Goal: Task Accomplishment & Management: Complete application form

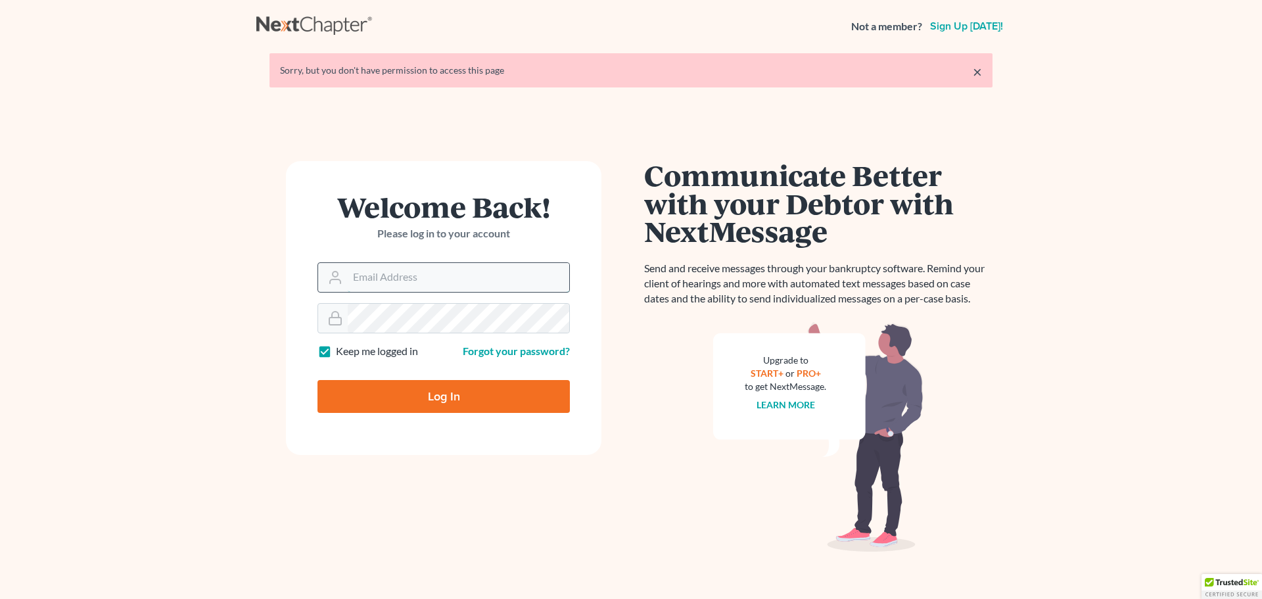
click at [437, 277] on input "Email Address" at bounding box center [459, 277] width 222 height 29
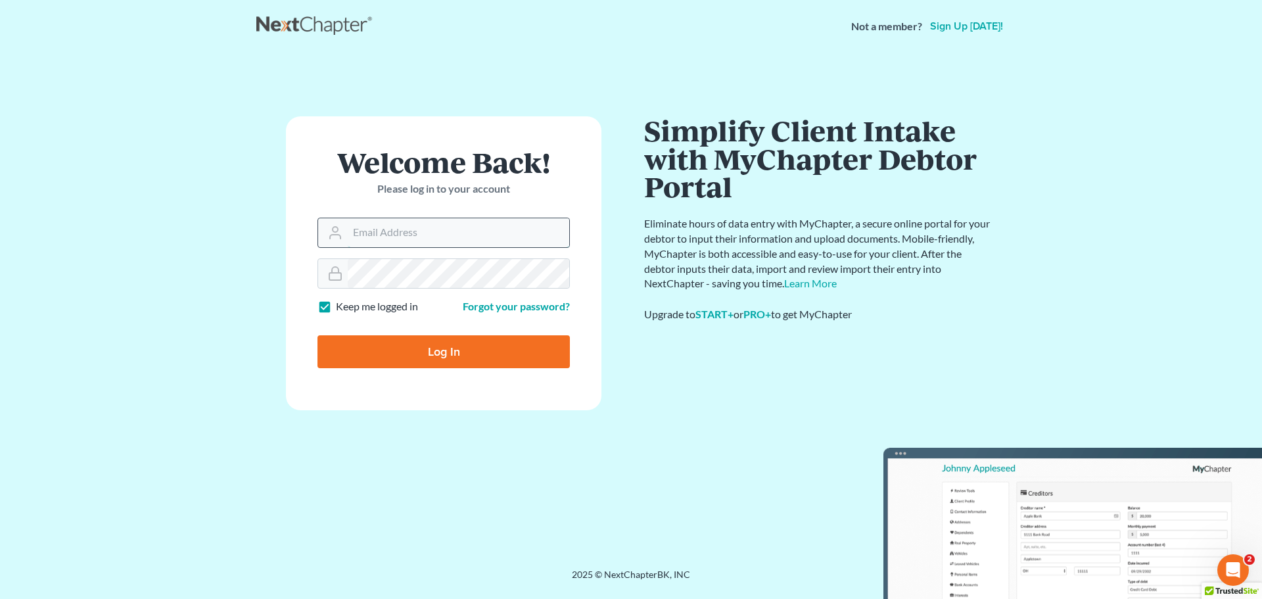
type input "hillary@henkelsbaker.com"
click at [463, 351] on input "Log In" at bounding box center [444, 351] width 252 height 33
type input "Thinking..."
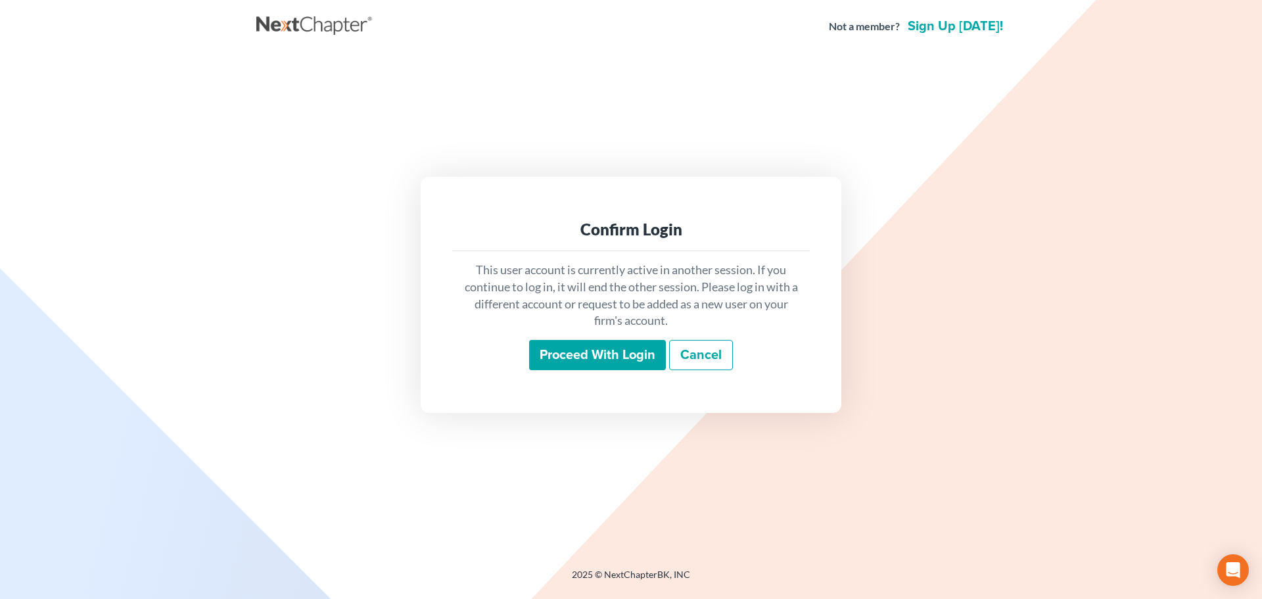
click at [566, 364] on input "Proceed with login" at bounding box center [597, 355] width 137 height 30
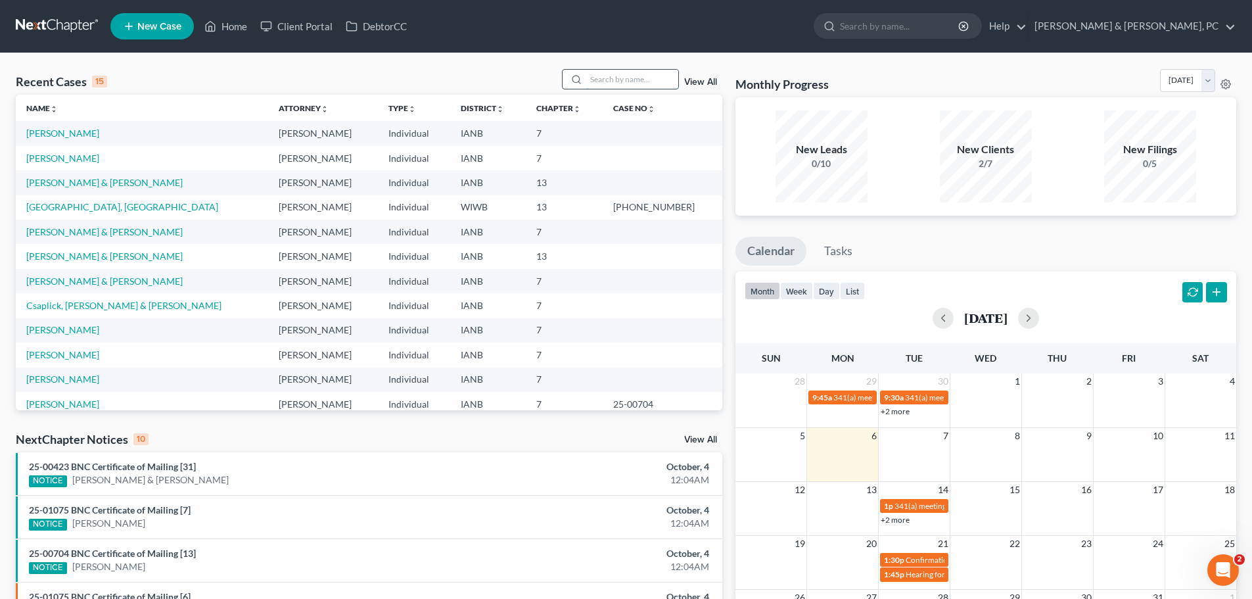
click at [630, 85] on input "search" at bounding box center [632, 79] width 92 height 19
type input "bean"
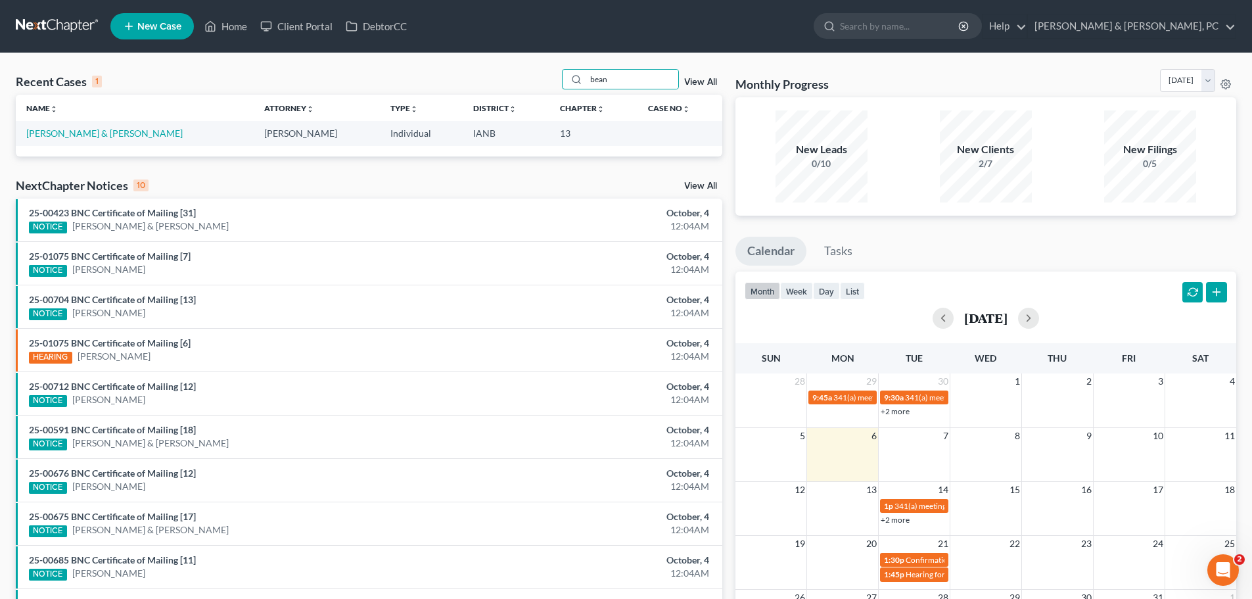
click at [109, 133] on td "Bean, Sean & Kali" at bounding box center [135, 133] width 238 height 24
click at [84, 133] on link "Bean, Sean & Kali" at bounding box center [104, 133] width 156 height 11
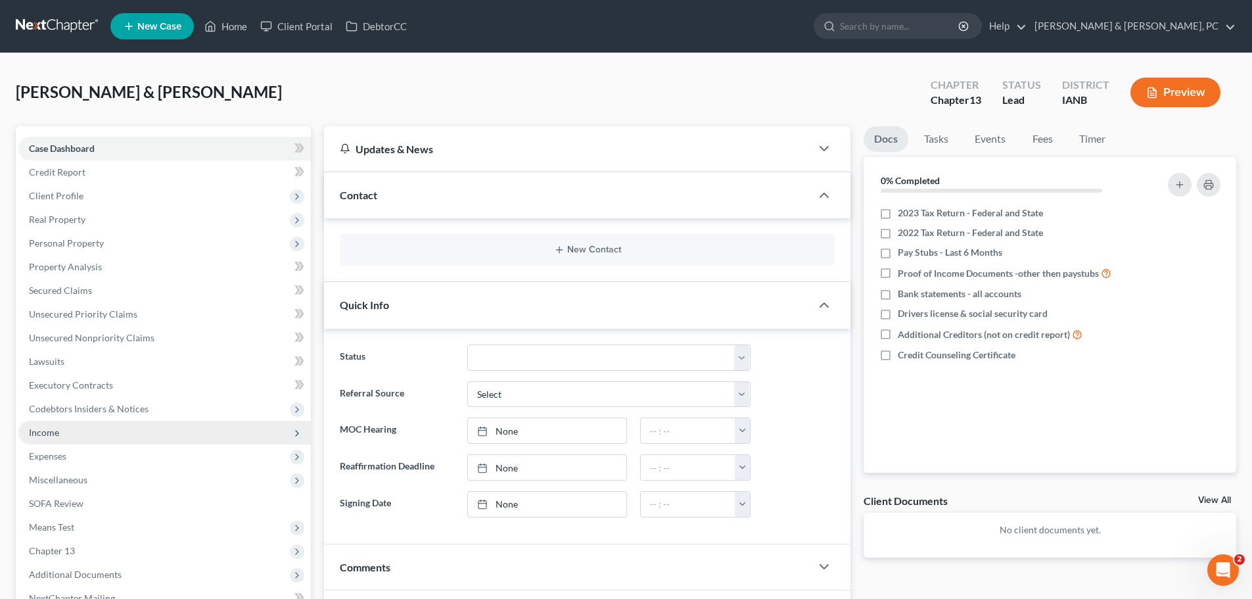
click at [49, 436] on span "Income" at bounding box center [44, 432] width 30 height 11
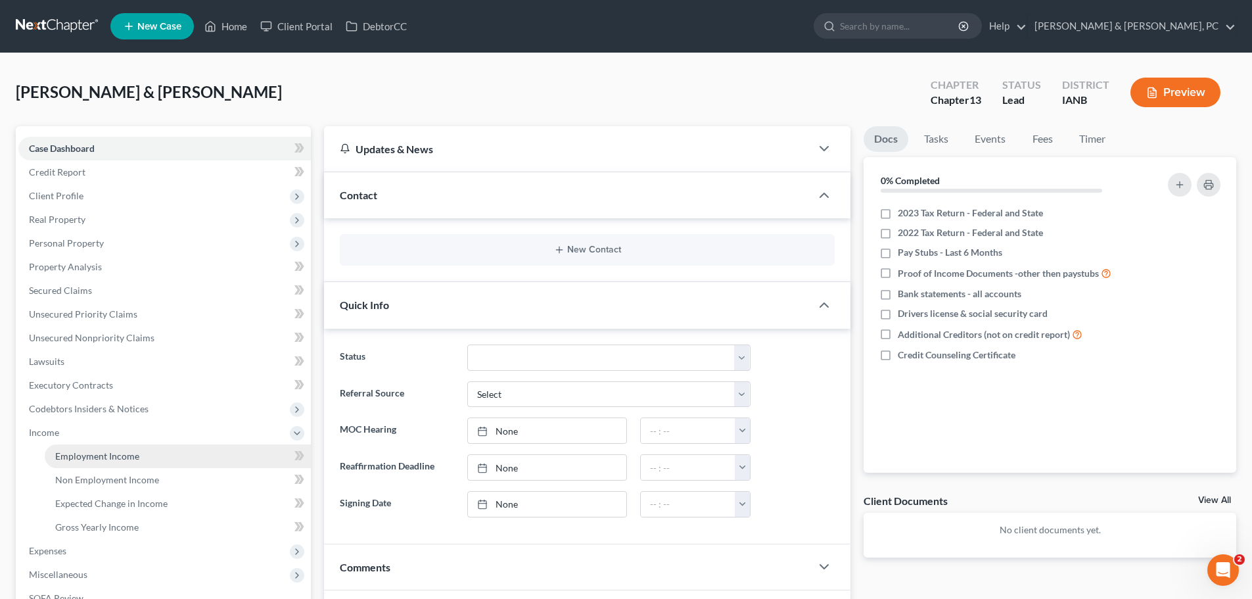
click at [69, 453] on span "Employment Income" at bounding box center [97, 455] width 84 height 11
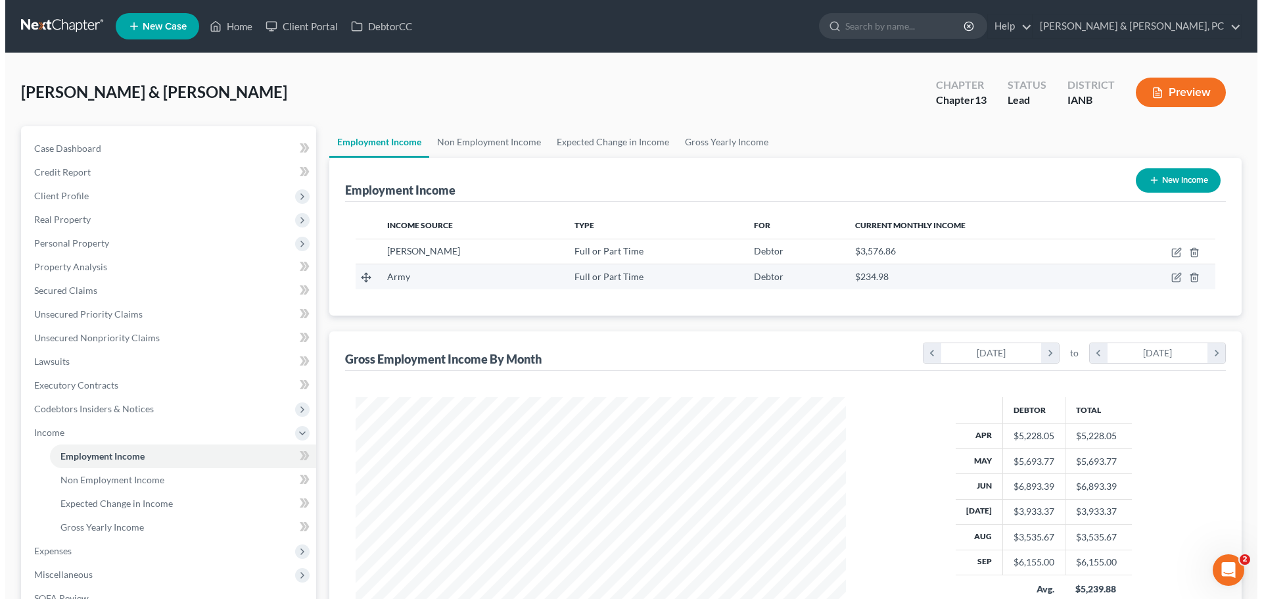
scroll to position [245, 517]
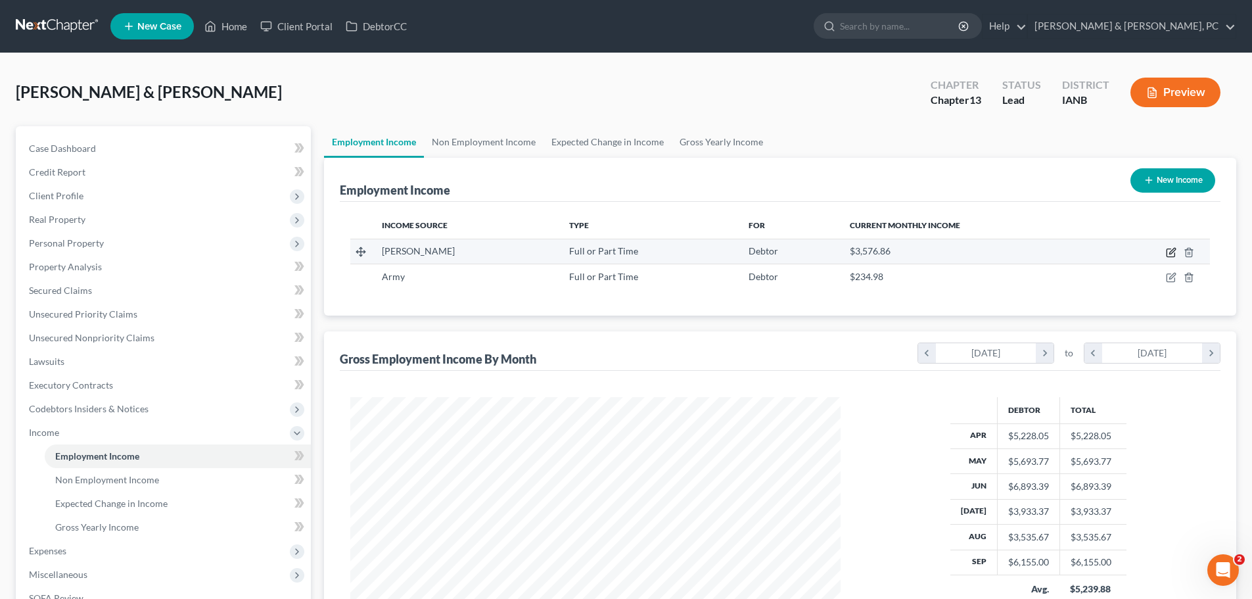
click at [1168, 251] on icon "button" at bounding box center [1171, 252] width 11 height 11
select select "0"
select select "16"
select select "2"
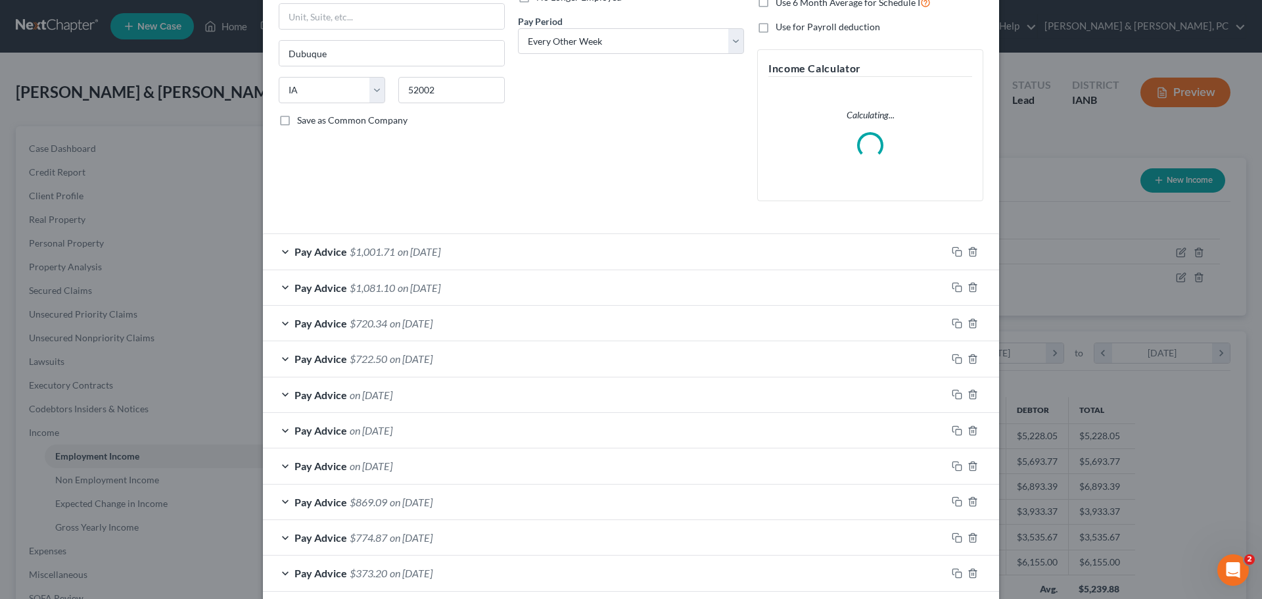
scroll to position [197, 0]
click at [281, 250] on div "Pay Advice $1,001.71 on 09/26/2025" at bounding box center [605, 248] width 684 height 35
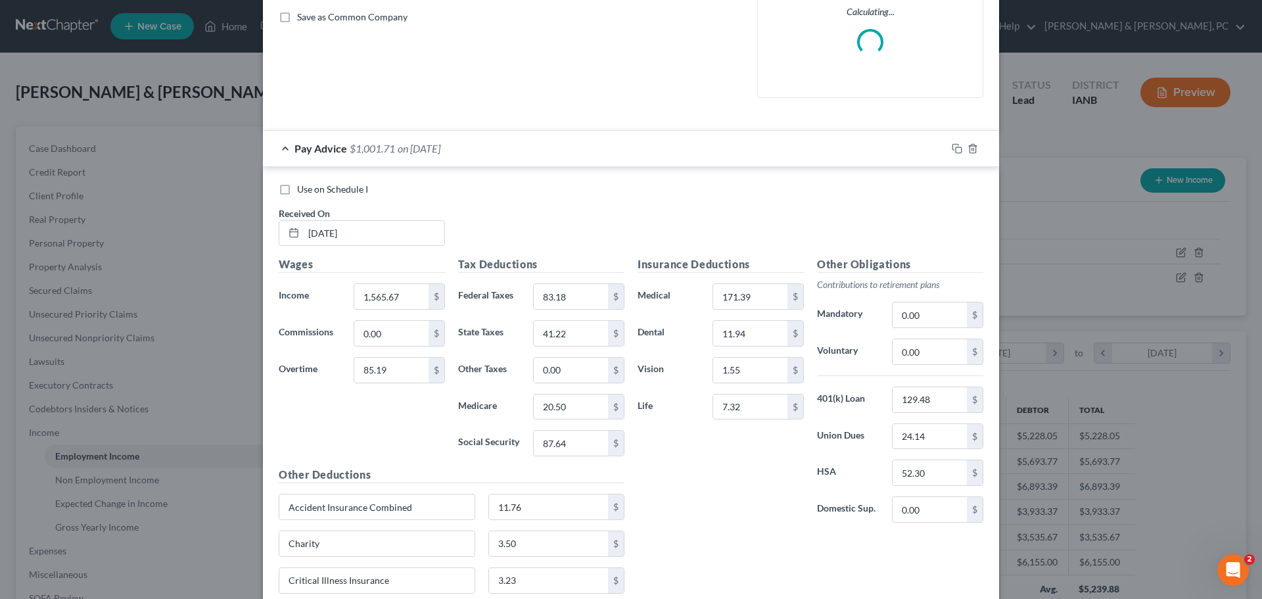
scroll to position [394, 0]
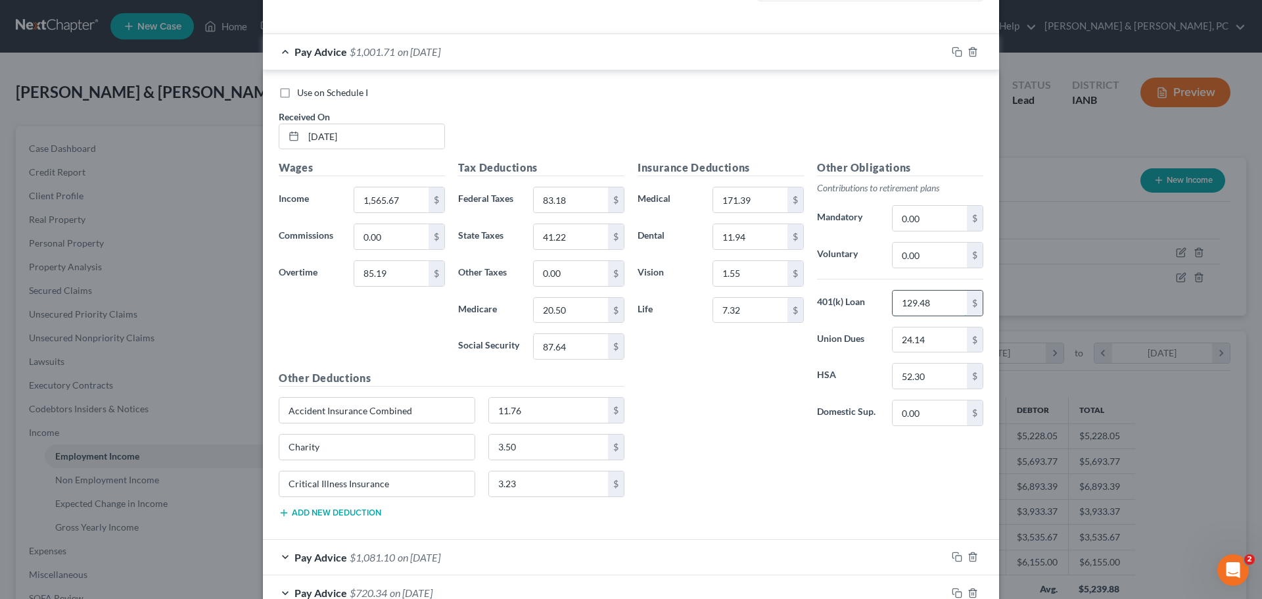
click at [910, 304] on input "129.48" at bounding box center [930, 303] width 74 height 25
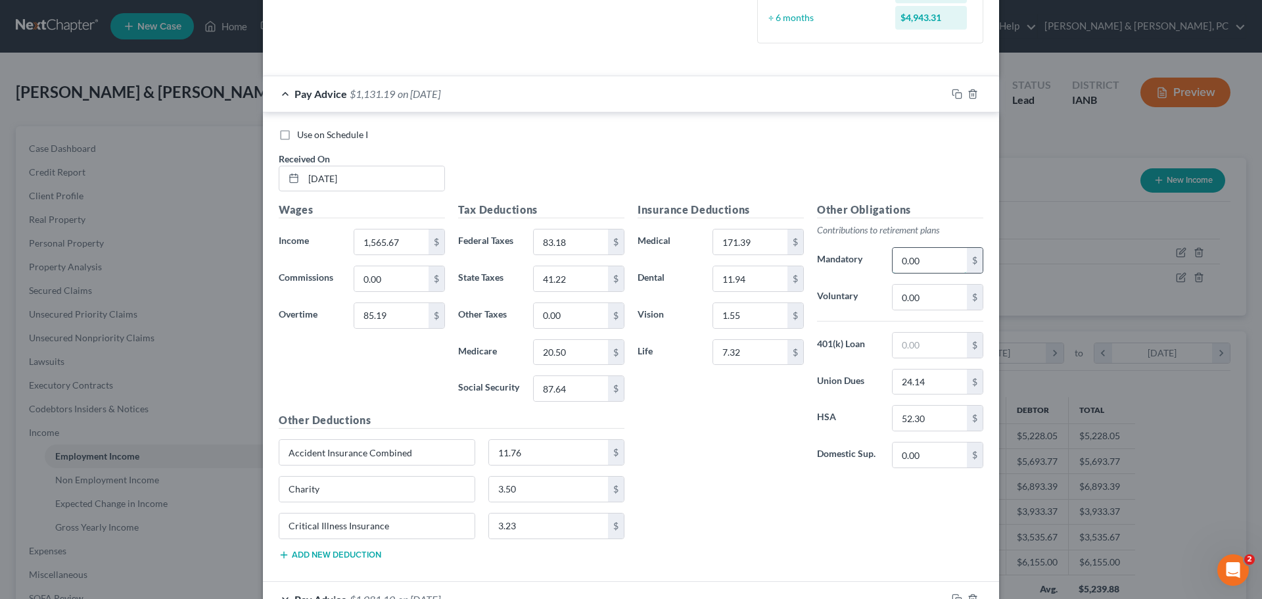
click at [927, 258] on input "0.00" at bounding box center [930, 260] width 74 height 25
click at [914, 304] on input "0.00" at bounding box center [930, 297] width 74 height 25
paste input "129.48"
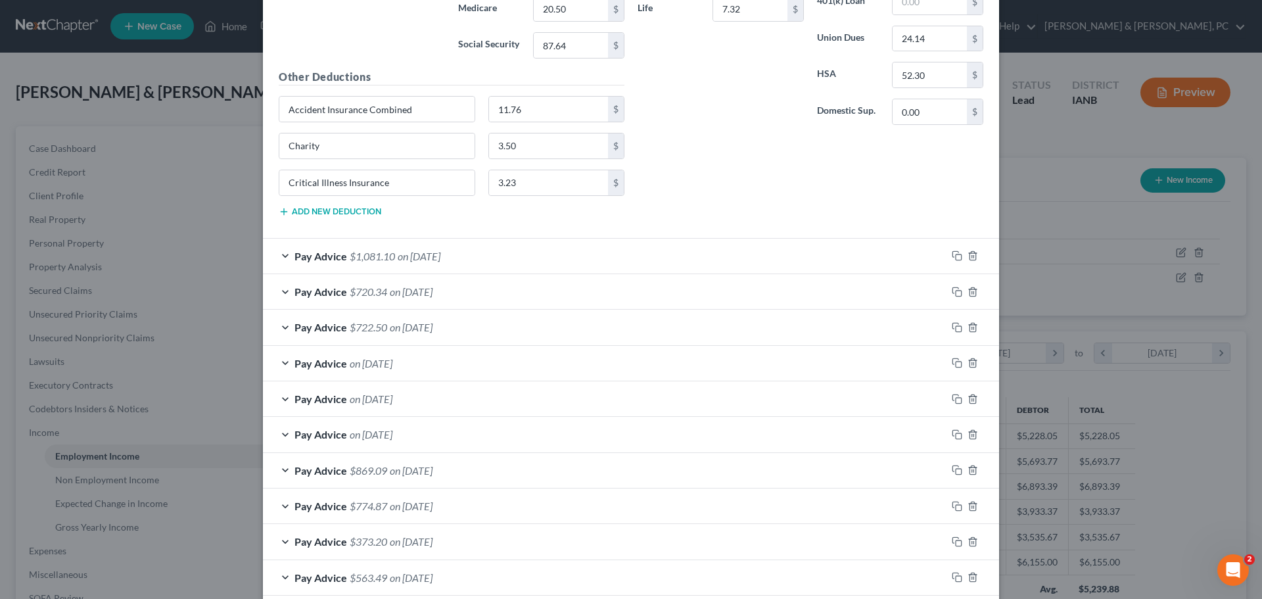
scroll to position [789, 0]
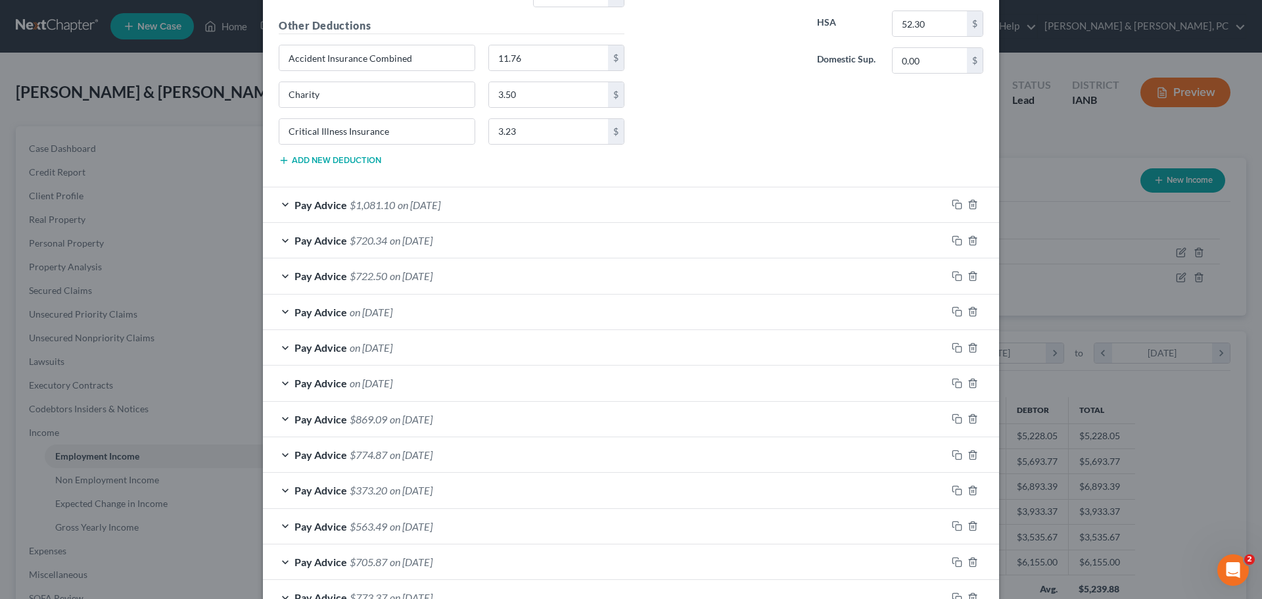
type input "129.48"
click at [279, 204] on div "Pay Advice $1,081.10 on 09/19/2025" at bounding box center [605, 204] width 684 height 35
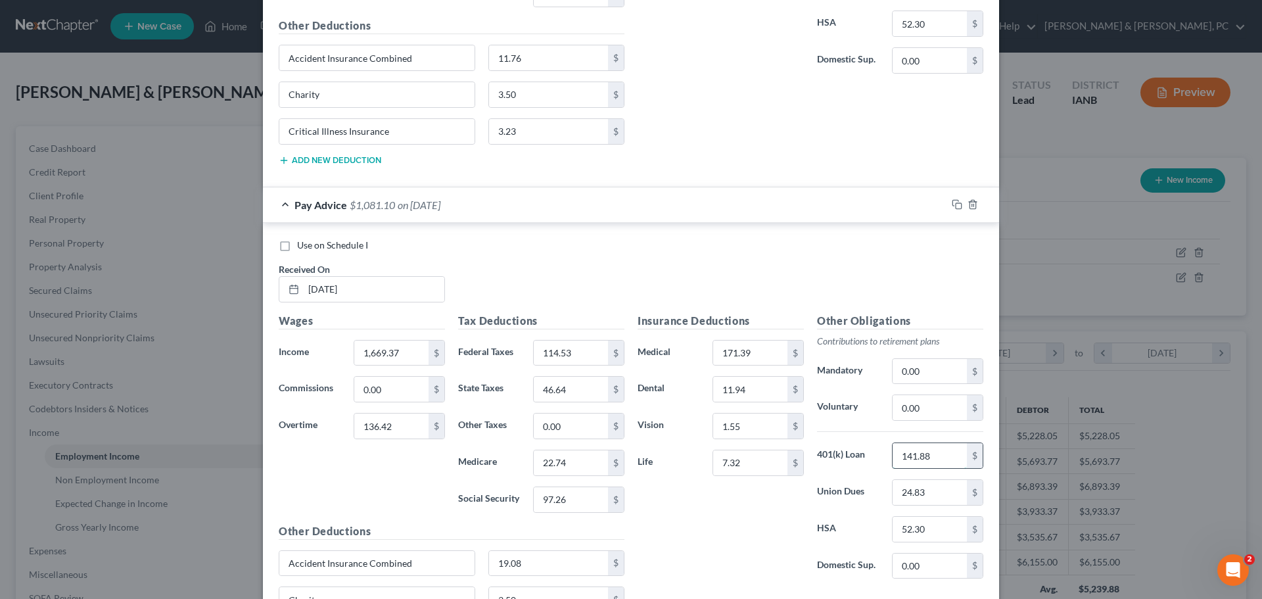
click at [909, 450] on input "141.88" at bounding box center [930, 455] width 74 height 25
click at [903, 412] on input "0.00" at bounding box center [930, 407] width 74 height 25
paste input "141.88"
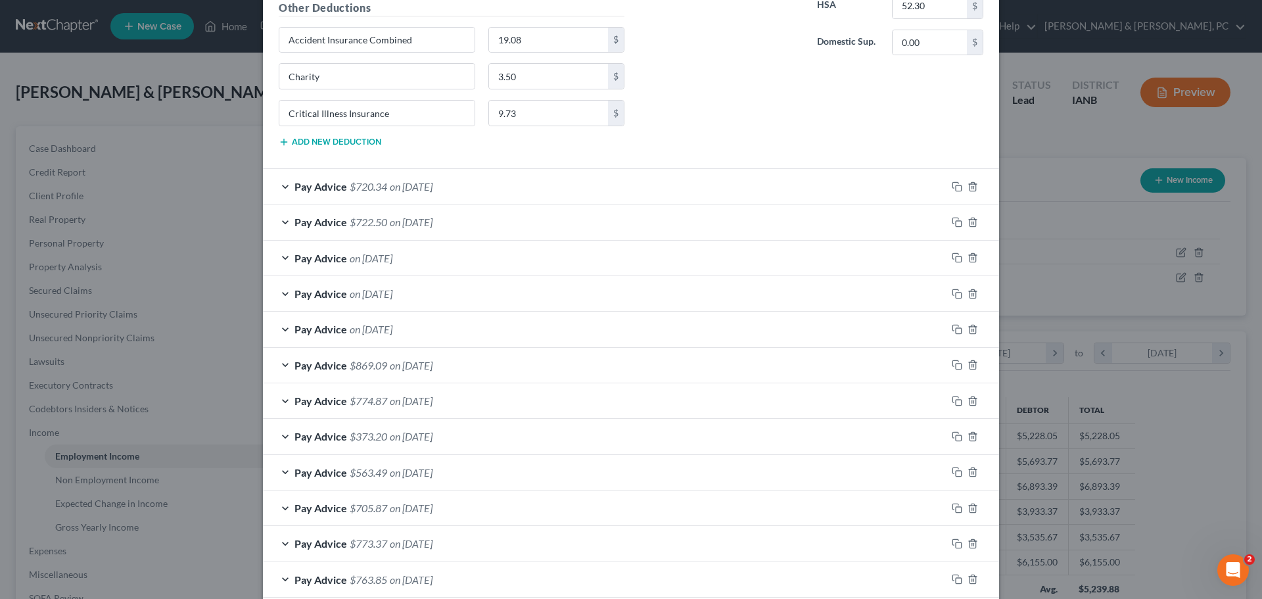
scroll to position [1315, 0]
type input "141.88"
click at [298, 185] on span "Pay Advice" at bounding box center [321, 184] width 53 height 12
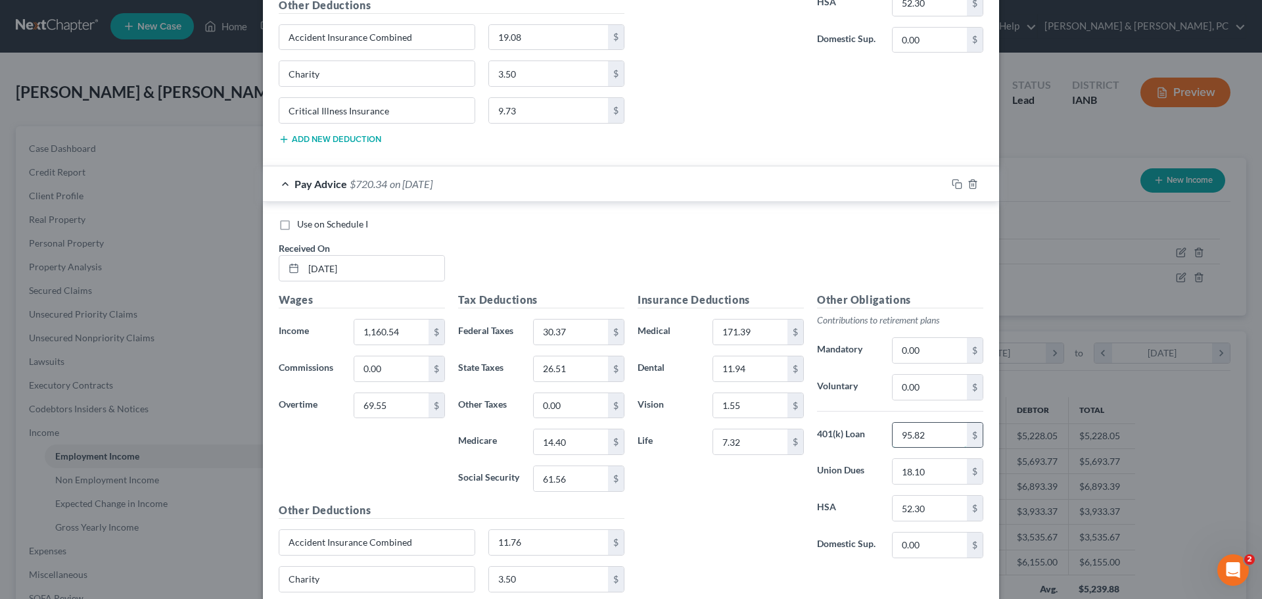
click at [907, 435] on input "95.82" at bounding box center [930, 435] width 74 height 25
click at [900, 382] on input "0.00" at bounding box center [930, 387] width 74 height 25
paste input "95.82"
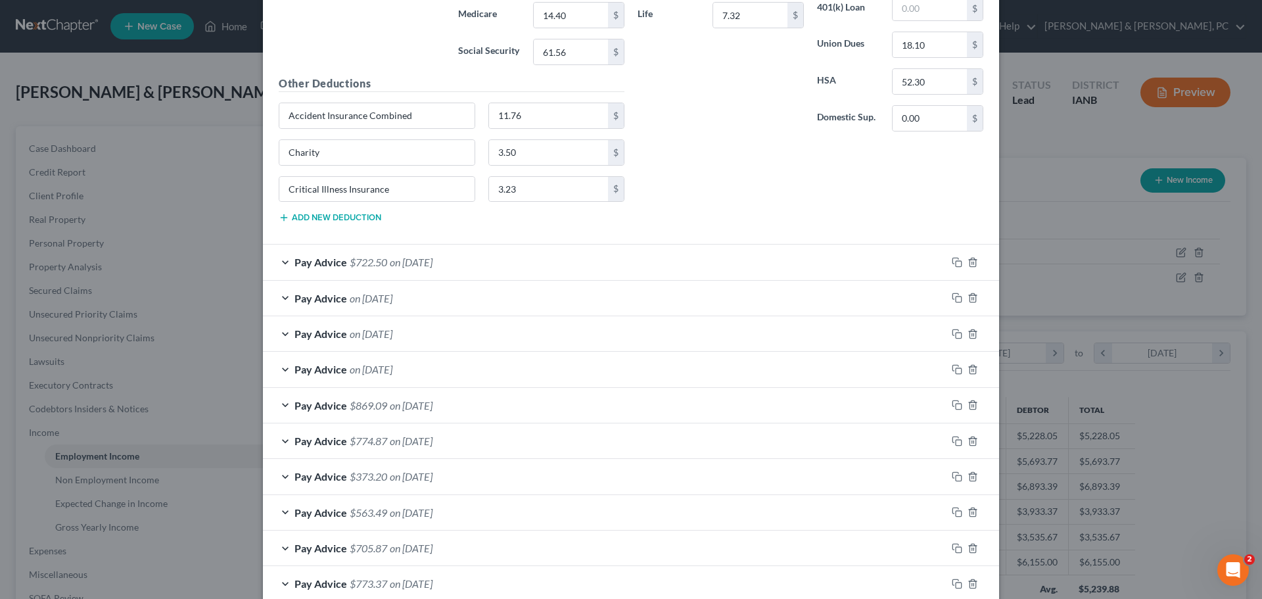
scroll to position [1775, 0]
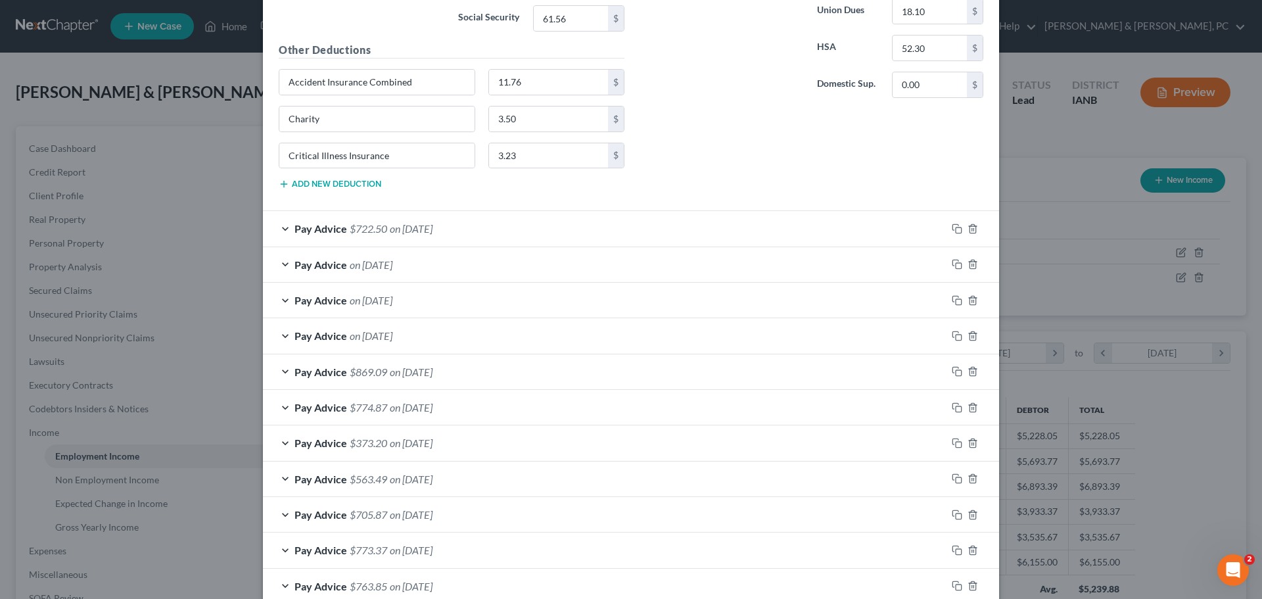
type input "95.82"
click at [335, 226] on span "Pay Advice" at bounding box center [321, 228] width 53 height 12
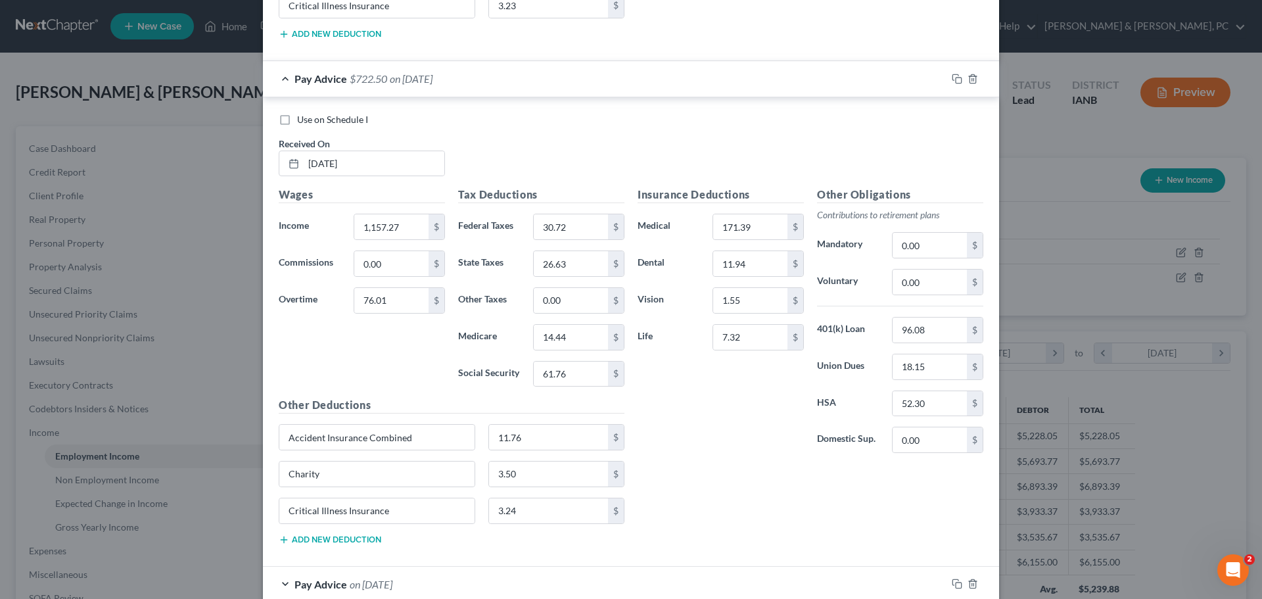
scroll to position [1972, 0]
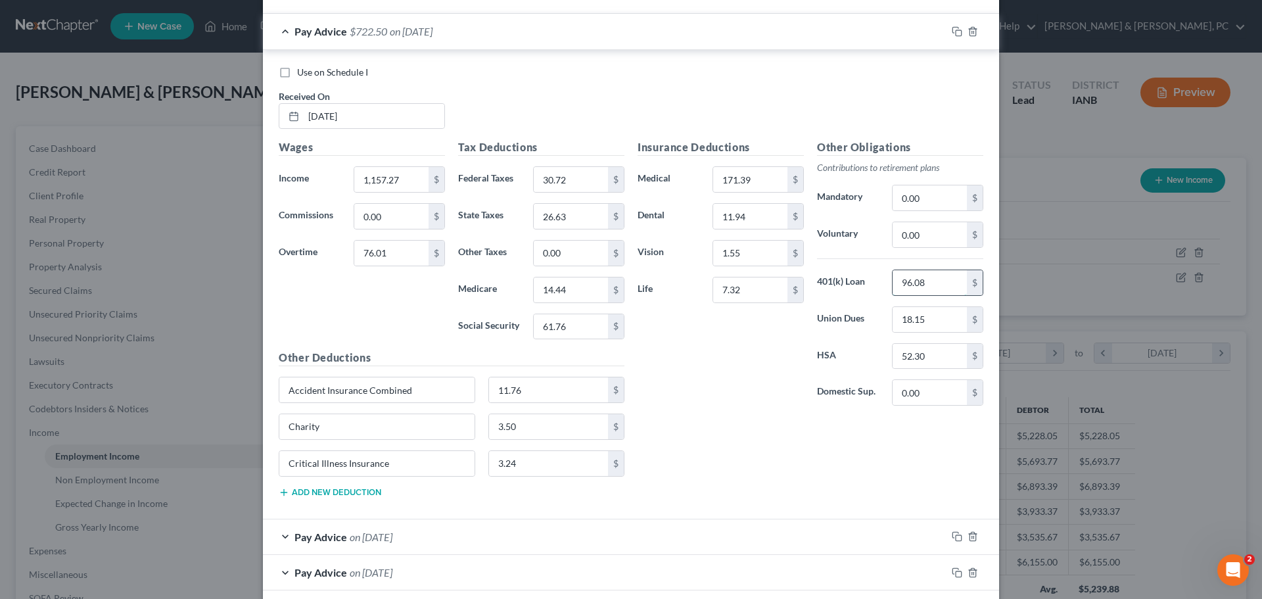
click at [918, 275] on input "96.08" at bounding box center [930, 282] width 74 height 25
click at [909, 232] on input "0.00" at bounding box center [930, 234] width 74 height 25
paste input "96.08"
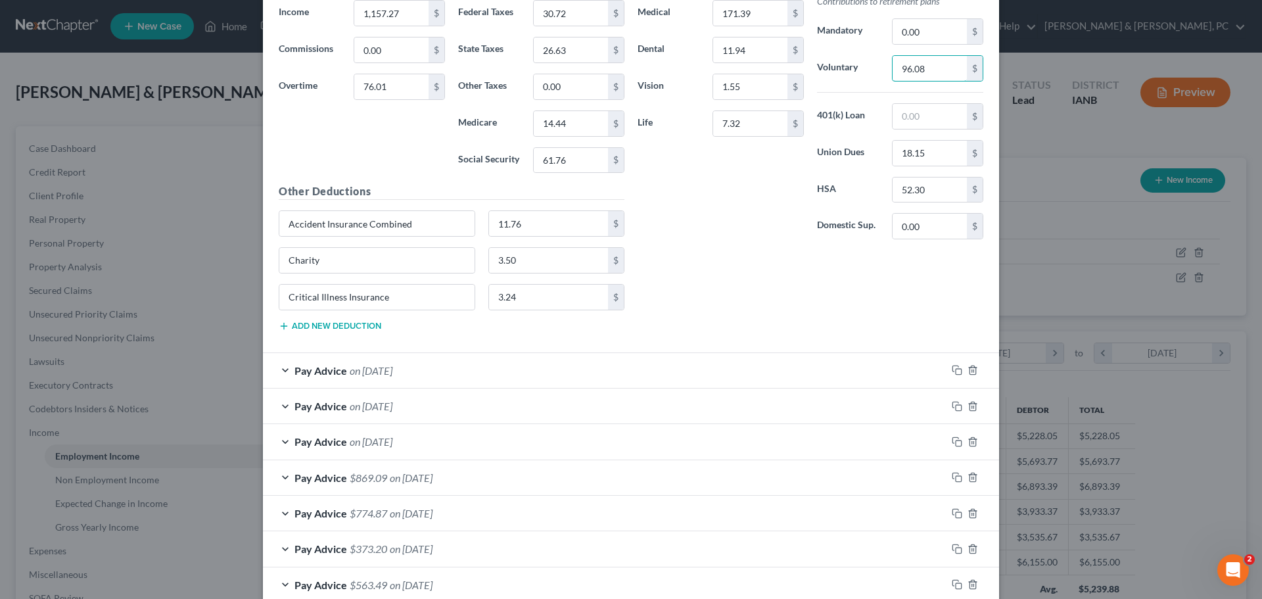
scroll to position [2169, 0]
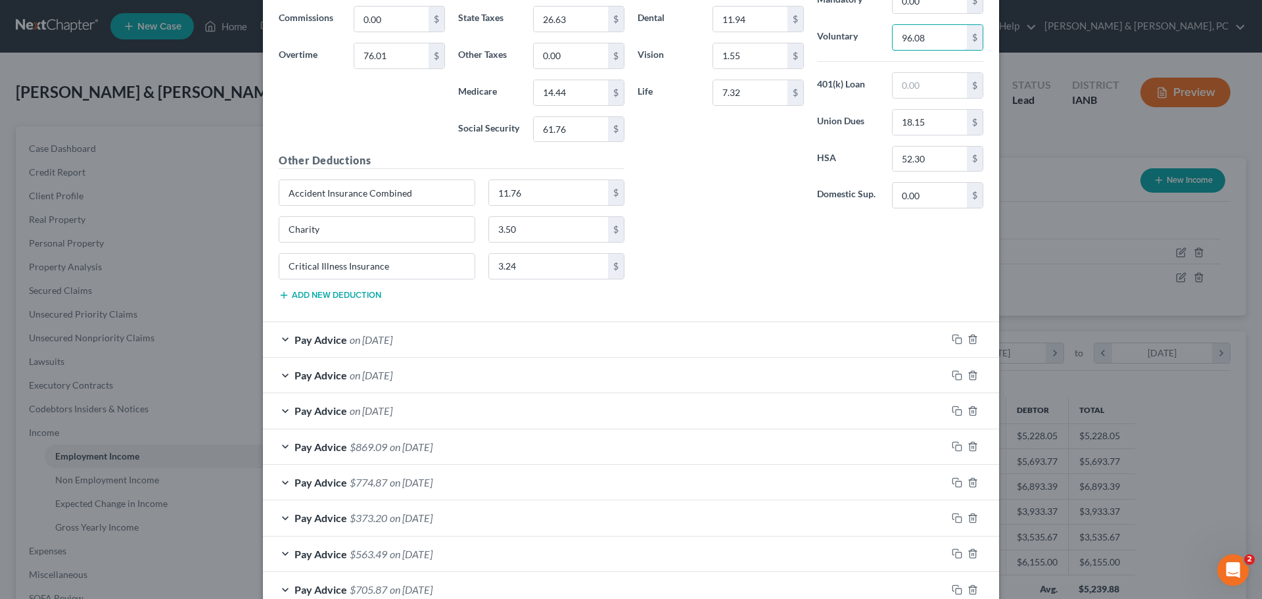
type input "96.08"
click at [488, 339] on div "Pay Advice on 08/29/2025" at bounding box center [605, 339] width 684 height 35
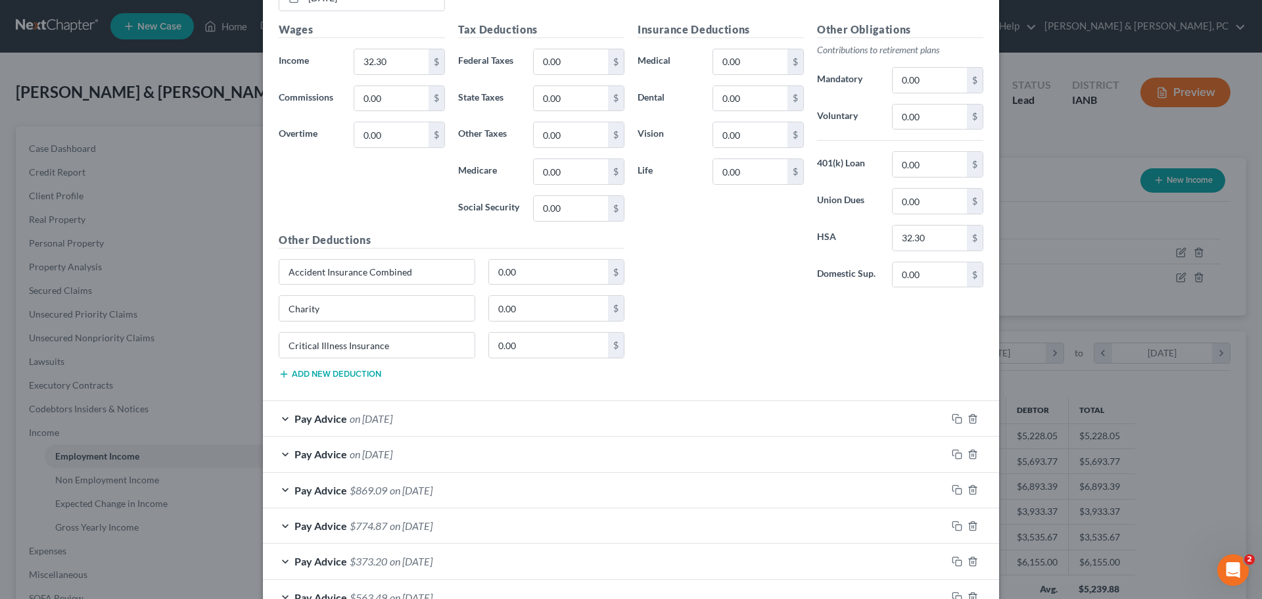
scroll to position [2761, 0]
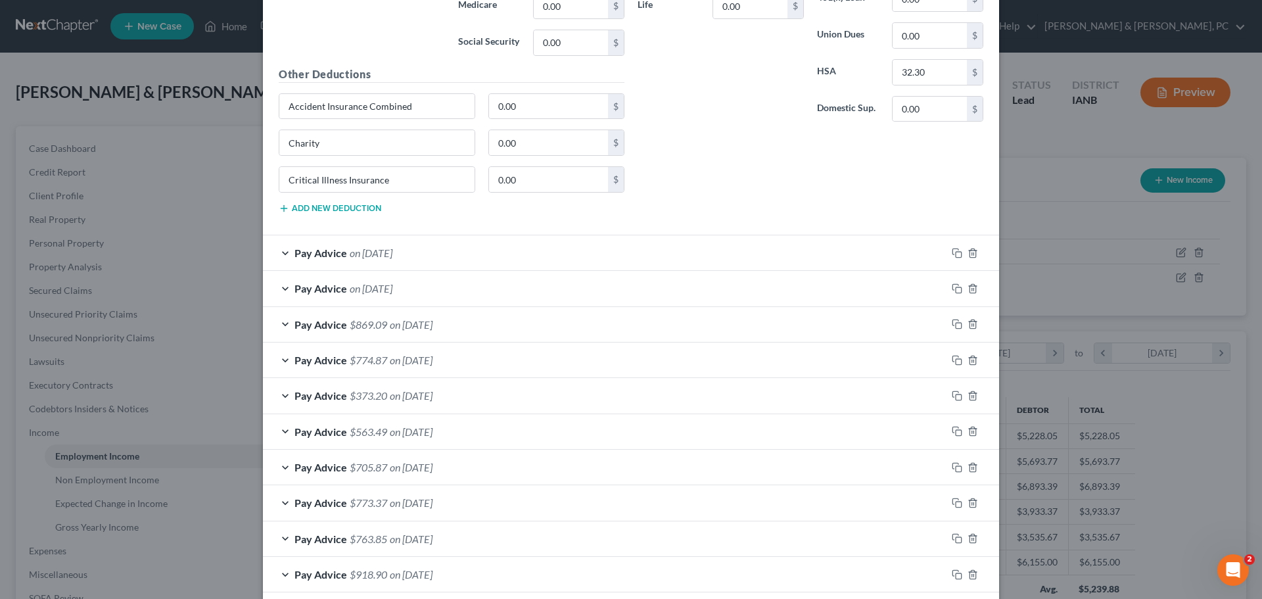
click at [669, 262] on div "Pay Advice on 08/22/2025" at bounding box center [605, 252] width 684 height 35
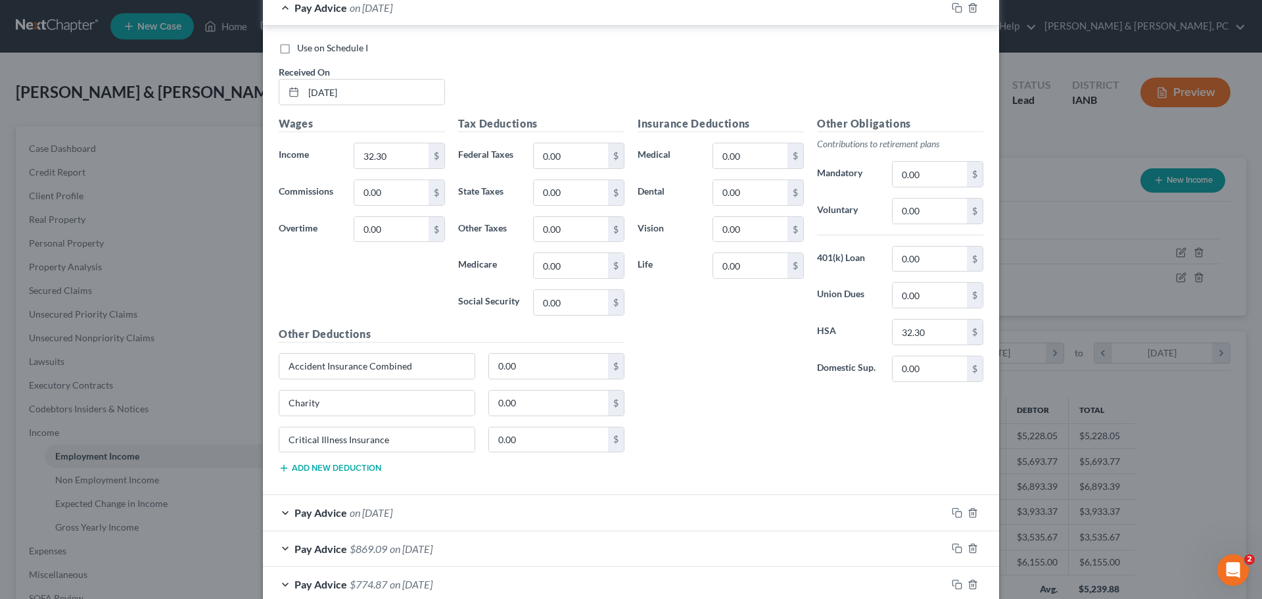
scroll to position [3024, 0]
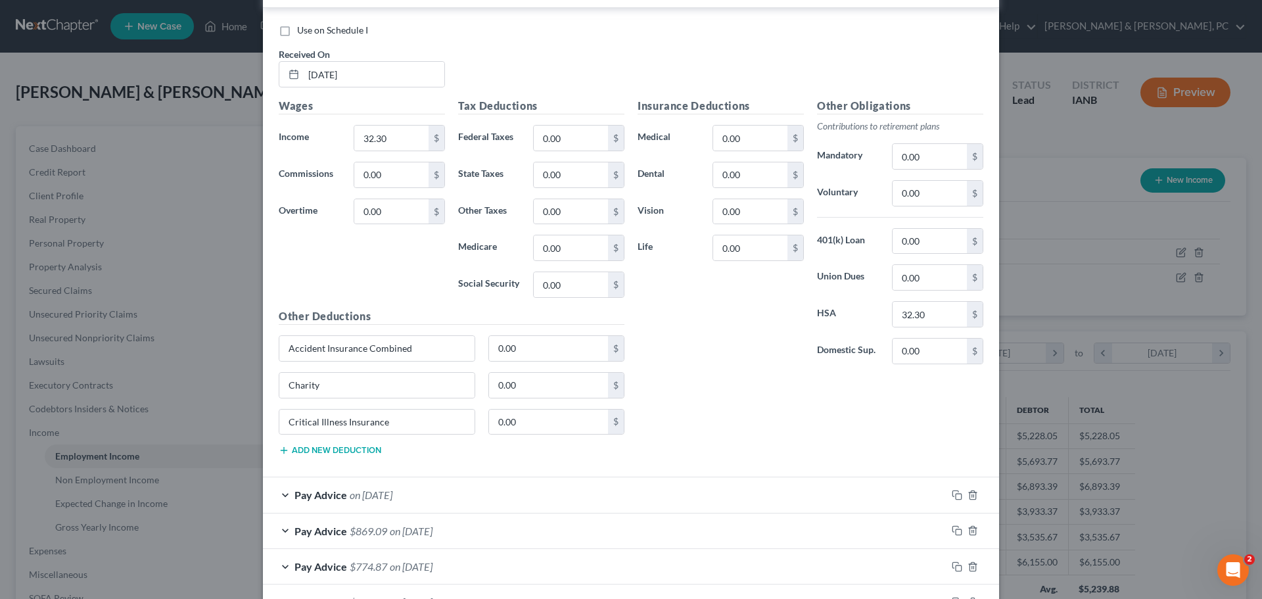
click at [557, 486] on div "Pay Advice on 08/15/2025" at bounding box center [605, 494] width 684 height 35
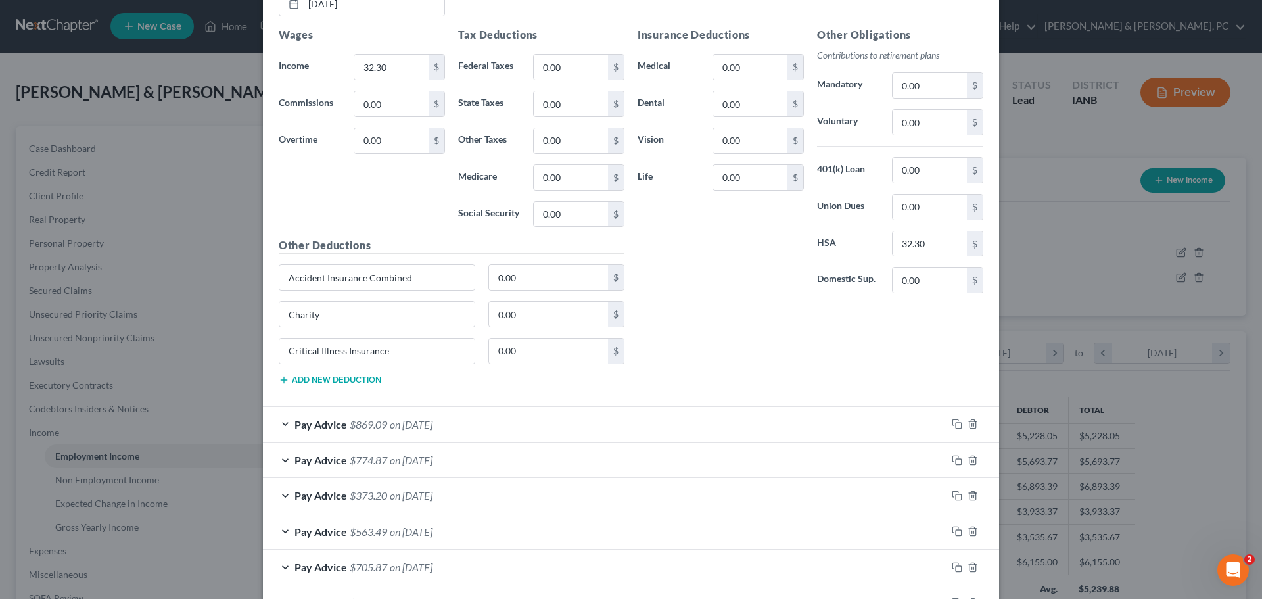
scroll to position [3616, 0]
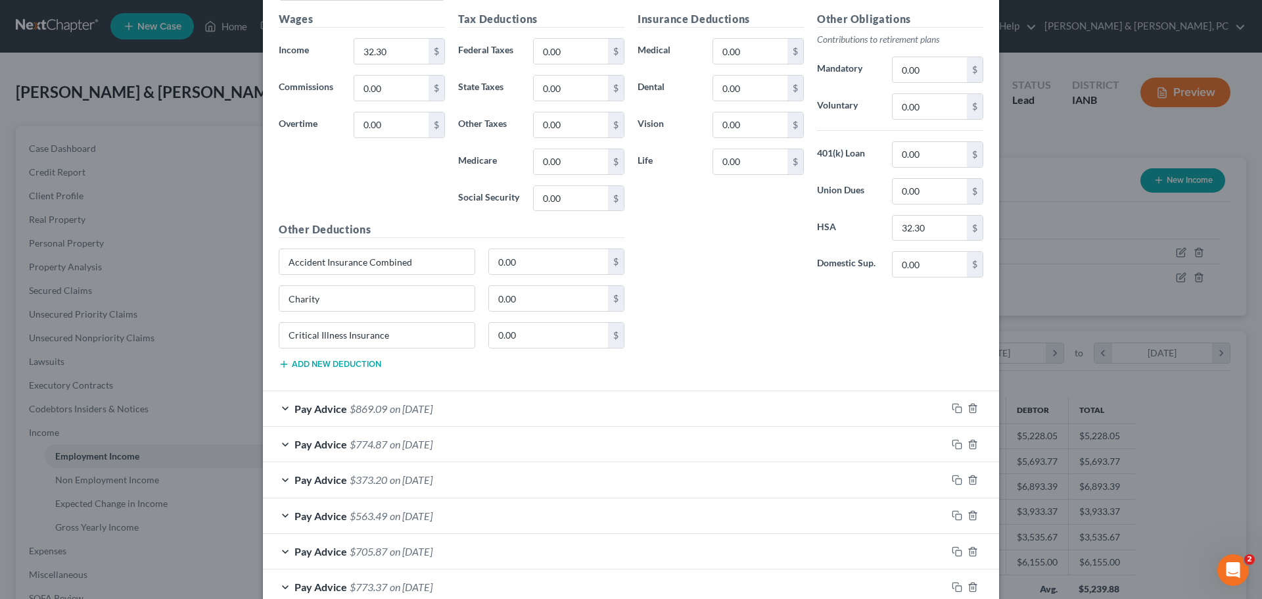
click at [488, 406] on div "Pay Advice $869.09 on 08/08/2025" at bounding box center [605, 408] width 684 height 35
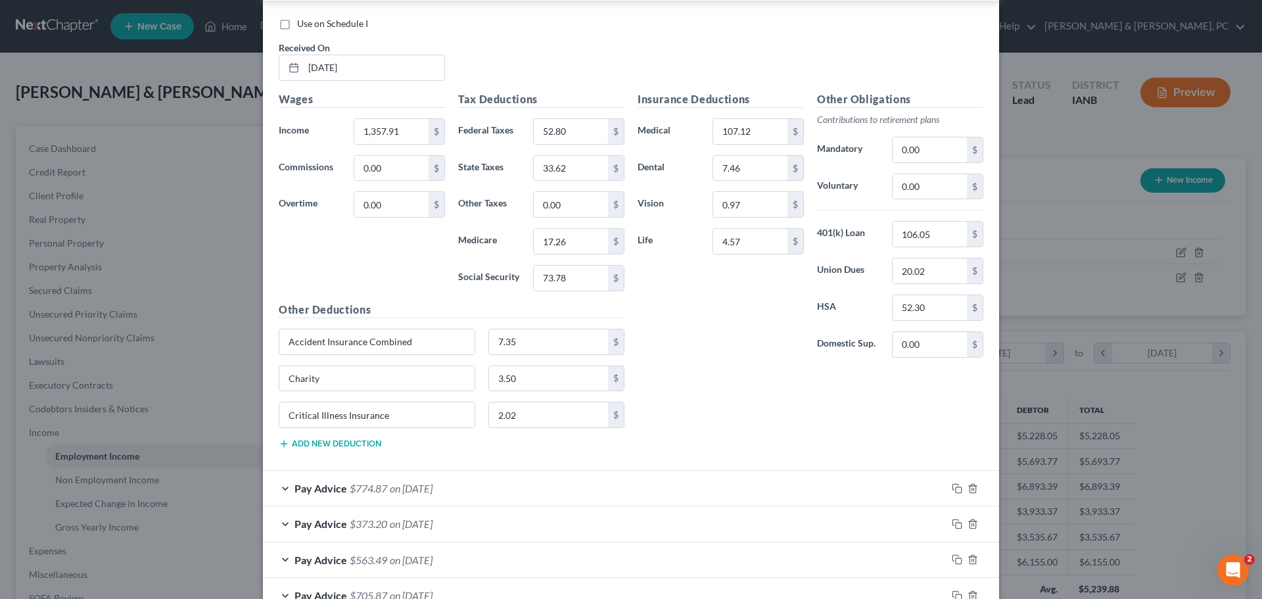
scroll to position [4076, 0]
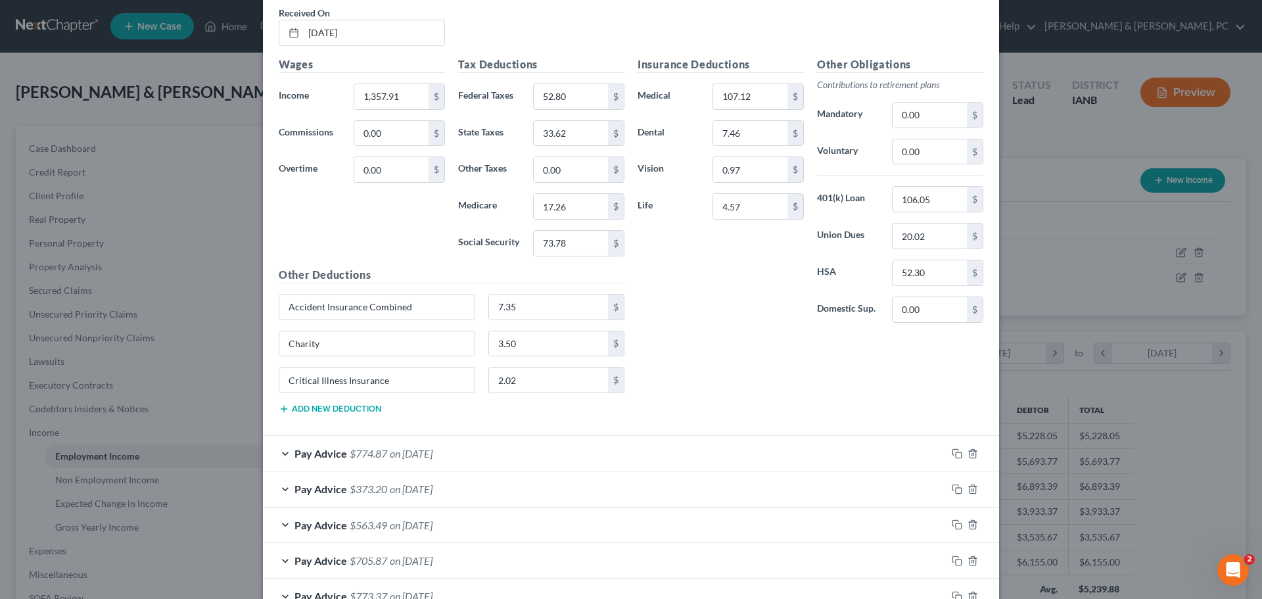
click at [475, 465] on div "Pay Advice $774.87 on 08/01/2025" at bounding box center [605, 453] width 684 height 35
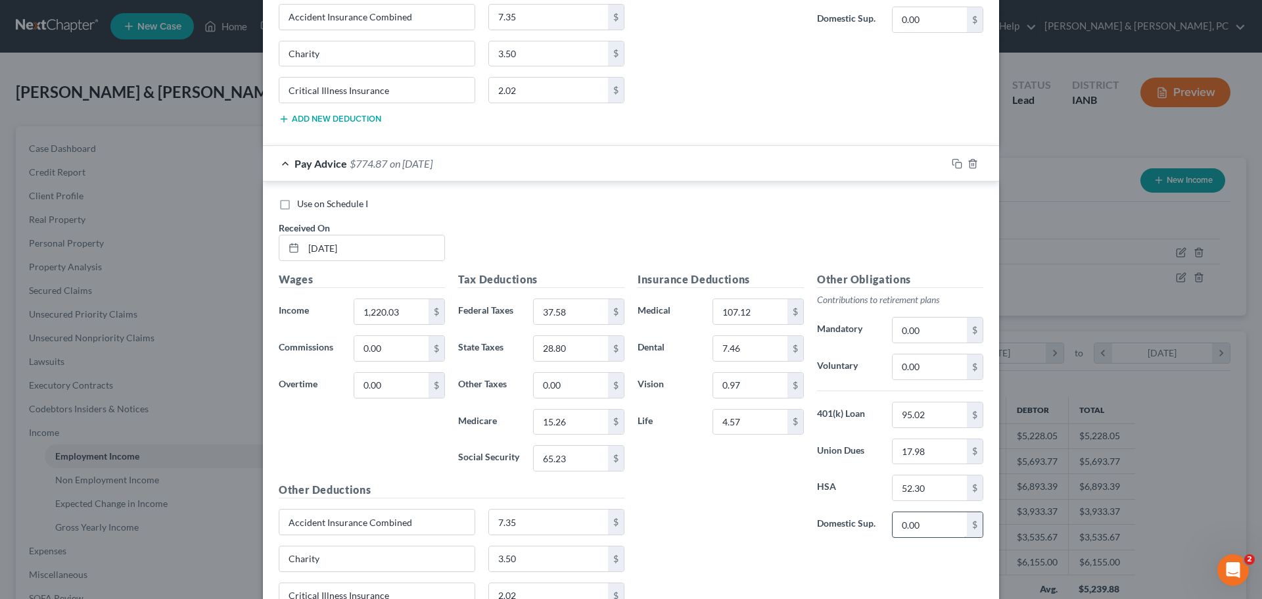
scroll to position [4602, 0]
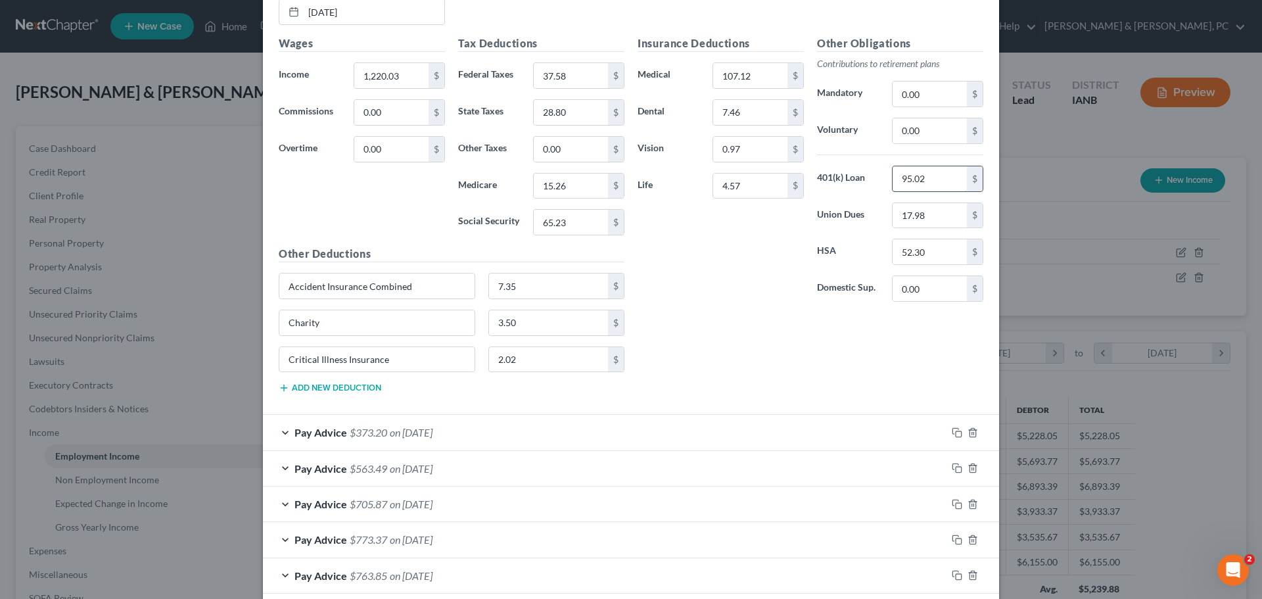
click at [919, 185] on input "95.02" at bounding box center [930, 178] width 74 height 25
click at [934, 130] on input "0.00" at bounding box center [930, 130] width 74 height 25
paste input "95.02"
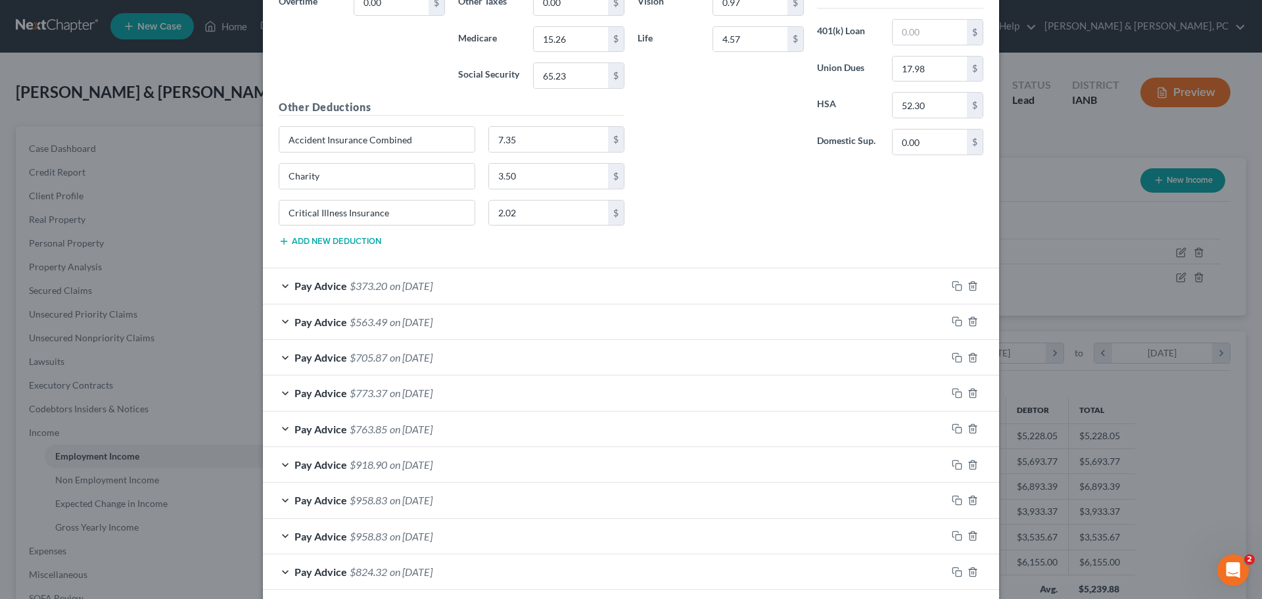
scroll to position [4799, 0]
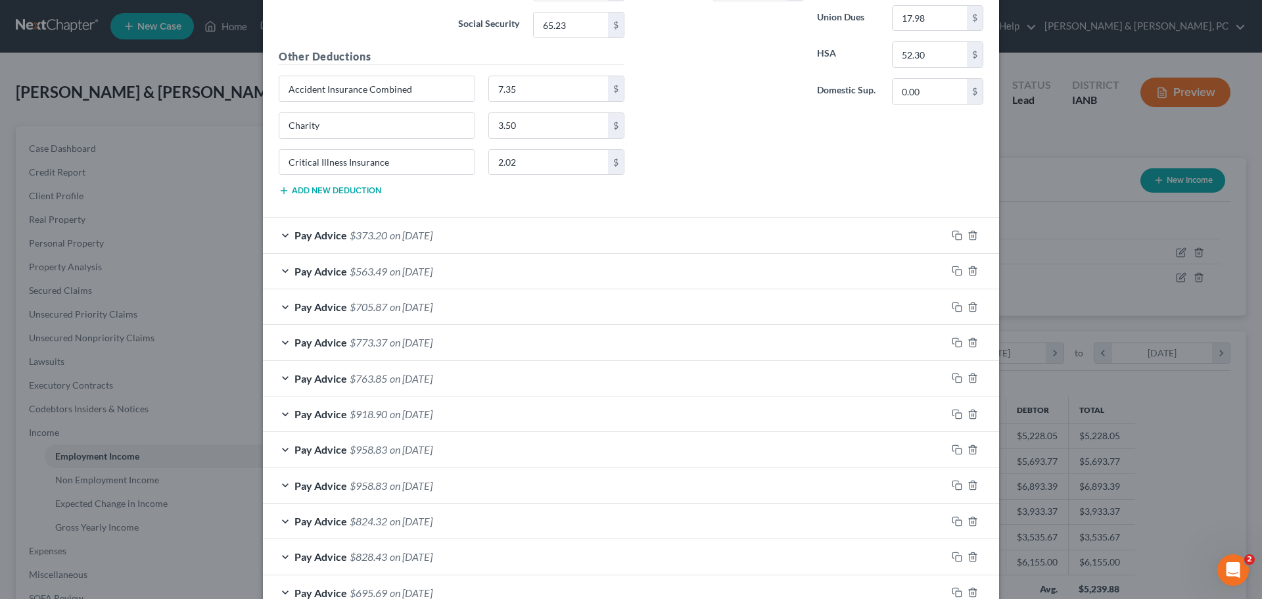
type input "95.02"
click at [738, 237] on div "Pay Advice $373.20 on 07/25/2025" at bounding box center [605, 235] width 684 height 35
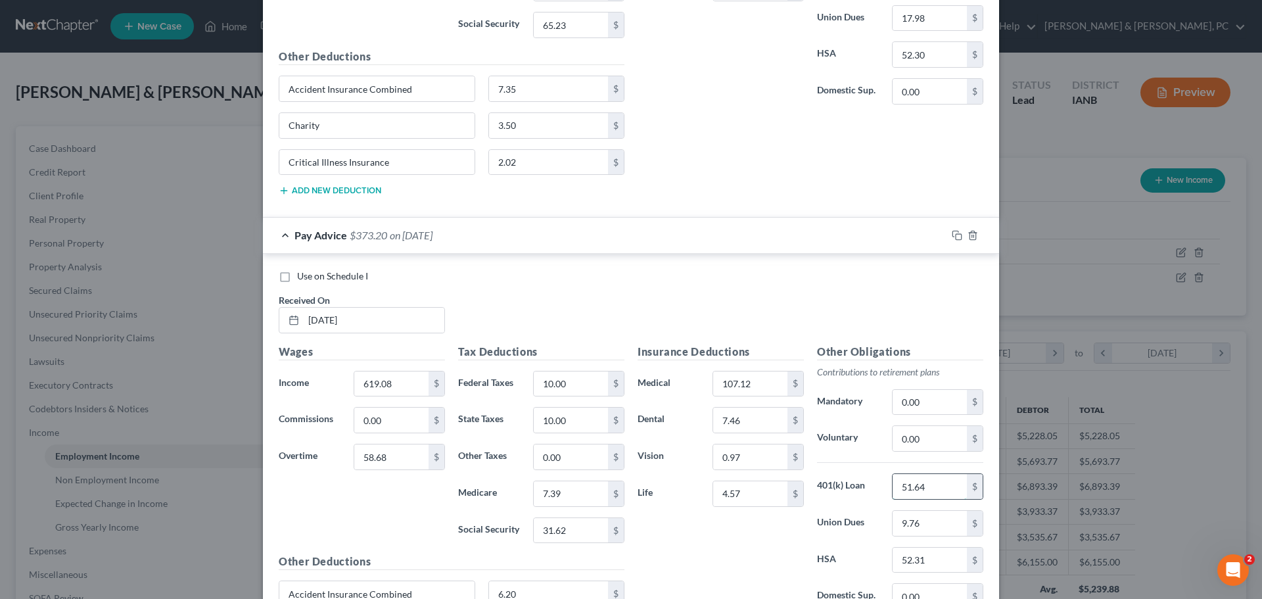
click at [914, 485] on input "51.64" at bounding box center [930, 486] width 74 height 25
click at [918, 437] on input "0.00" at bounding box center [930, 438] width 74 height 25
paste input "51.64"
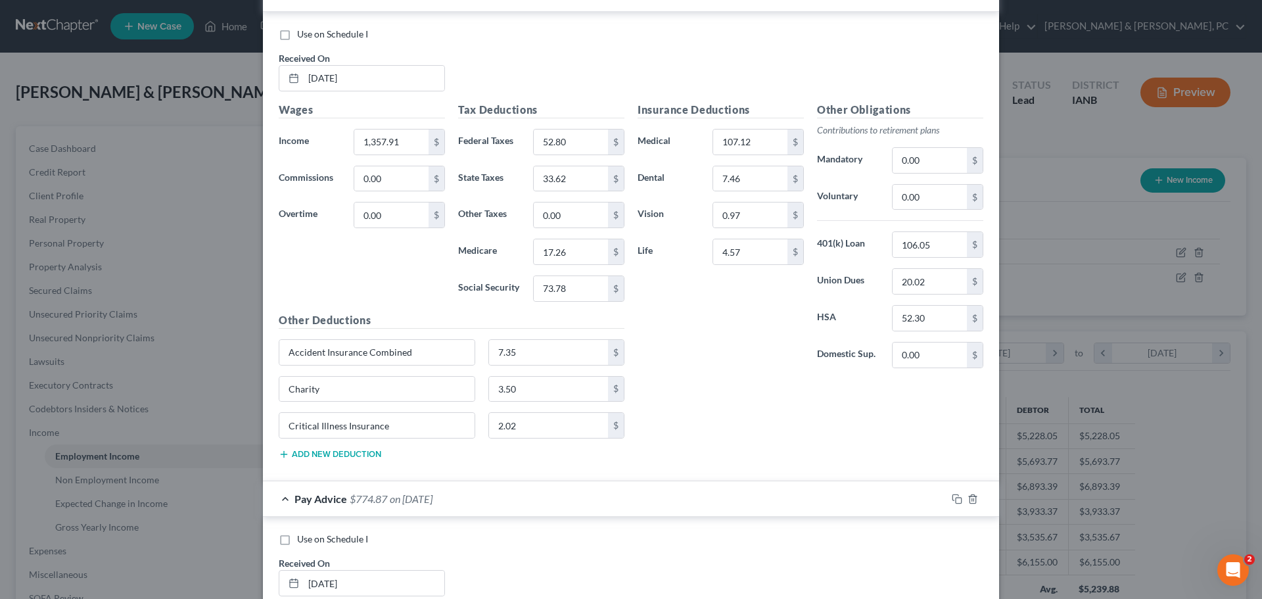
scroll to position [4010, 0]
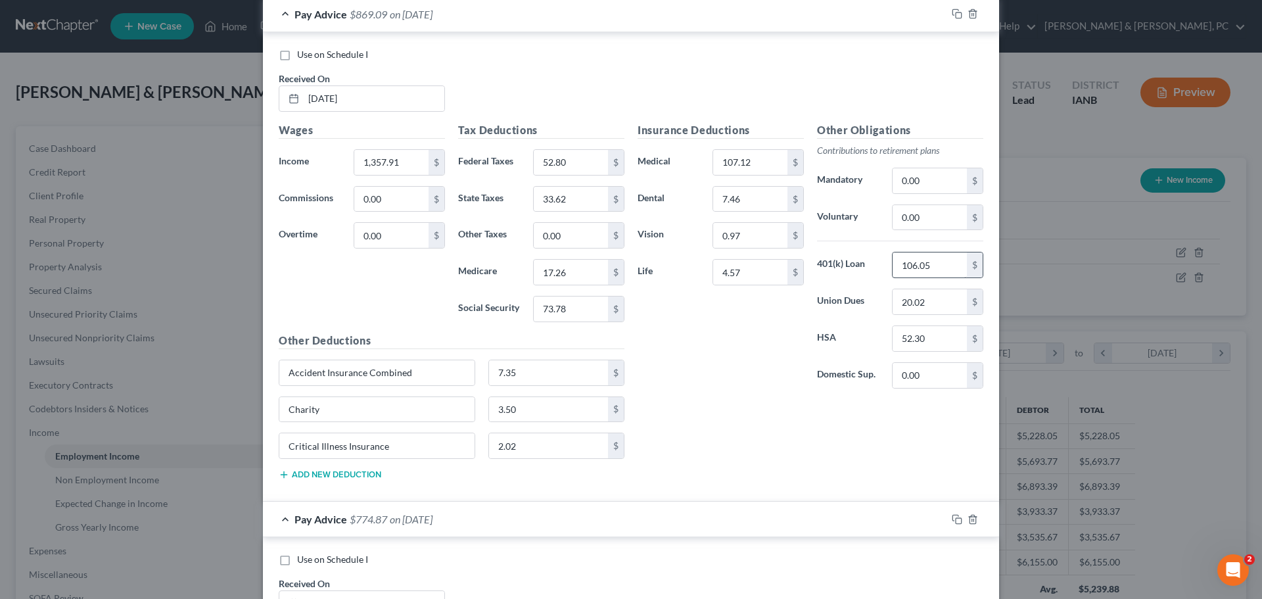
type input "51.64"
click at [930, 267] on input "106.05" at bounding box center [930, 264] width 74 height 25
click at [897, 214] on input "0.00" at bounding box center [930, 217] width 74 height 25
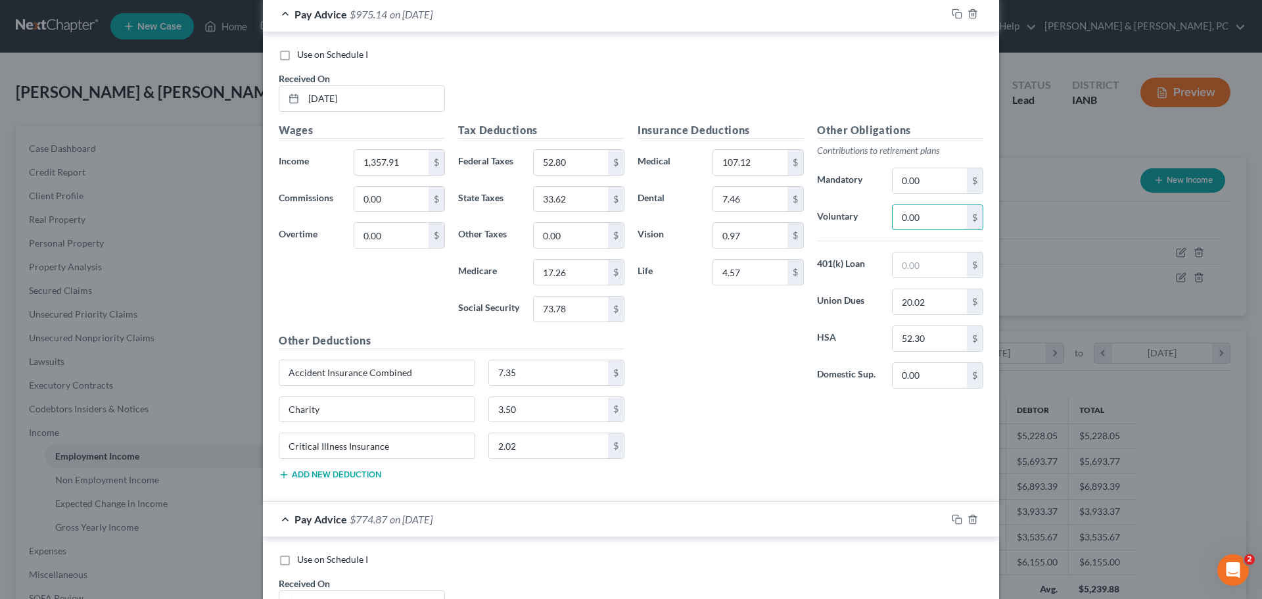
paste input "106.05"
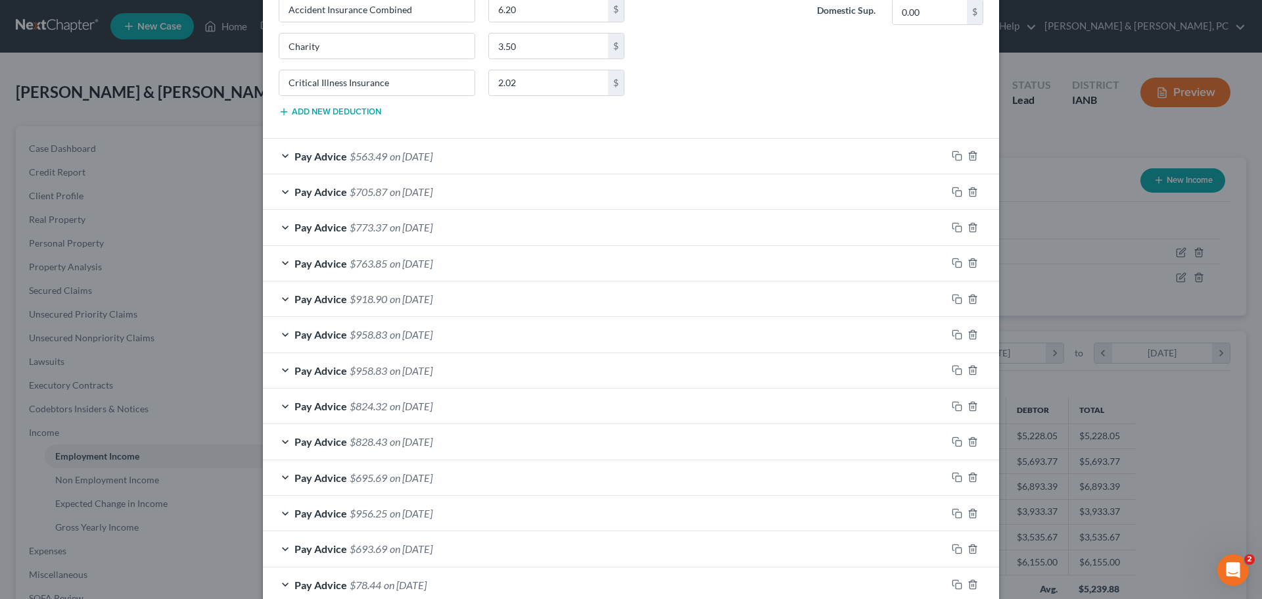
scroll to position [5391, 0]
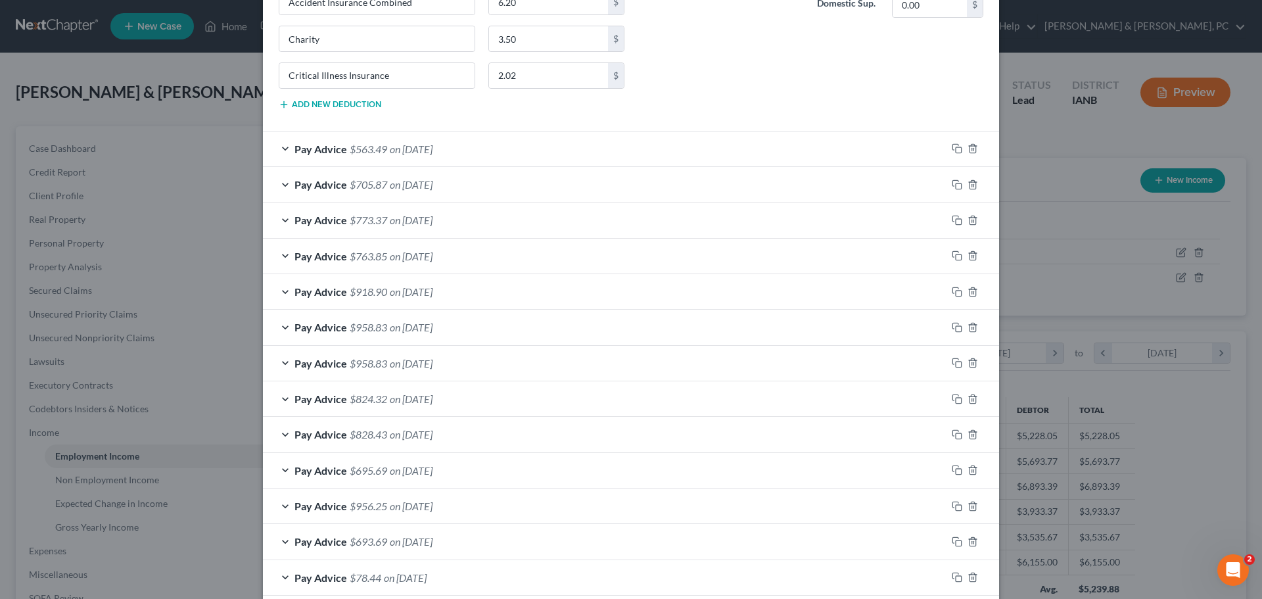
type input "106.05"
click at [722, 149] on div "Pay Advice $563.49 on 07/18/2025" at bounding box center [605, 148] width 684 height 35
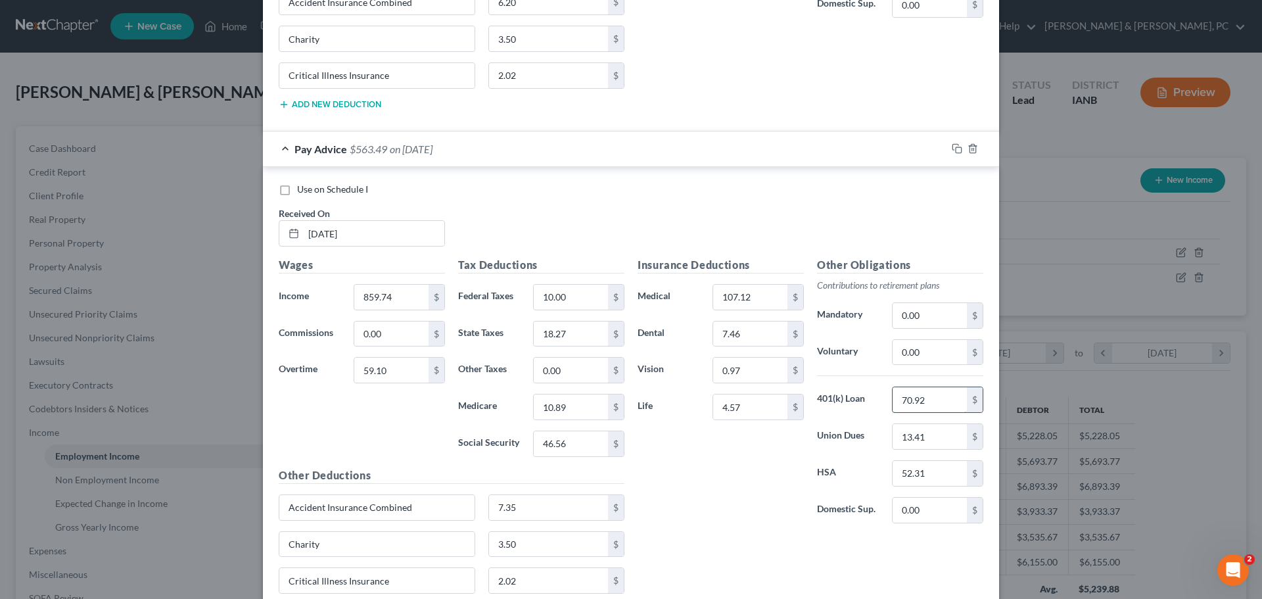
click at [909, 389] on input "70.92" at bounding box center [930, 399] width 74 height 25
click at [909, 395] on input "70.92" at bounding box center [930, 399] width 74 height 25
click at [909, 396] on input "70.92" at bounding box center [930, 399] width 74 height 25
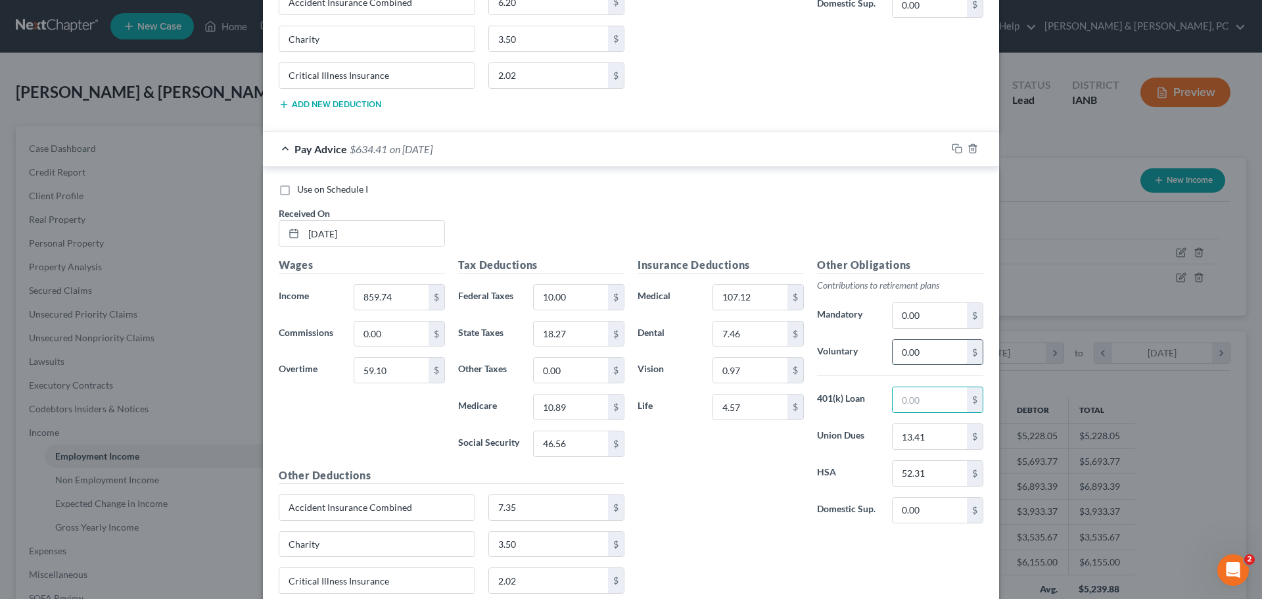
click at [923, 354] on input "0.00" at bounding box center [930, 352] width 74 height 25
paste input "70.92"
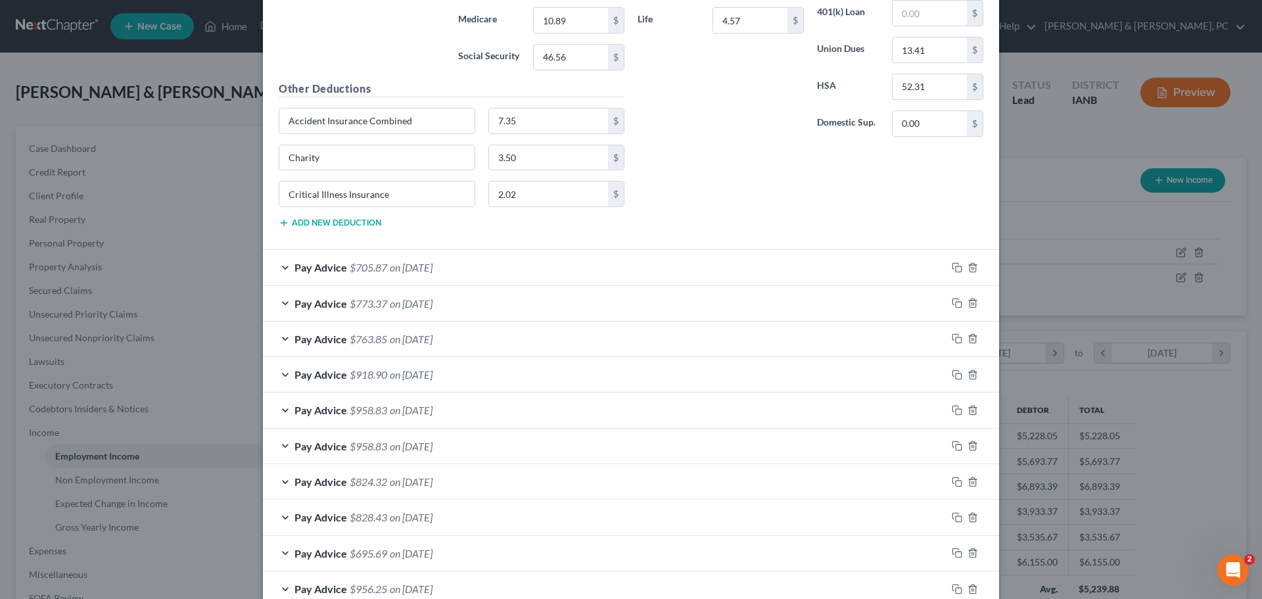
scroll to position [5785, 0]
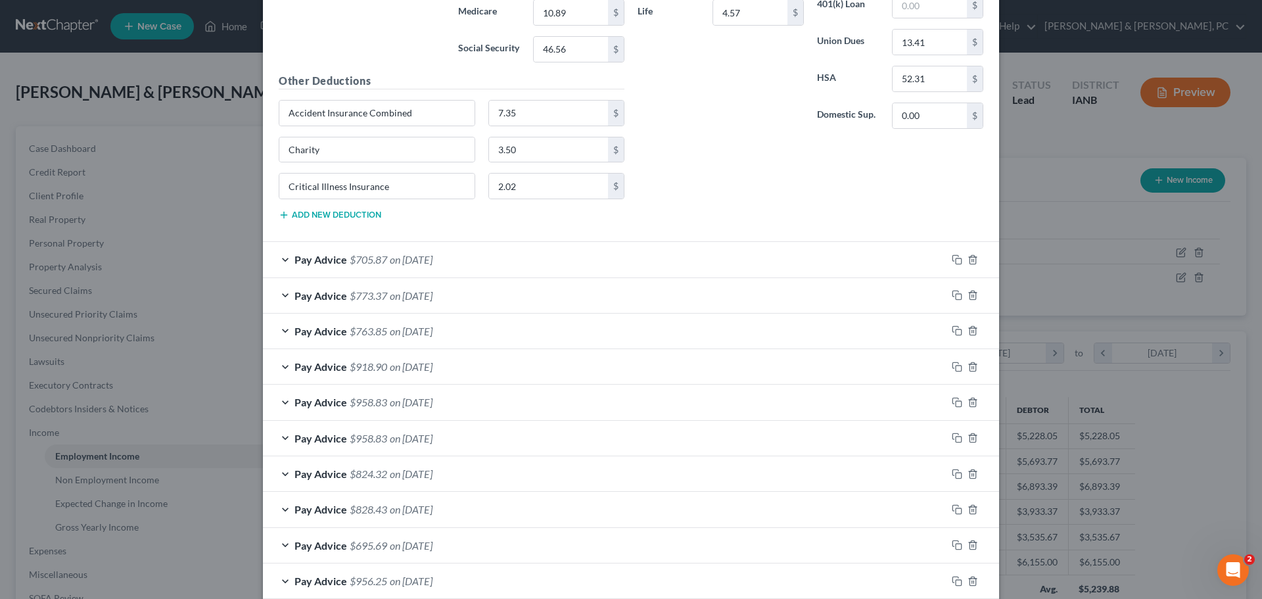
type input "70.92"
click at [809, 264] on div "Pay Advice $705.87 on 07/11/2025" at bounding box center [605, 259] width 684 height 35
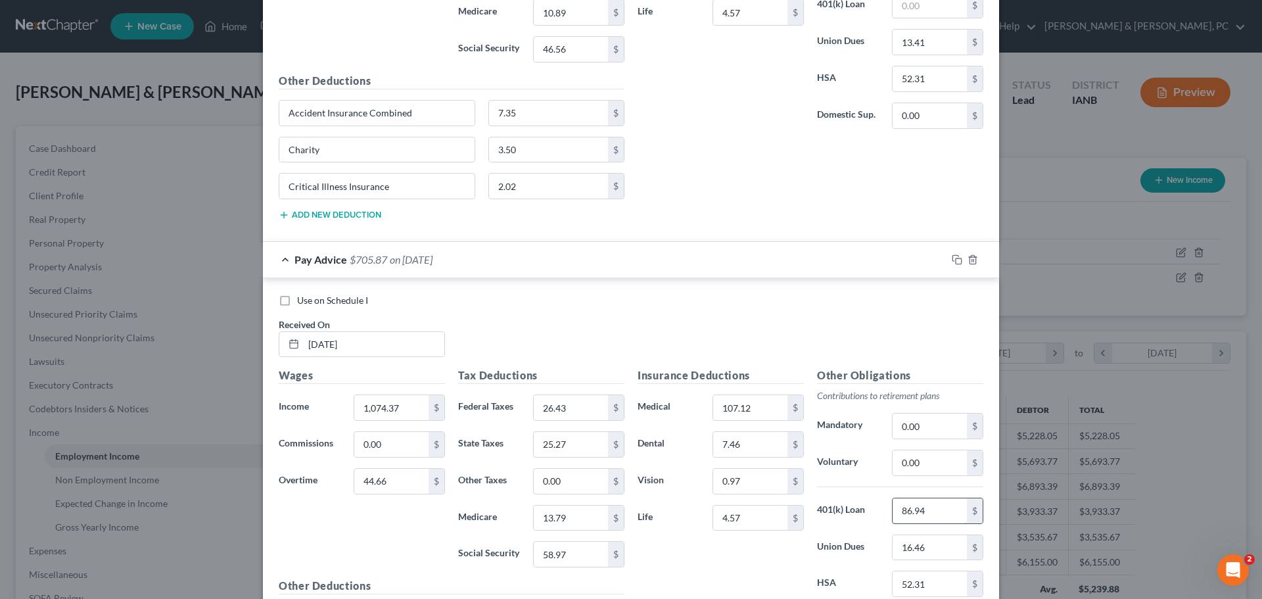
click at [913, 515] on input "86.94" at bounding box center [930, 510] width 74 height 25
click at [916, 465] on input "0.00" at bounding box center [930, 462] width 74 height 25
paste input "86.94"
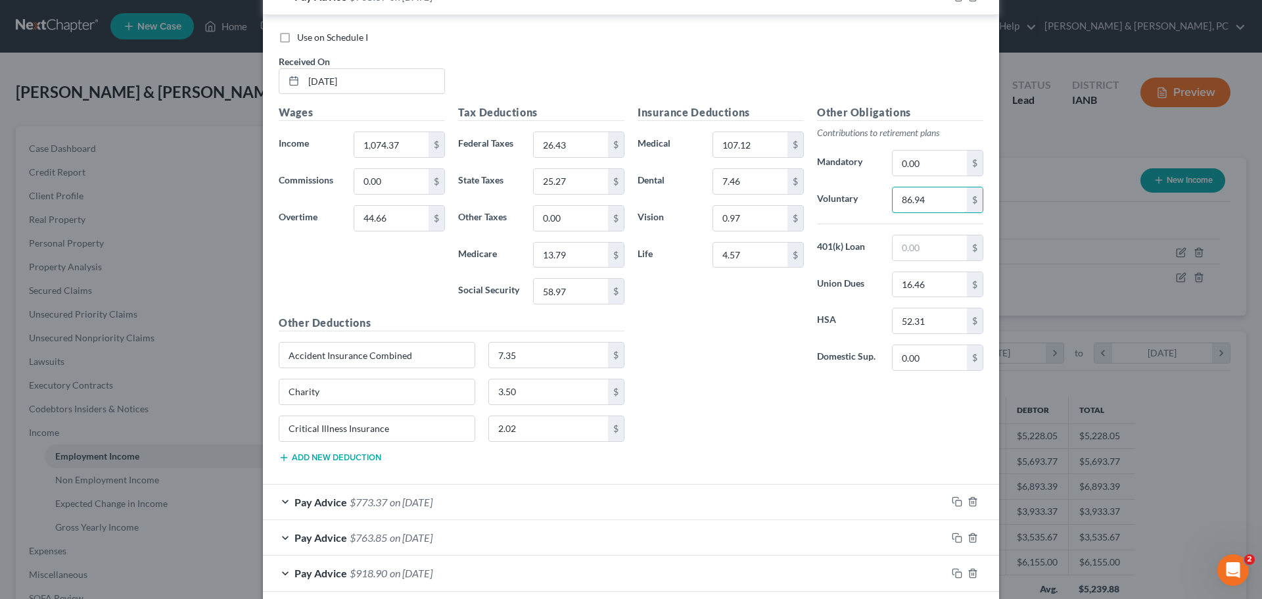
scroll to position [6180, 0]
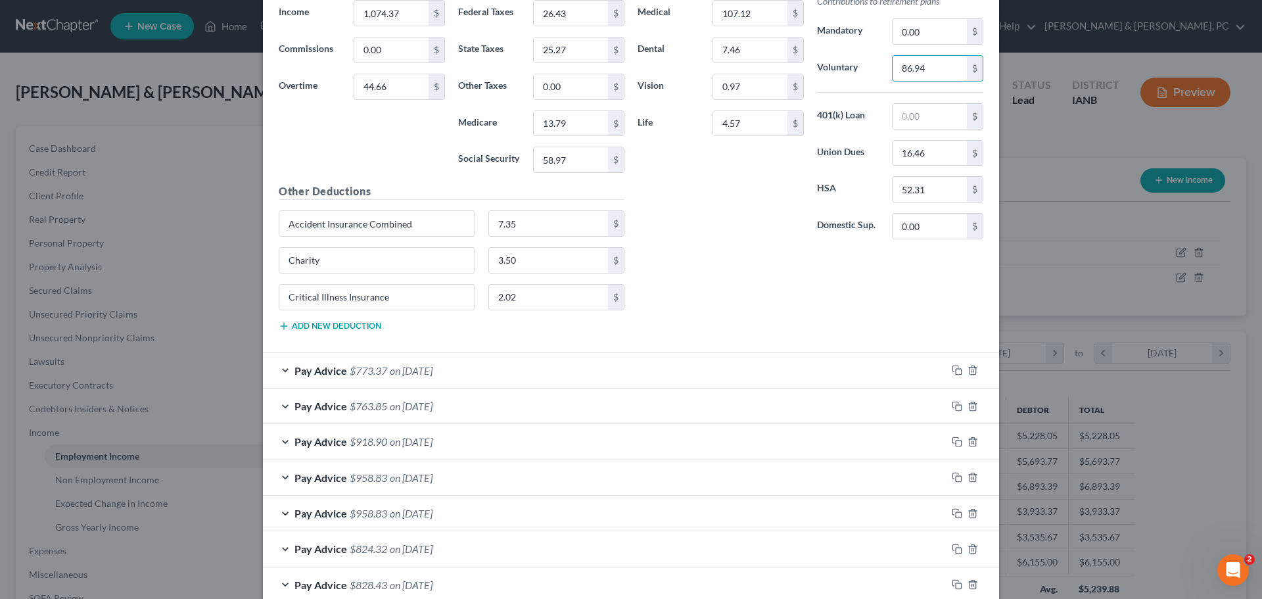
type input "86.94"
click at [772, 369] on div "Pay Advice $773.37 on 07/03/2025" at bounding box center [605, 370] width 684 height 35
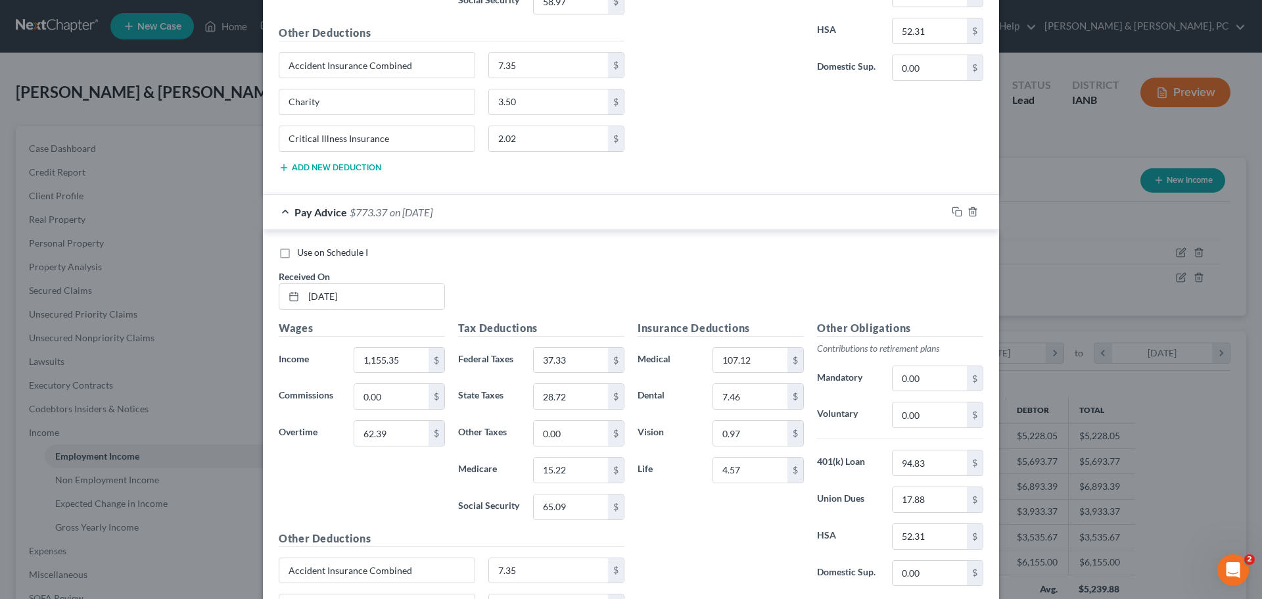
scroll to position [6377, 0]
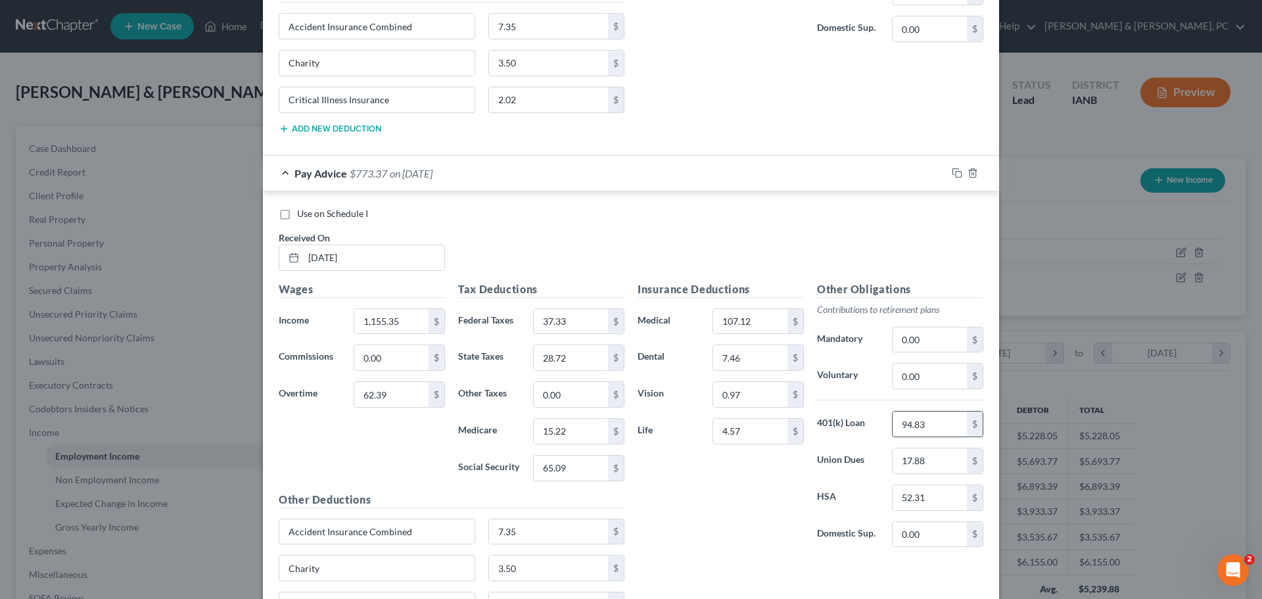
click at [920, 435] on input "94.83" at bounding box center [930, 424] width 74 height 25
click at [905, 373] on input "0.00" at bounding box center [930, 376] width 74 height 25
paste input "94.83"
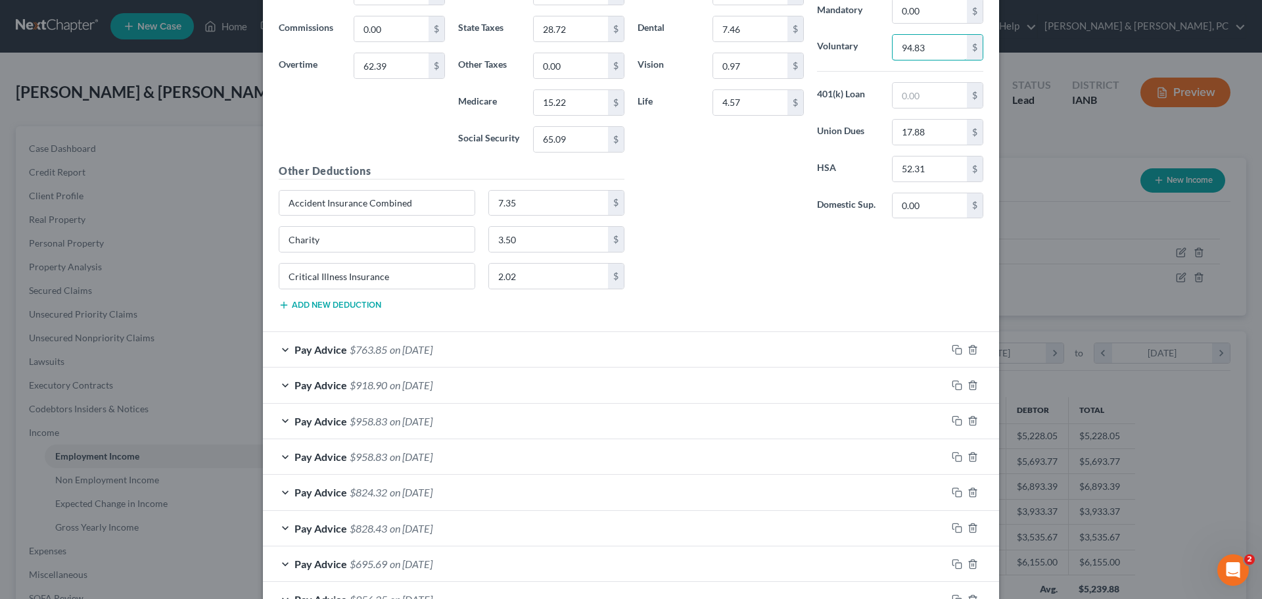
type input "94.83"
click at [727, 346] on div "Pay Advice $763.85 on 06/27/2025" at bounding box center [605, 349] width 684 height 35
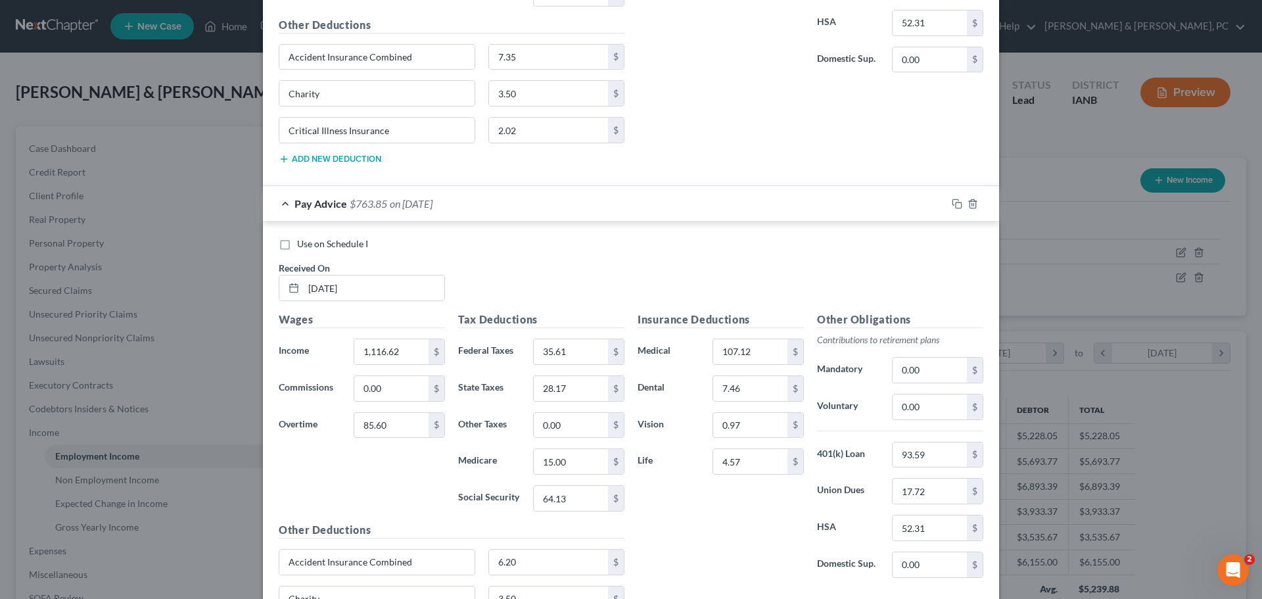
scroll to position [6903, 0]
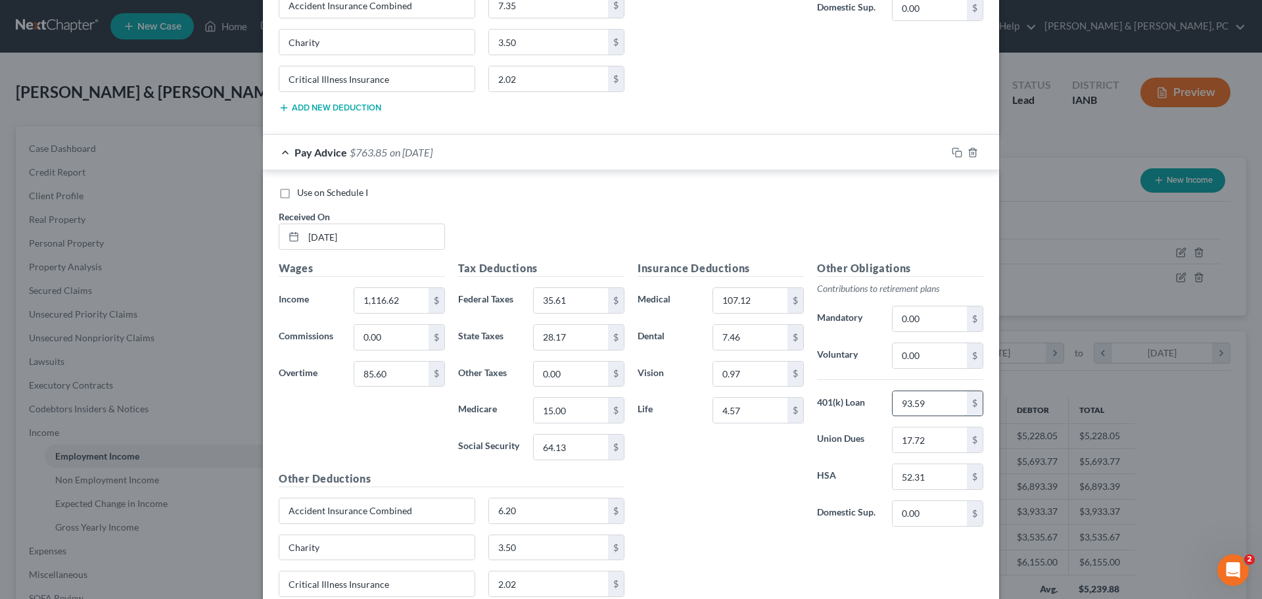
click at [918, 402] on input "93.59" at bounding box center [930, 403] width 74 height 25
click at [923, 363] on input "0.00" at bounding box center [930, 355] width 74 height 25
paste input "93.59"
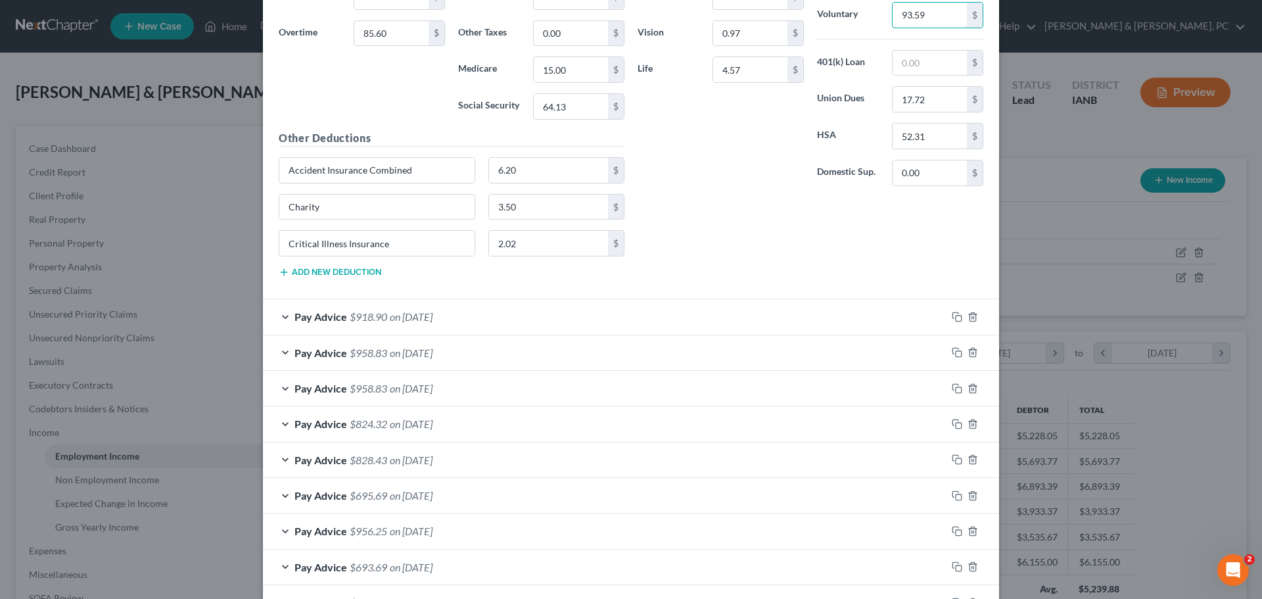
scroll to position [7297, 0]
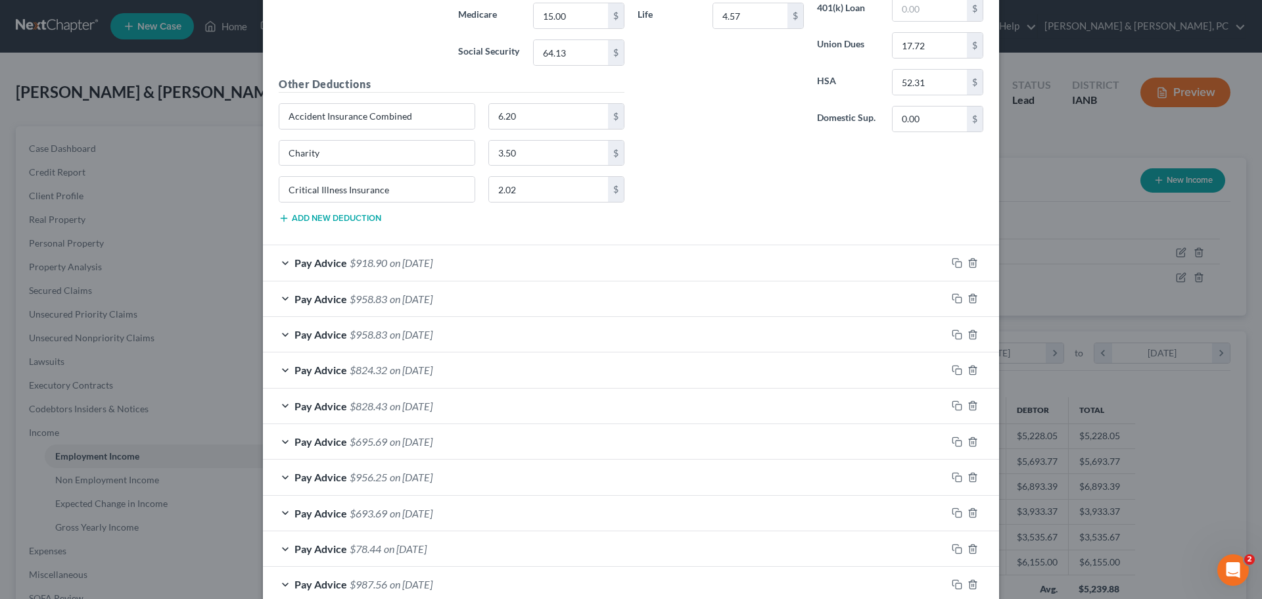
type input "93.59"
click at [771, 272] on div "Pay Advice $918.90 on 06/20/2025" at bounding box center [605, 262] width 684 height 35
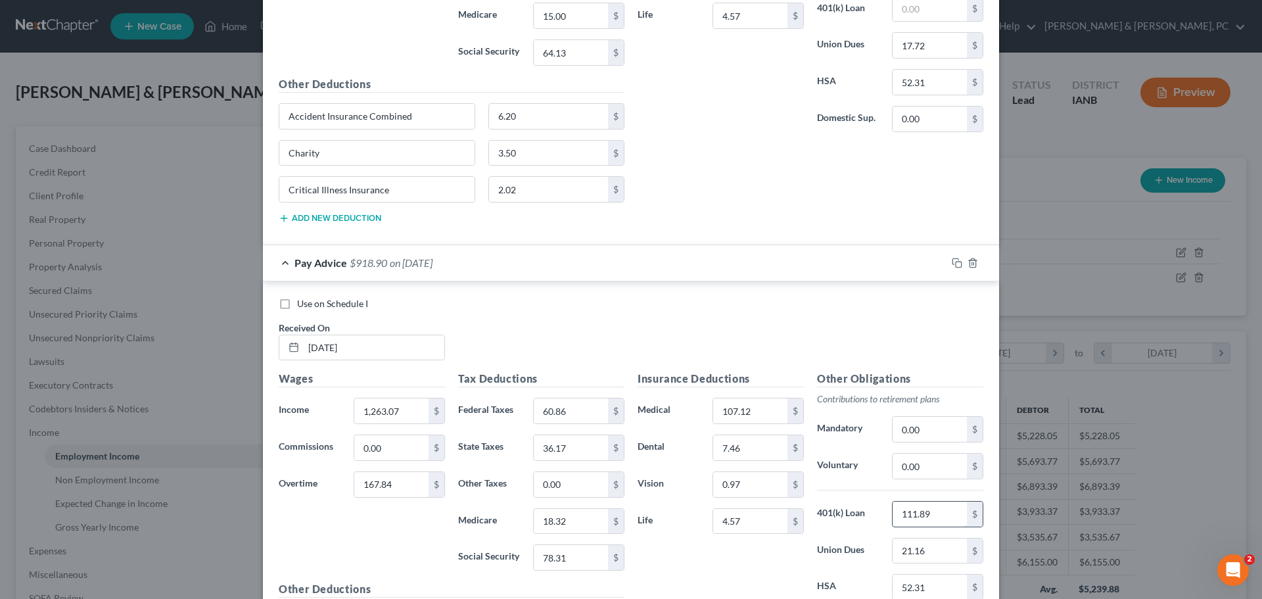
click at [913, 517] on input "111.89" at bounding box center [930, 514] width 74 height 25
click at [920, 460] on input "0.00" at bounding box center [930, 466] width 74 height 25
paste input "111.89"
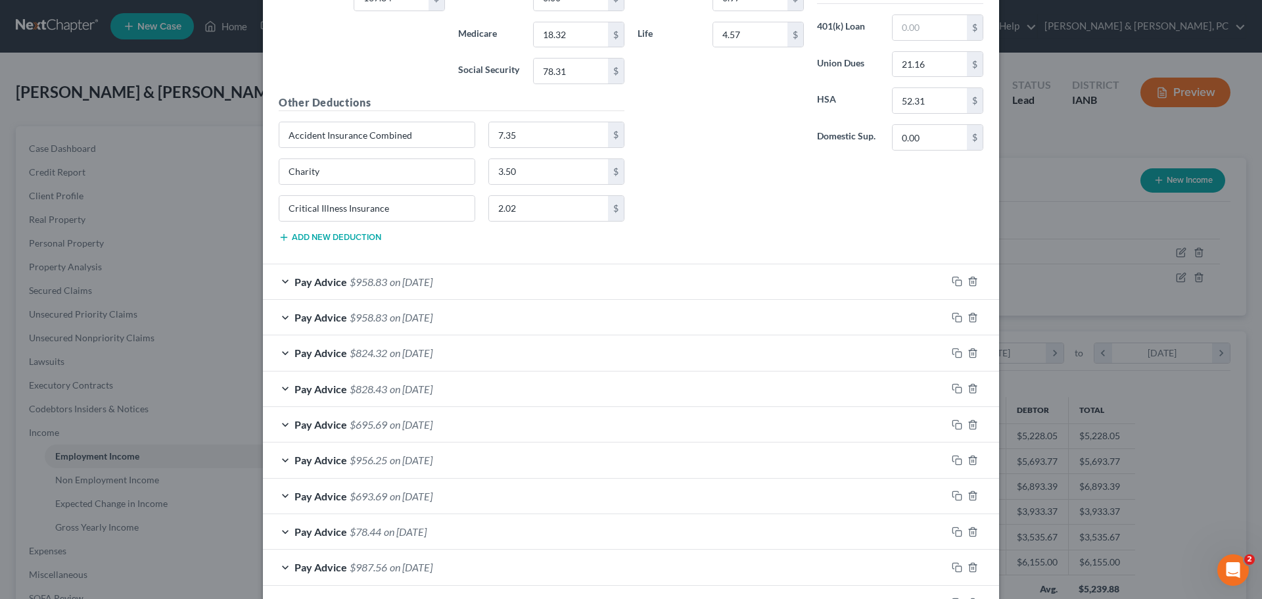
scroll to position [7823, 0]
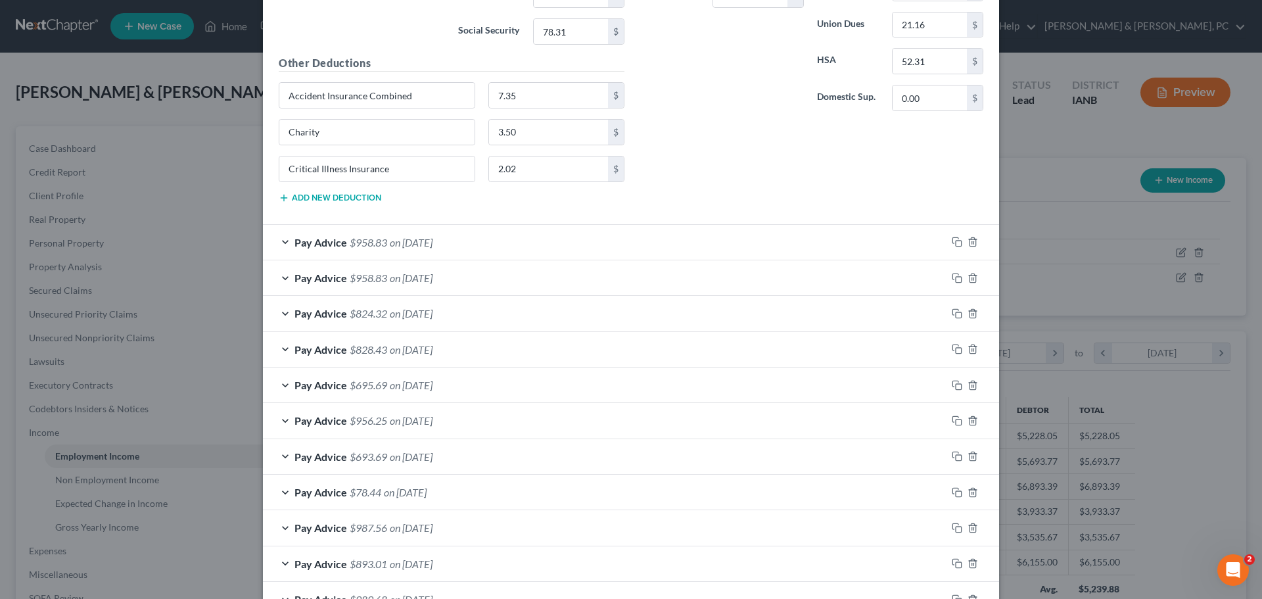
type input "111.89"
click at [842, 249] on div "Pay Advice $958.83 on 06/13/2025" at bounding box center [605, 242] width 684 height 35
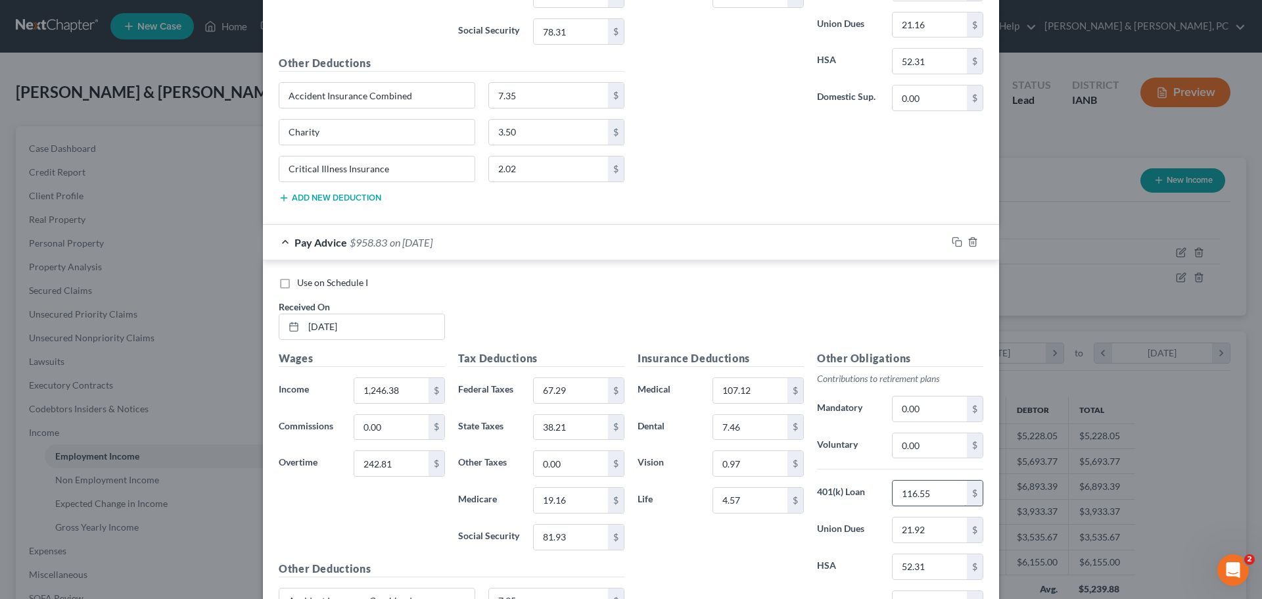
click at [916, 498] on input "116.55" at bounding box center [930, 493] width 74 height 25
click at [921, 447] on input "0.00" at bounding box center [930, 445] width 74 height 25
paste input "116.55"
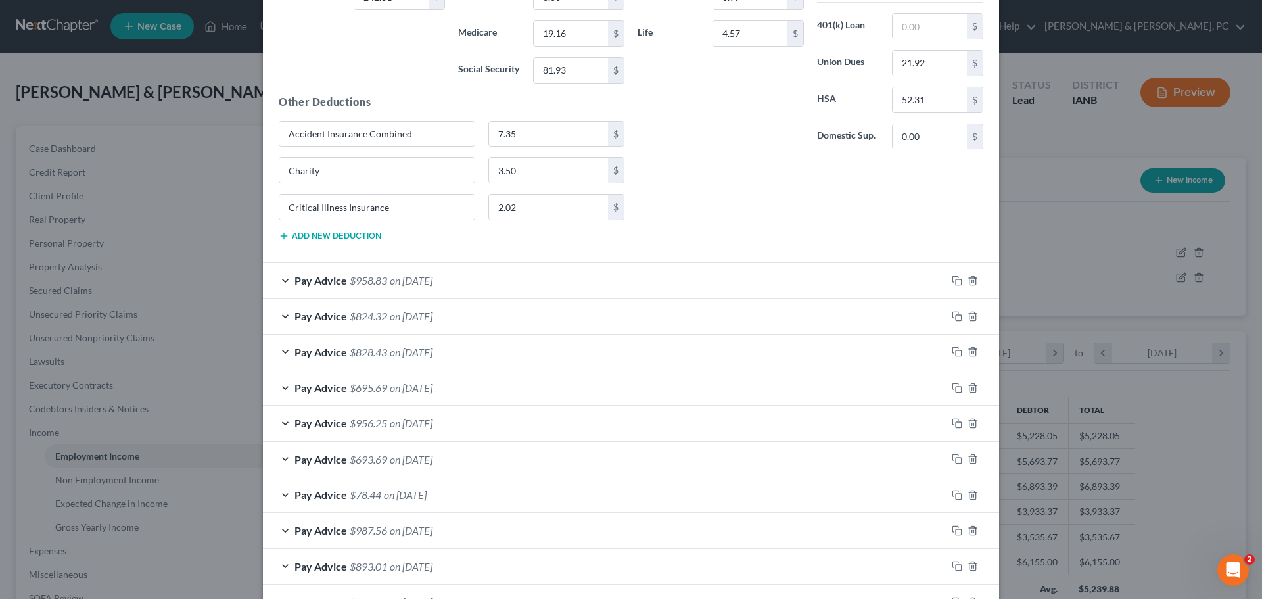
scroll to position [8349, 0]
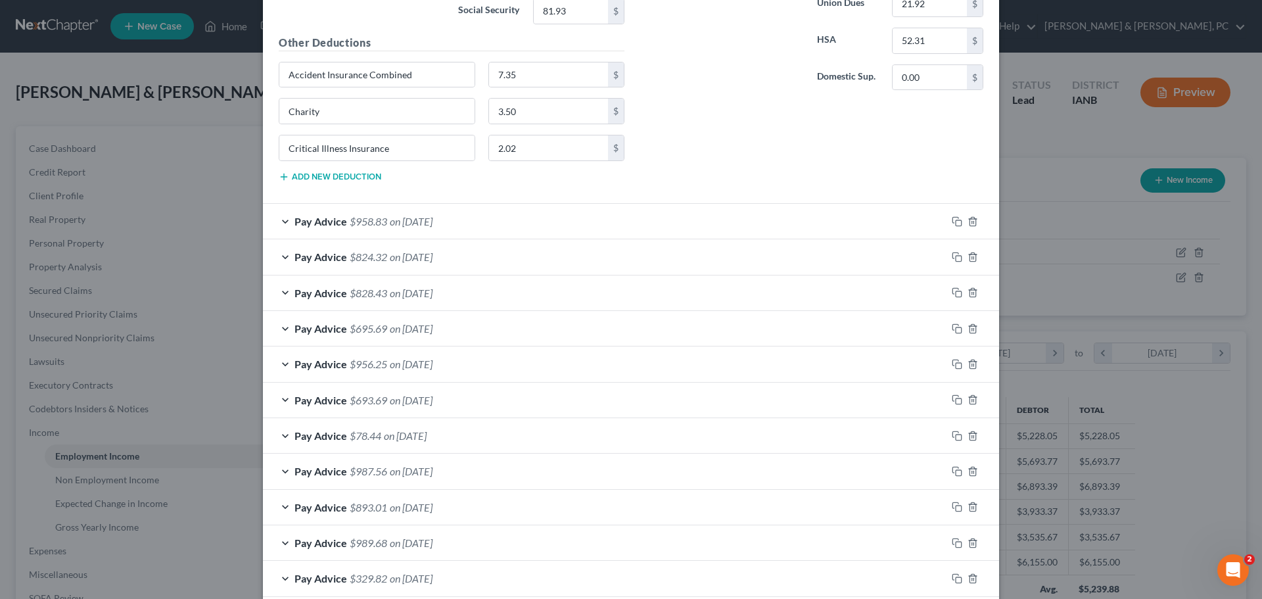
type input "116.55"
click at [772, 227] on div "Pay Advice $958.83 on 06/13/2025" at bounding box center [605, 221] width 684 height 35
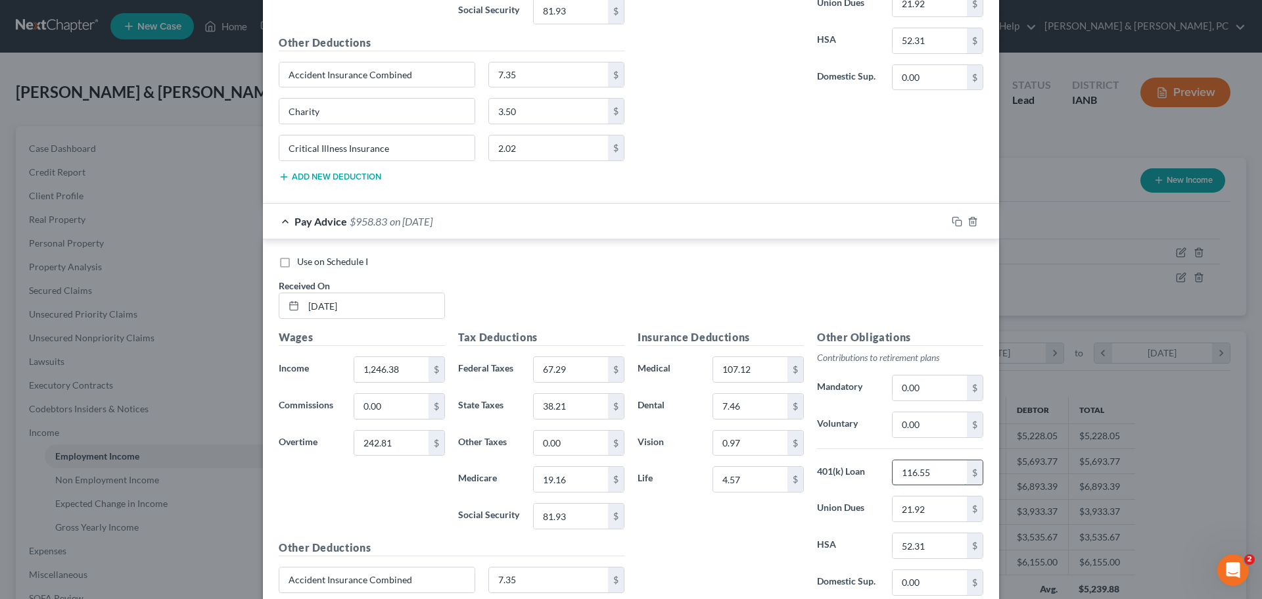
click at [914, 477] on input "116.55" at bounding box center [930, 472] width 74 height 25
click at [918, 427] on input "0.00" at bounding box center [930, 424] width 74 height 25
paste input "116.55"
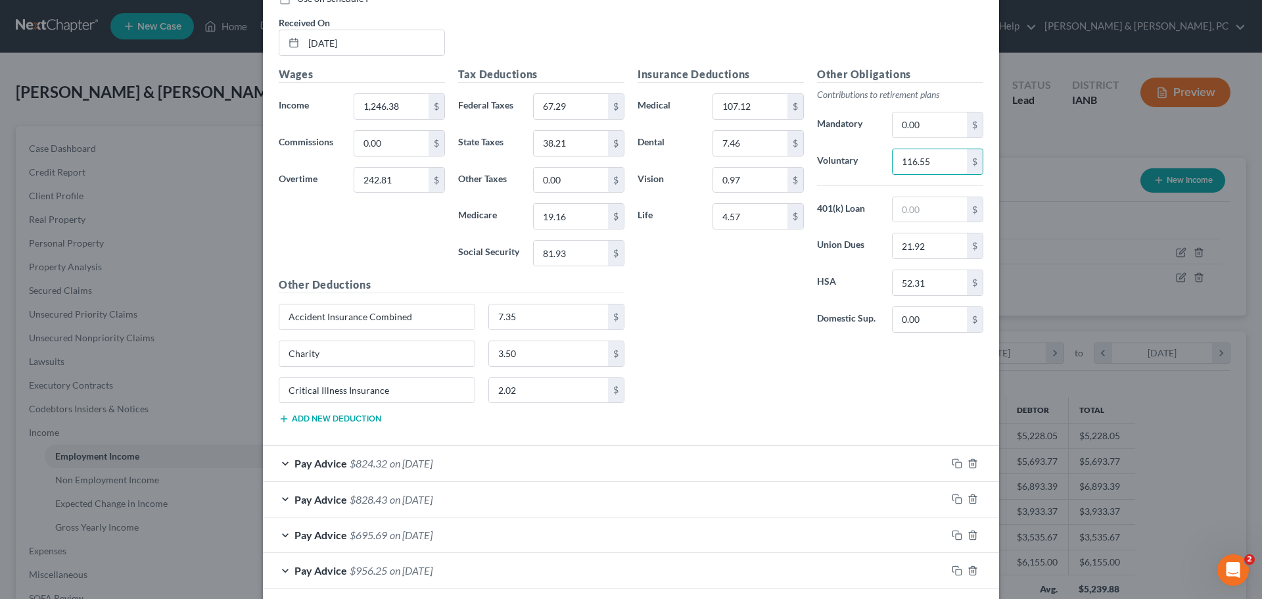
scroll to position [8809, 0]
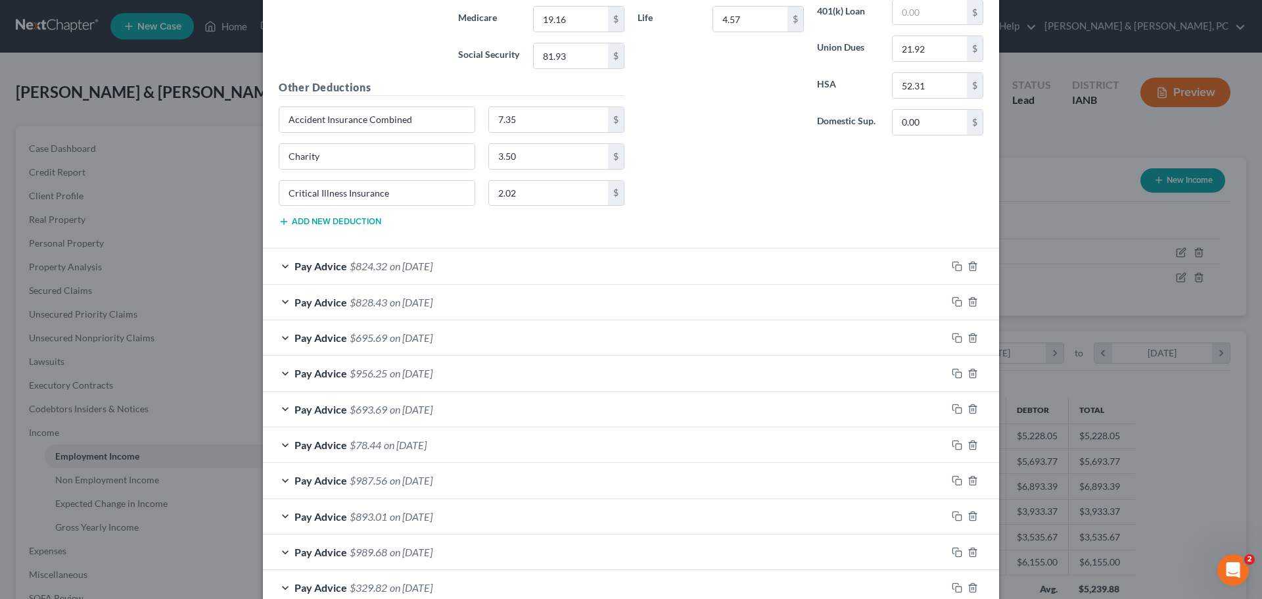
type input "116.55"
click at [851, 270] on div "Pay Advice $824.32 on 06/06/2025" at bounding box center [605, 266] width 684 height 35
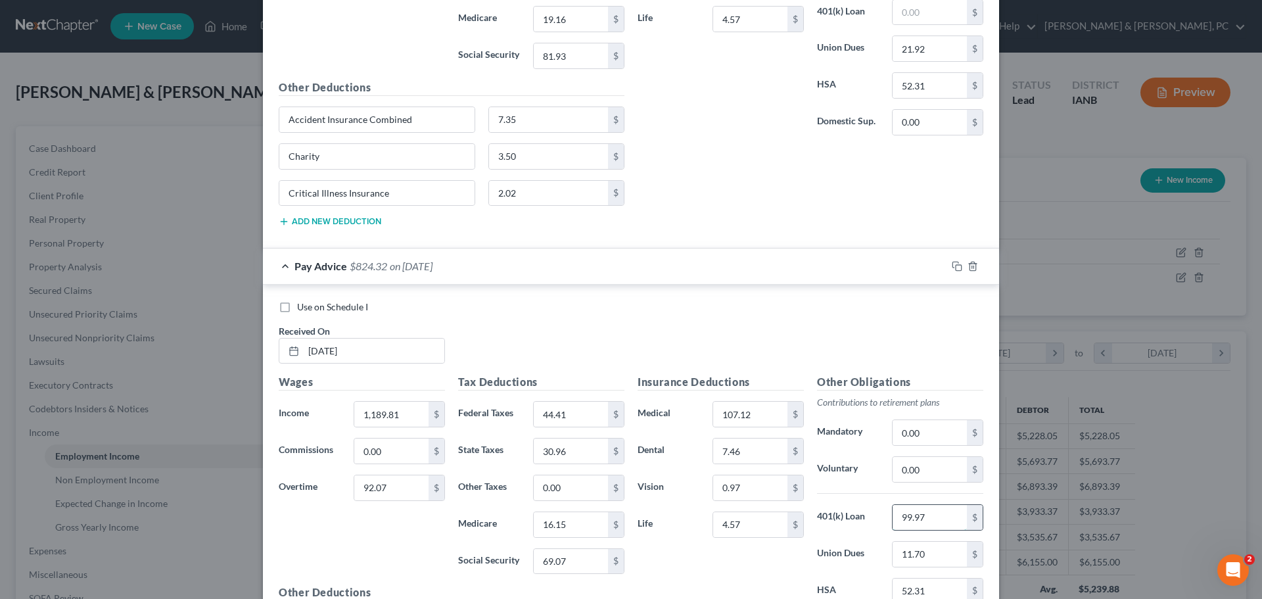
click at [918, 517] on input "99.97" at bounding box center [930, 517] width 74 height 25
click at [907, 469] on input "0.00" at bounding box center [930, 469] width 74 height 25
paste input "99.97"
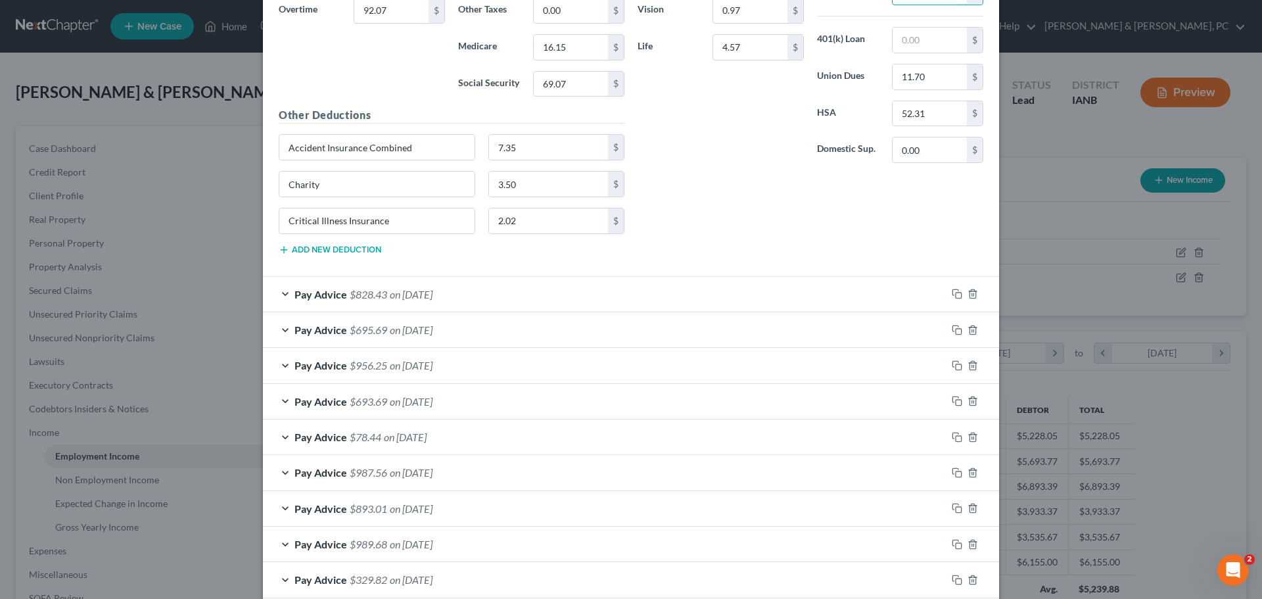
scroll to position [9335, 0]
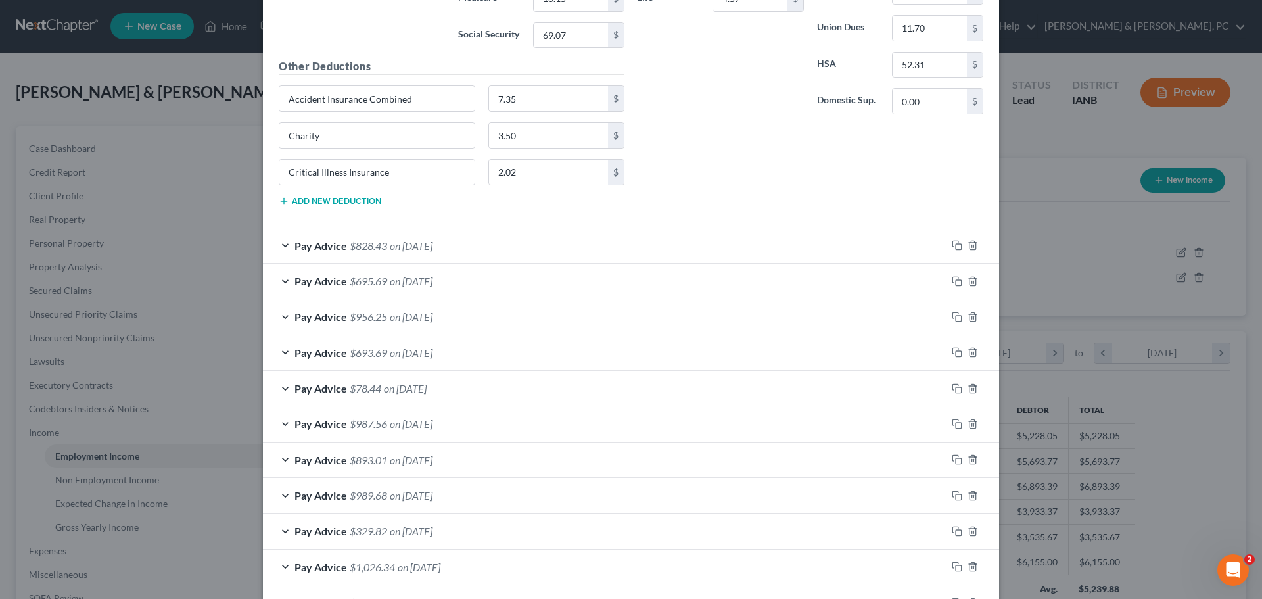
type input "99.97"
click at [801, 255] on div "Pay Advice $828.43 on 05/30/2025" at bounding box center [605, 245] width 684 height 35
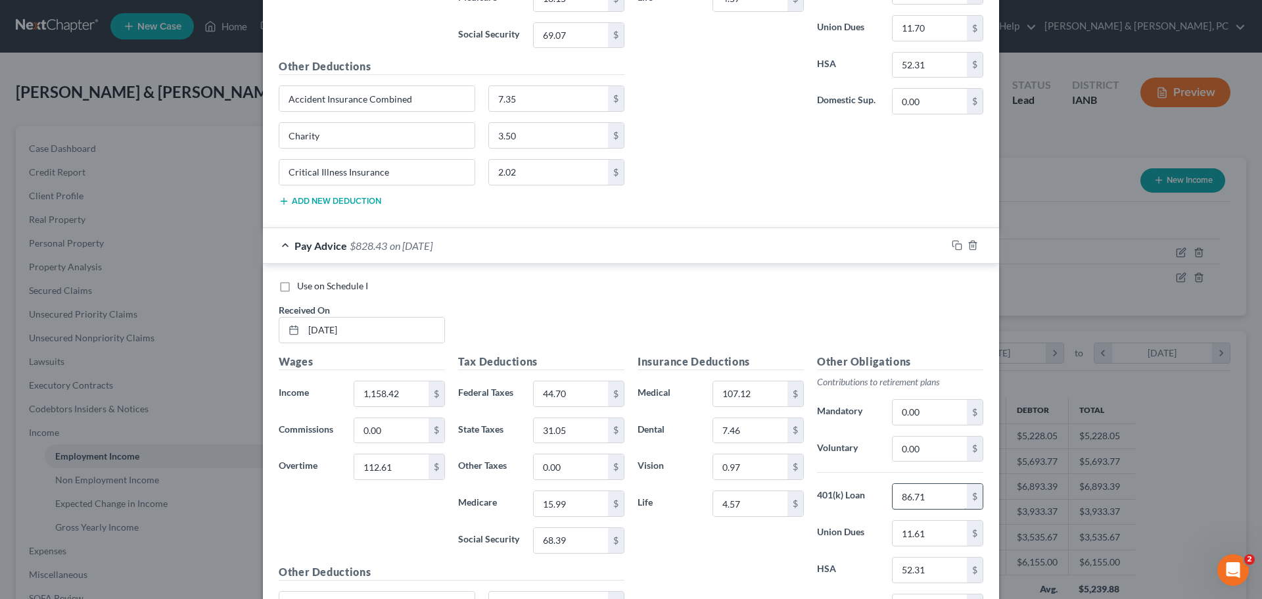
click at [899, 493] on input "86.71" at bounding box center [930, 496] width 74 height 25
click at [908, 431] on div "Other Obligations Contributions to retirement plans Mandatory 0.00 $ Voluntary …" at bounding box center [900, 492] width 179 height 277
click at [906, 445] on input "0.00" at bounding box center [930, 449] width 74 height 25
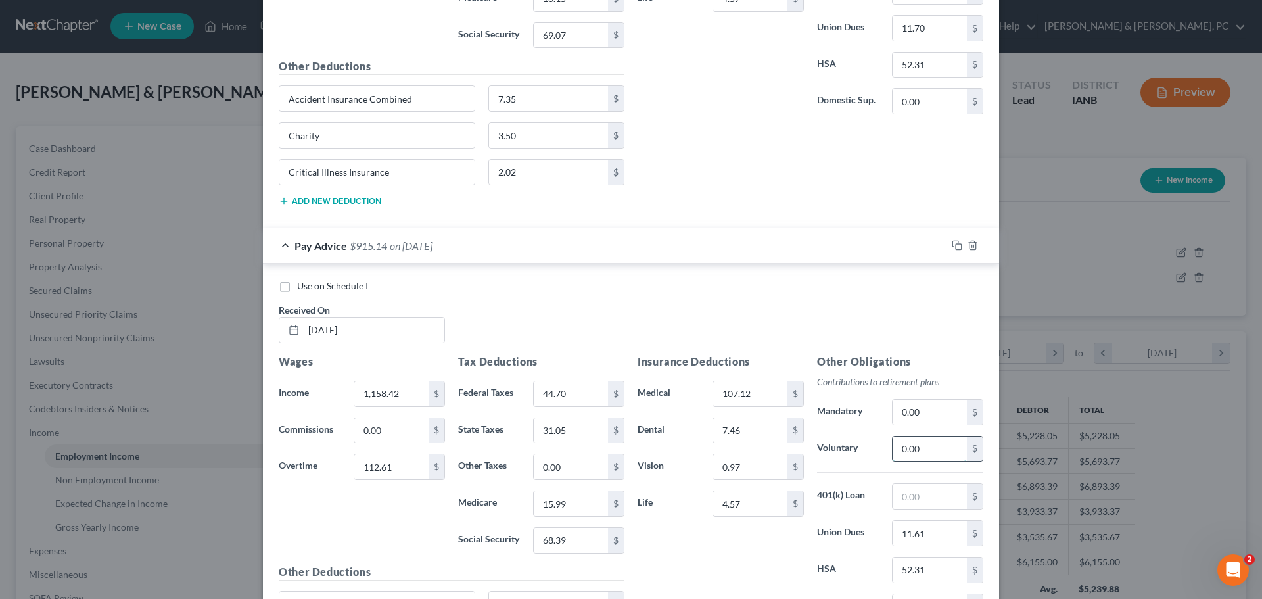
click at [906, 446] on input "0.00" at bounding box center [930, 449] width 74 height 25
paste input "86.71"
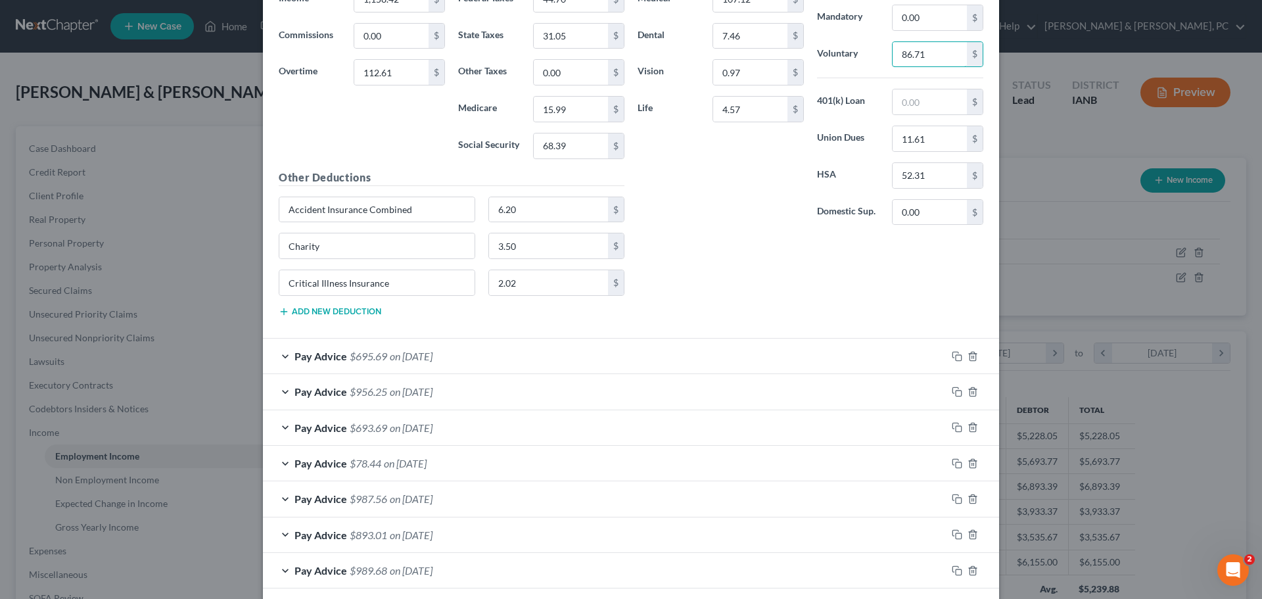
type input "86.71"
click at [786, 346] on div "Pay Advice $695.69 on 05/23/2025" at bounding box center [605, 356] width 684 height 35
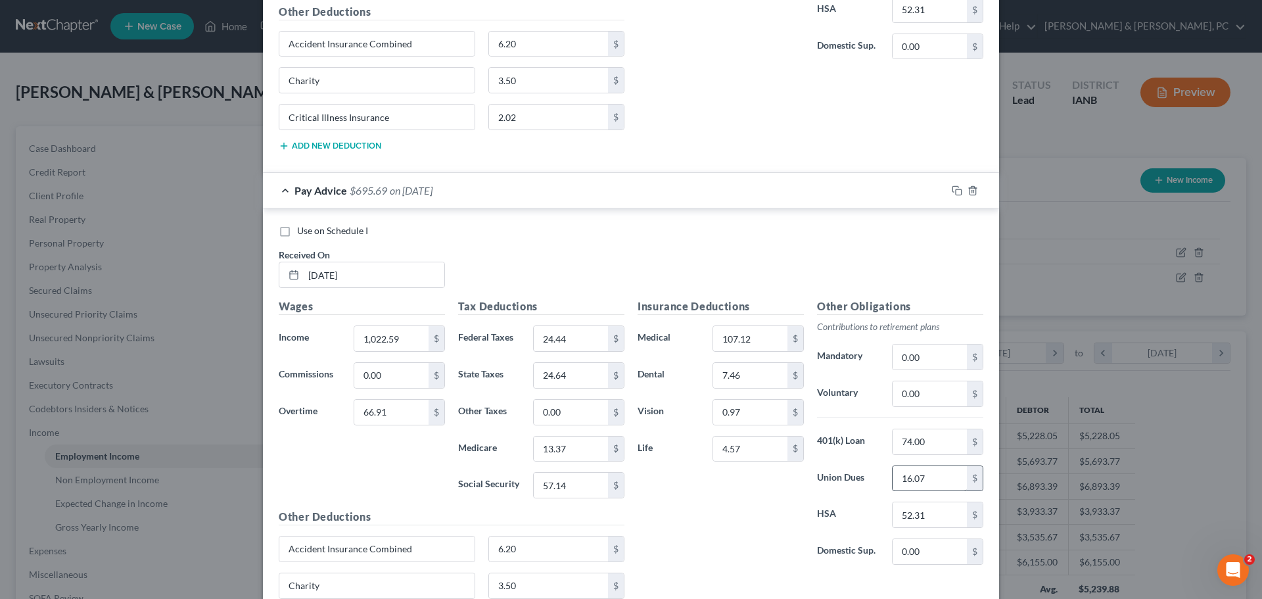
scroll to position [9927, 0]
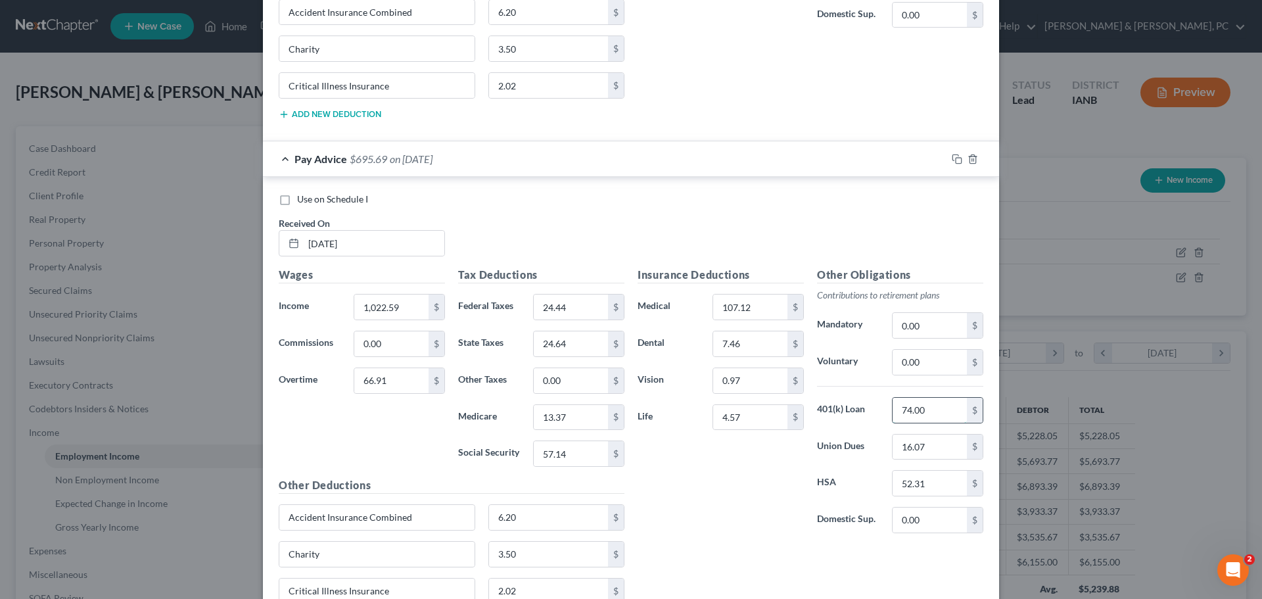
click at [932, 422] on input "74.00" at bounding box center [930, 410] width 74 height 25
click at [918, 369] on input "0.00" at bounding box center [930, 362] width 74 height 25
paste input "74"
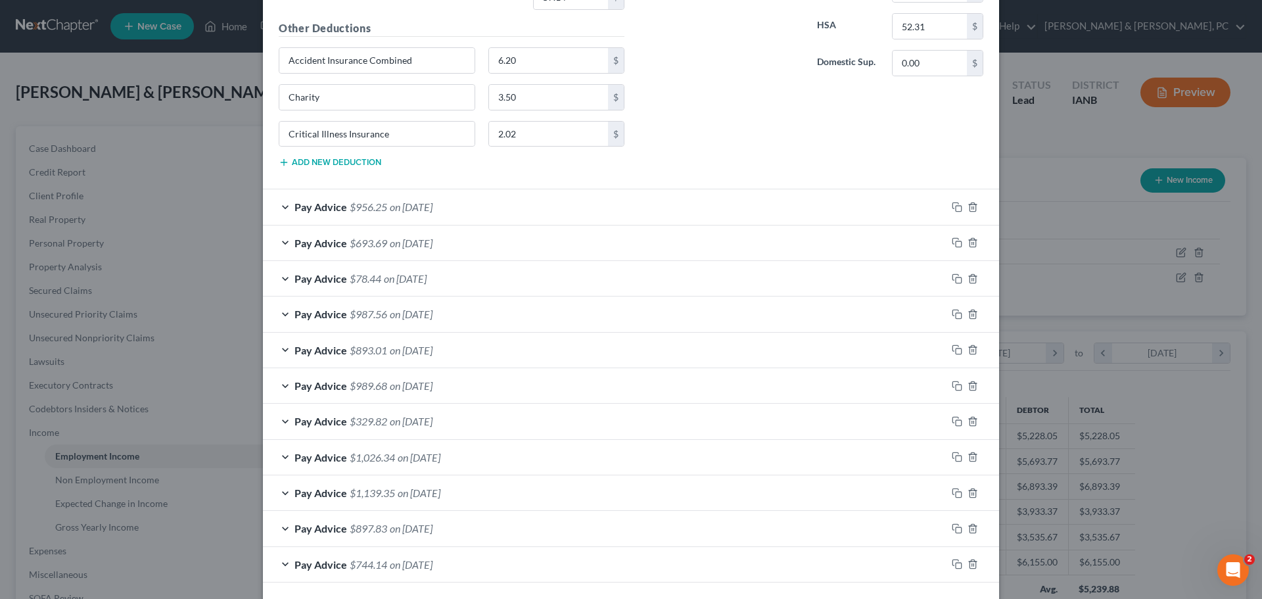
scroll to position [10387, 0]
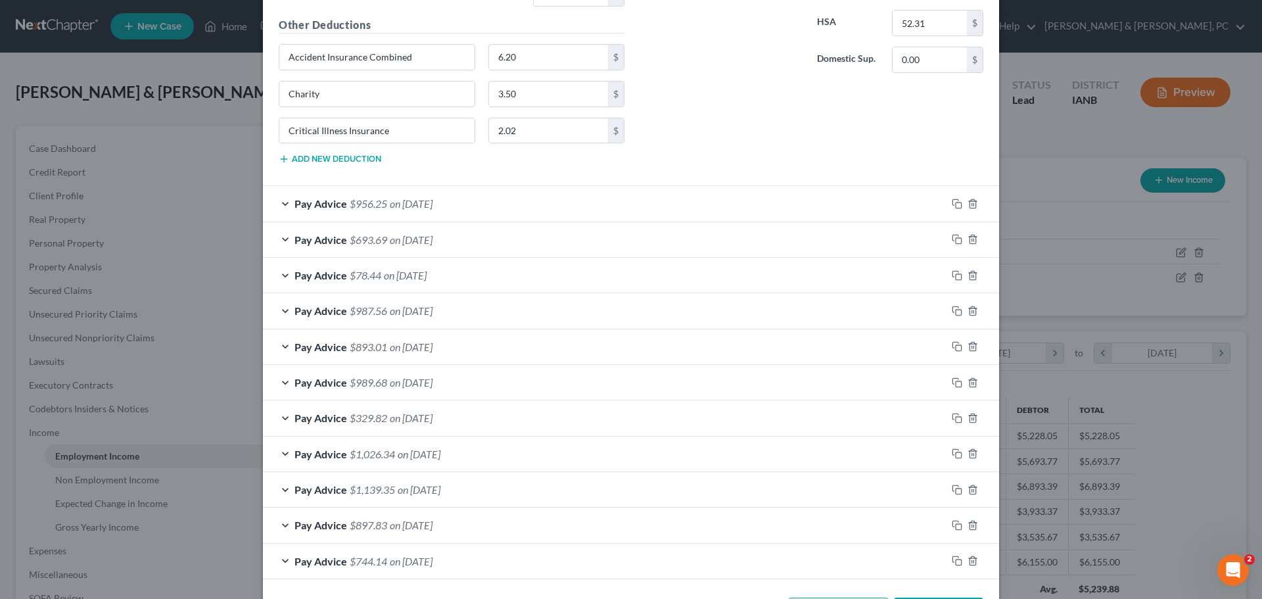
type input "74.00"
click at [746, 211] on div "Pay Advice $956.25 on 05/16/2025" at bounding box center [605, 203] width 684 height 35
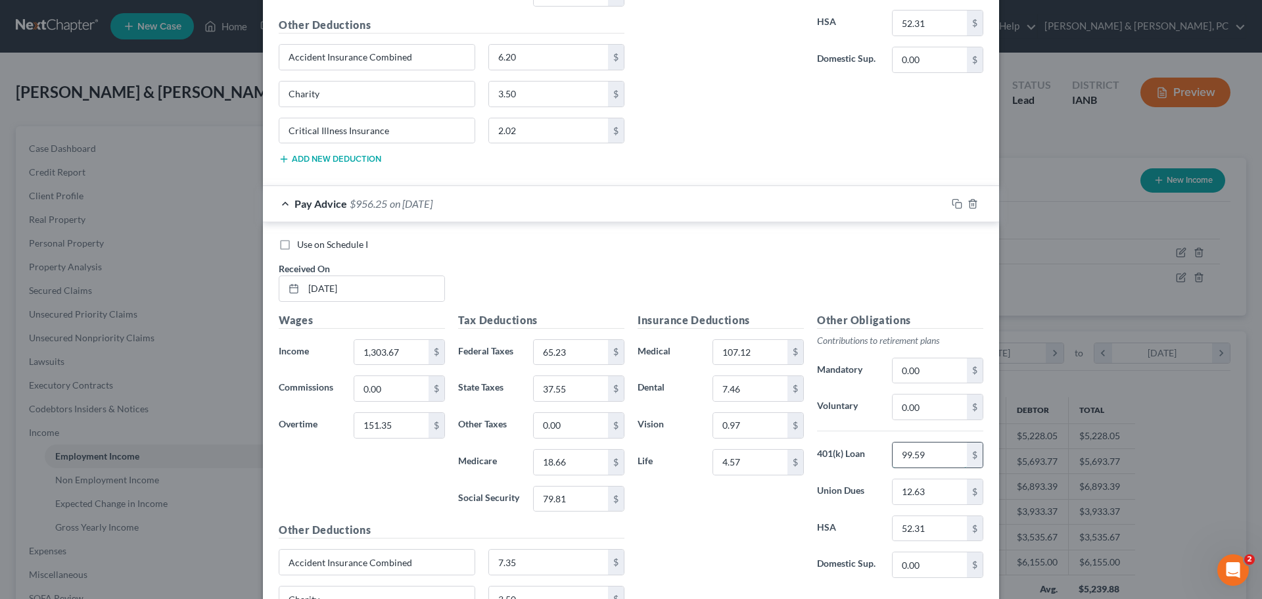
click at [911, 452] on input "99.59" at bounding box center [930, 454] width 74 height 25
click at [919, 415] on input "0.00" at bounding box center [930, 406] width 74 height 25
paste input "99.59"
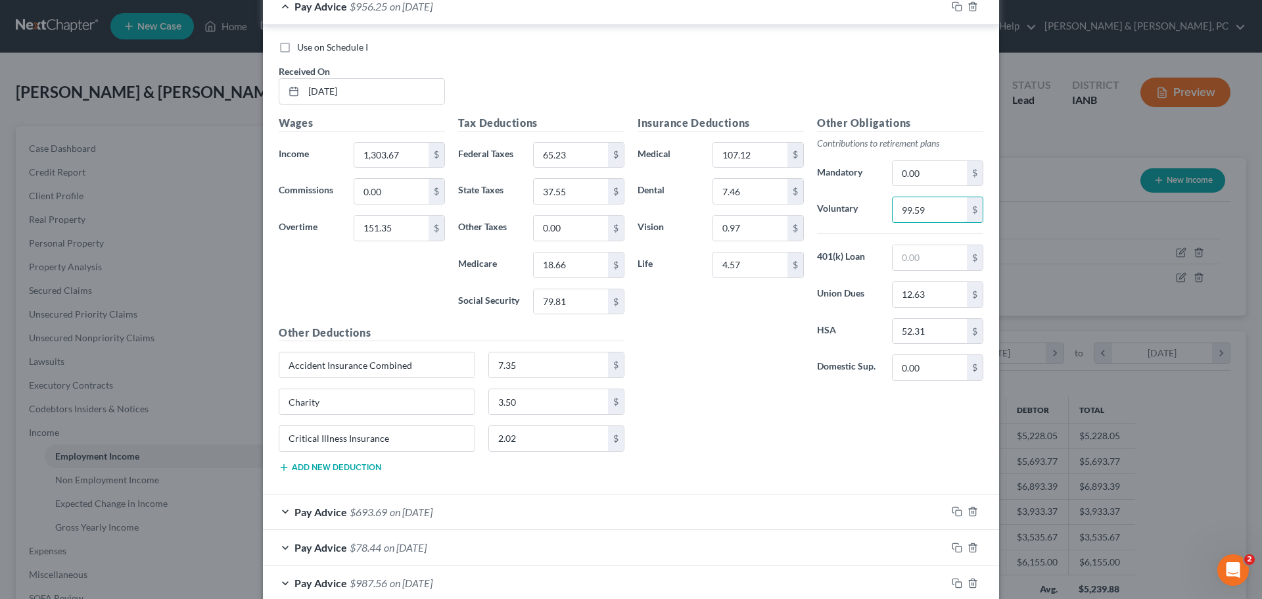
scroll to position [10781, 0]
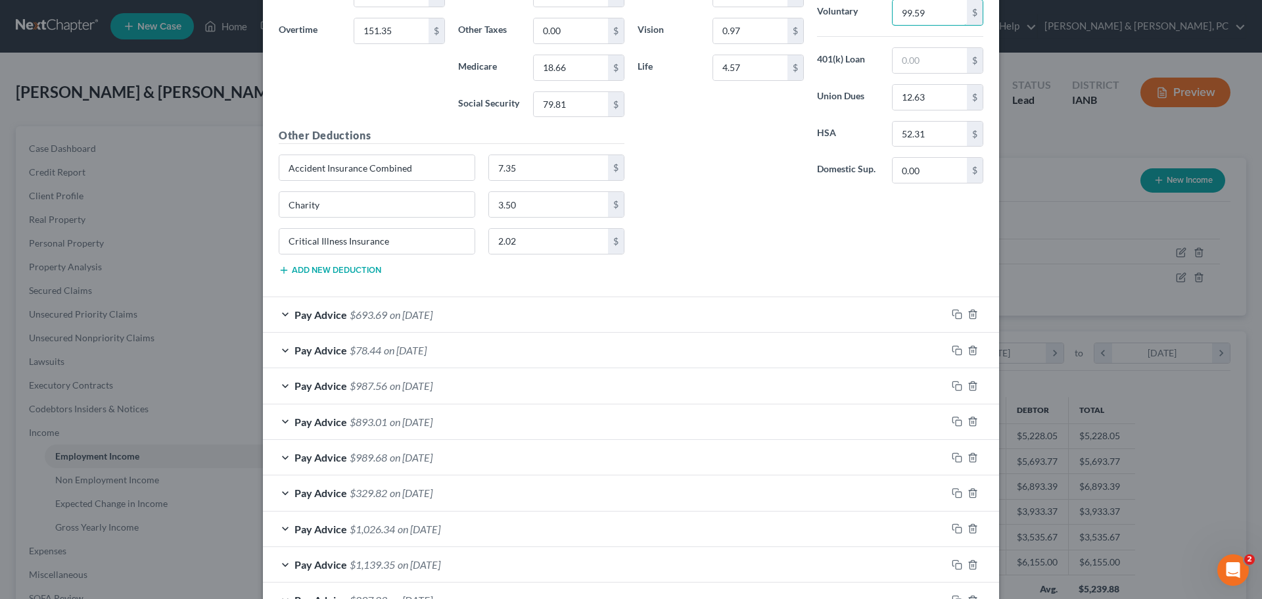
type input "99.59"
click at [703, 313] on div "Pay Advice $693.69 on 05/09/2025" at bounding box center [605, 314] width 684 height 35
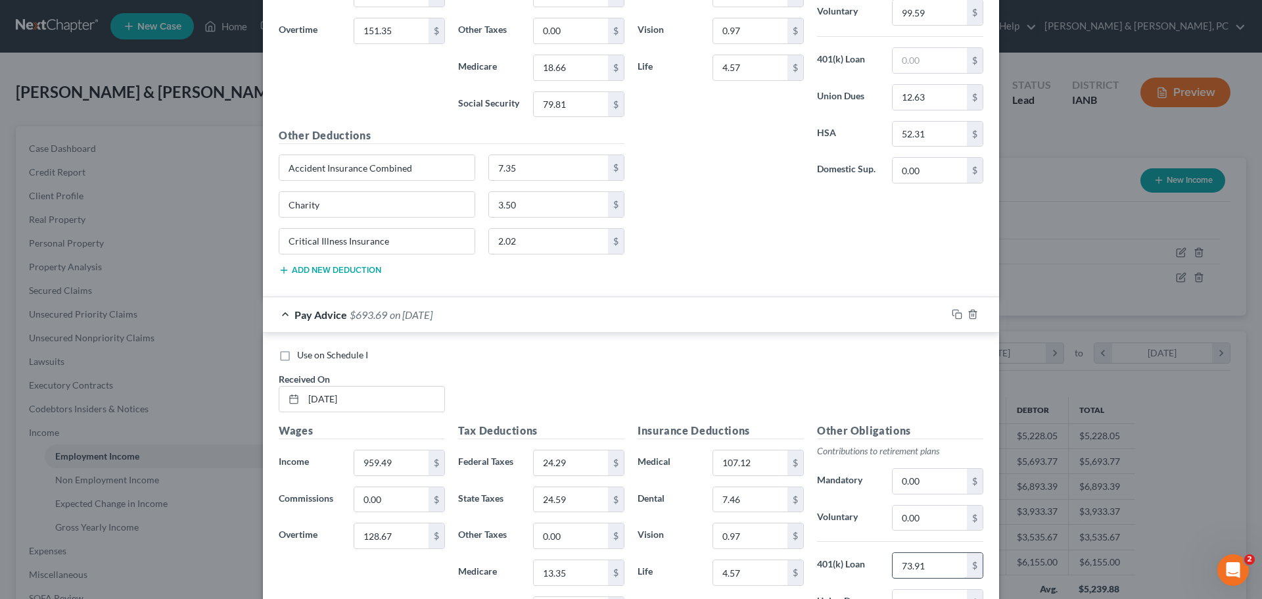
click at [915, 563] on input "73.91" at bounding box center [930, 565] width 74 height 25
click at [924, 524] on input "0.00" at bounding box center [930, 518] width 74 height 25
paste input "73.91"
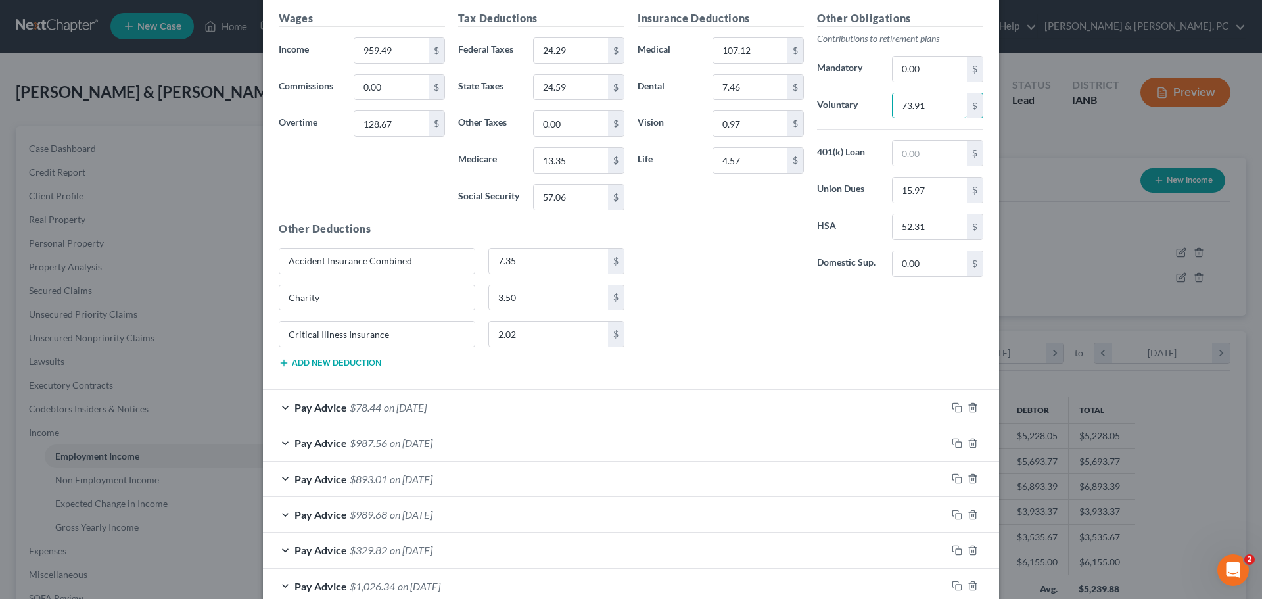
scroll to position [11242, 0]
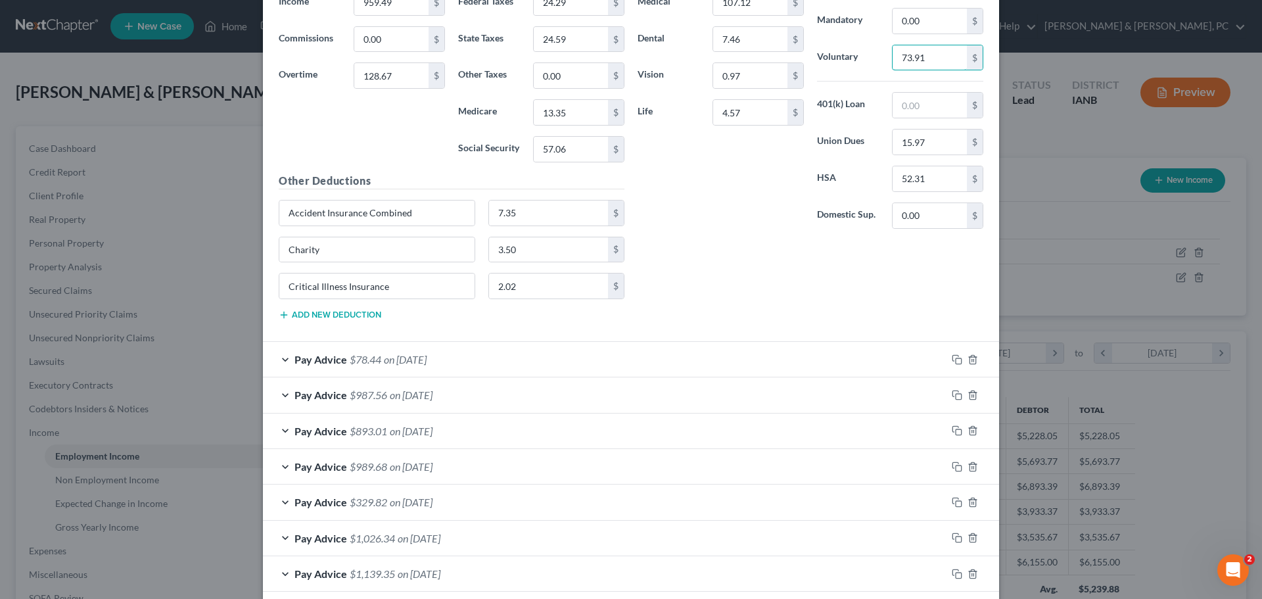
type input "73.91"
click at [700, 348] on div "Pay Advice $78.44 on 05/02/2025" at bounding box center [605, 359] width 684 height 35
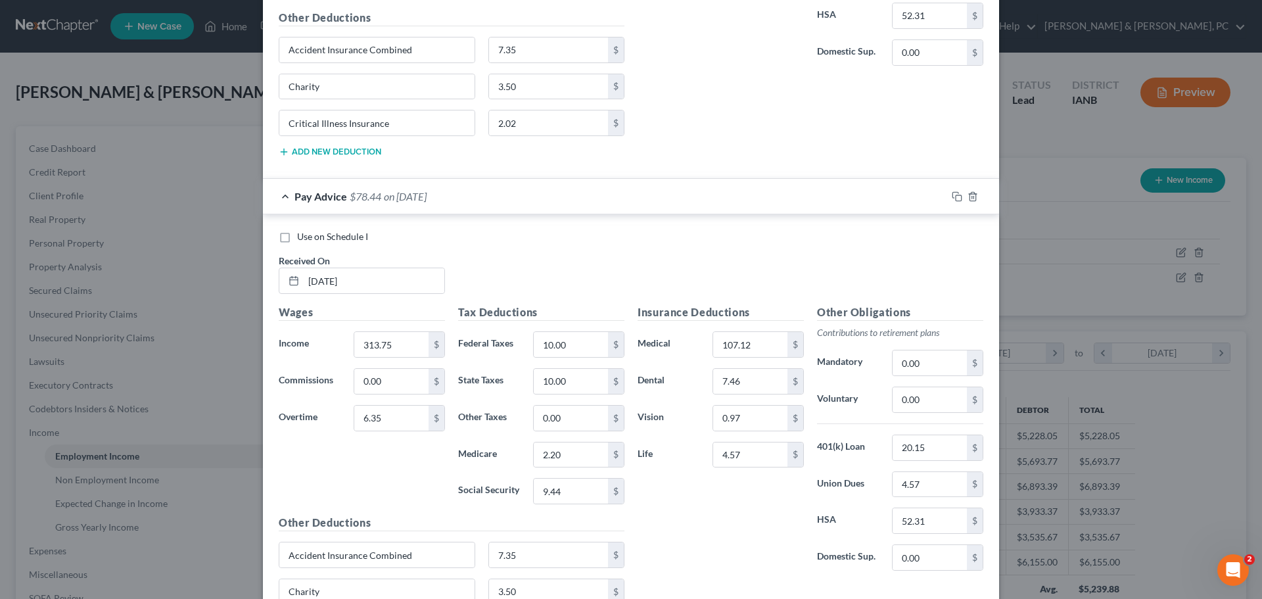
scroll to position [11439, 0]
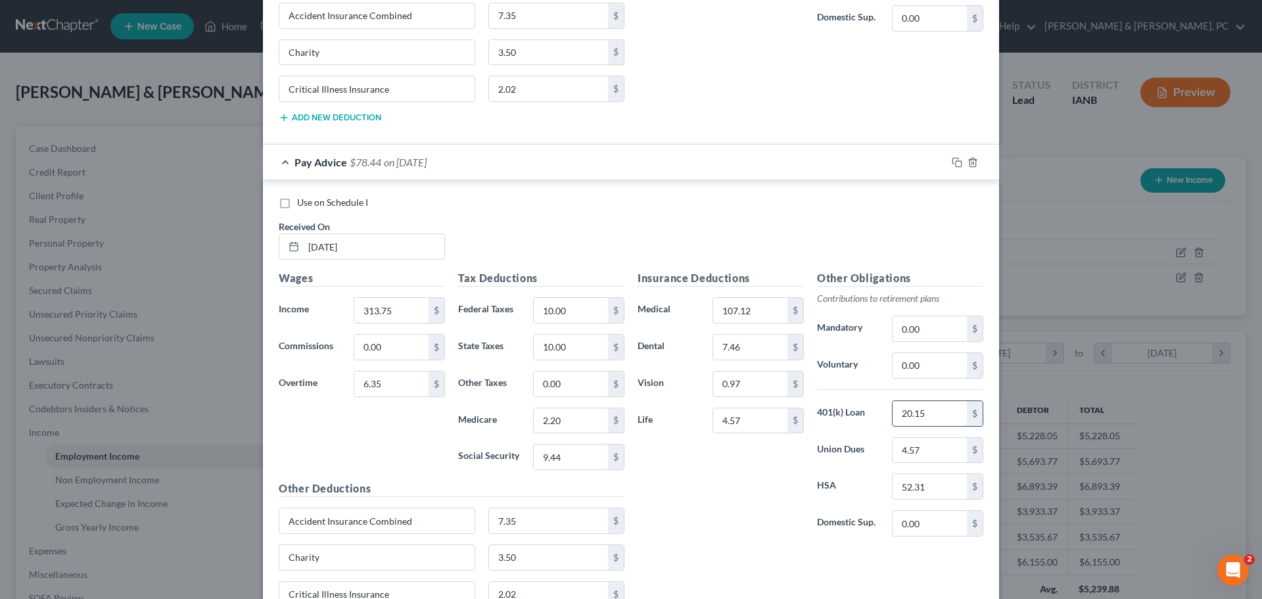
click at [909, 419] on input "20.15" at bounding box center [930, 413] width 74 height 25
click at [915, 372] on input "0.00" at bounding box center [930, 365] width 74 height 25
paste input "20.15"
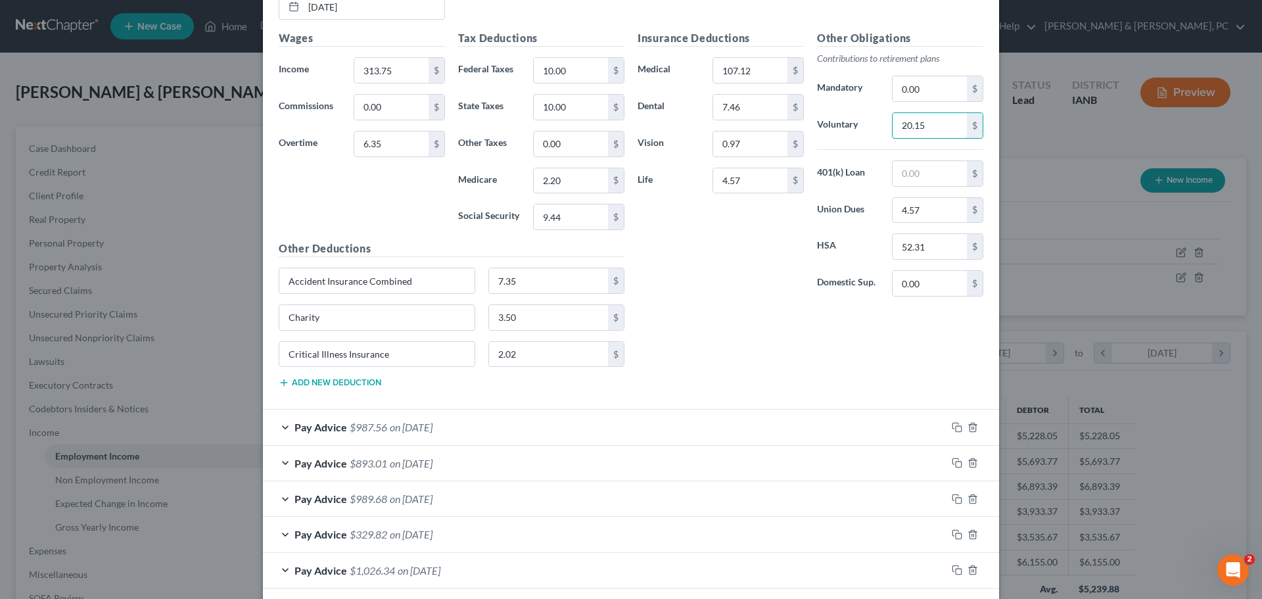
scroll to position [11768, 0]
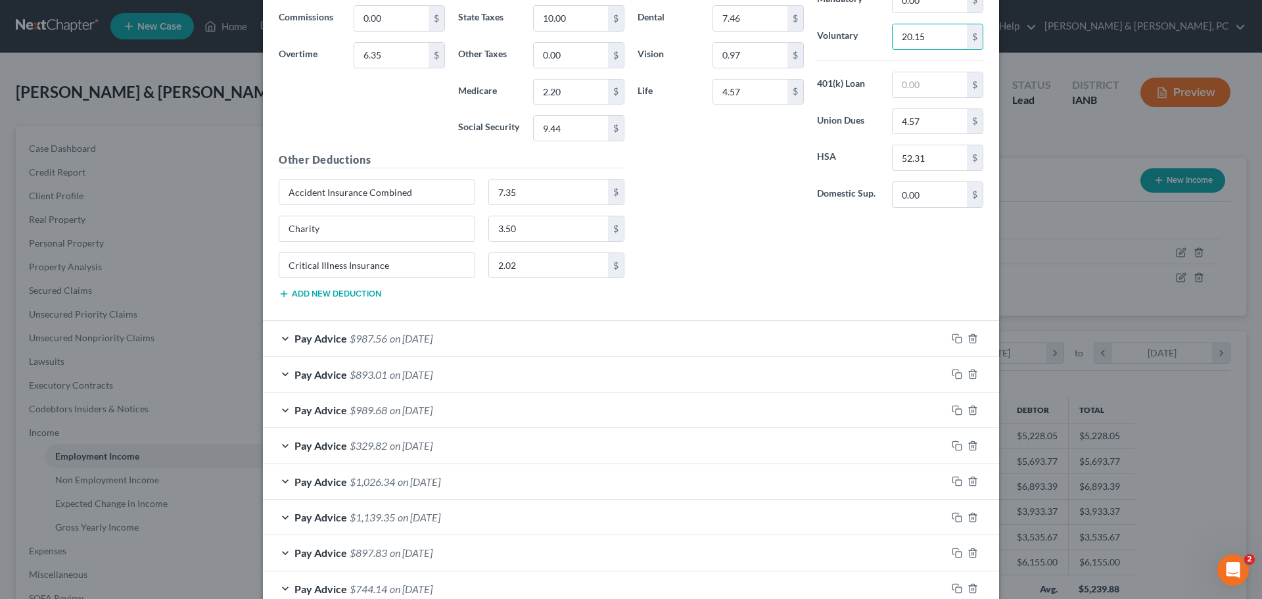
type input "20.15"
click at [699, 344] on div "Pay Advice $987.56 on 04/25/2025" at bounding box center [605, 338] width 684 height 35
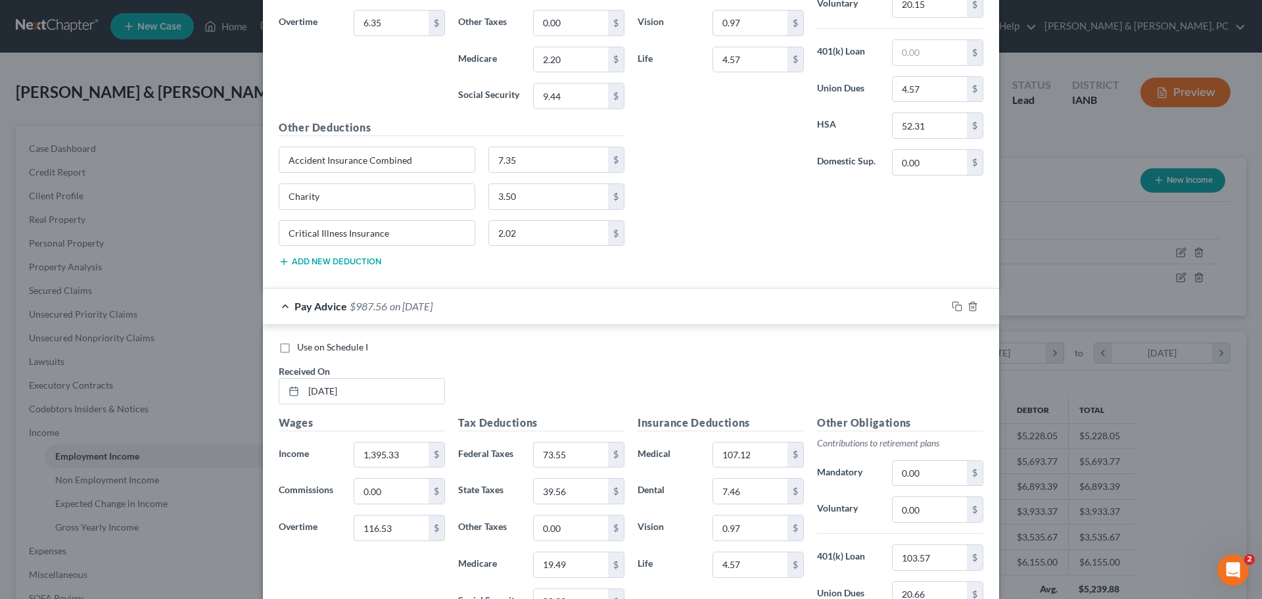
scroll to position [11899, 0]
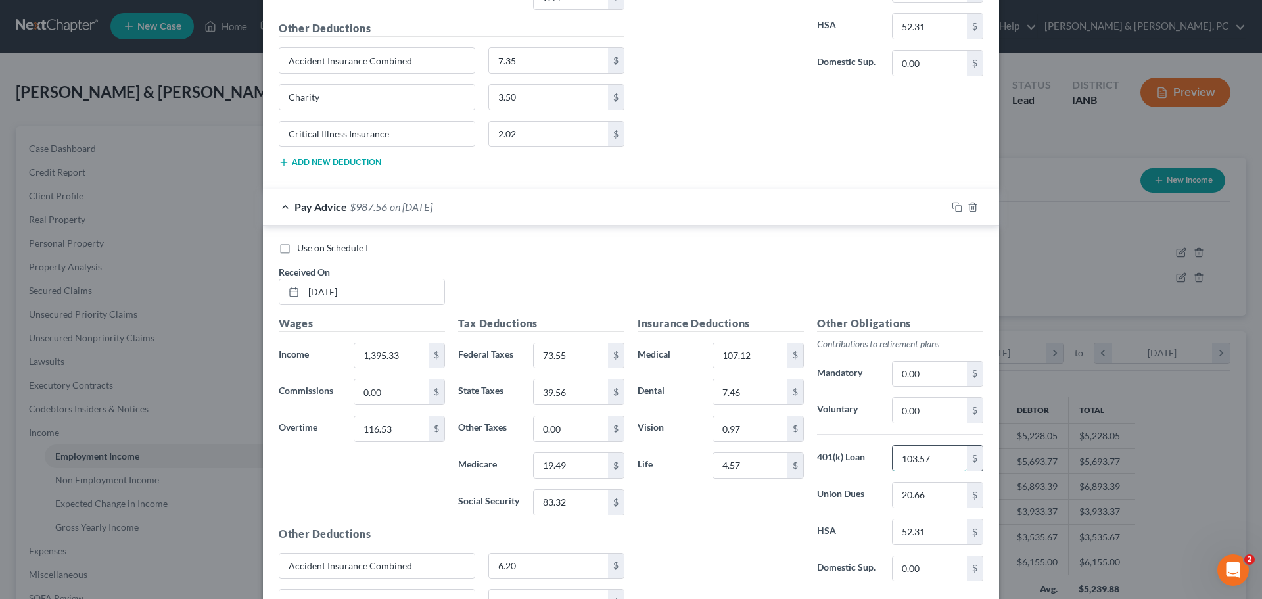
click at [929, 459] on input "103.57" at bounding box center [930, 458] width 74 height 25
click at [936, 416] on input "0.00" at bounding box center [930, 410] width 74 height 25
paste input "103.57"
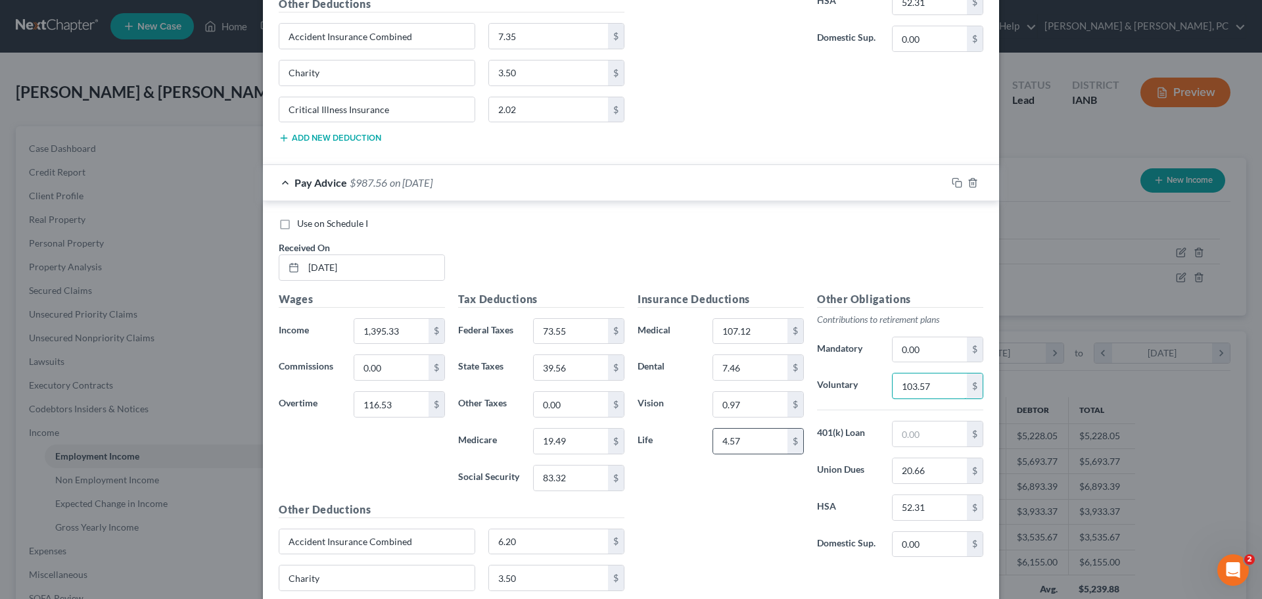
scroll to position [12162, 0]
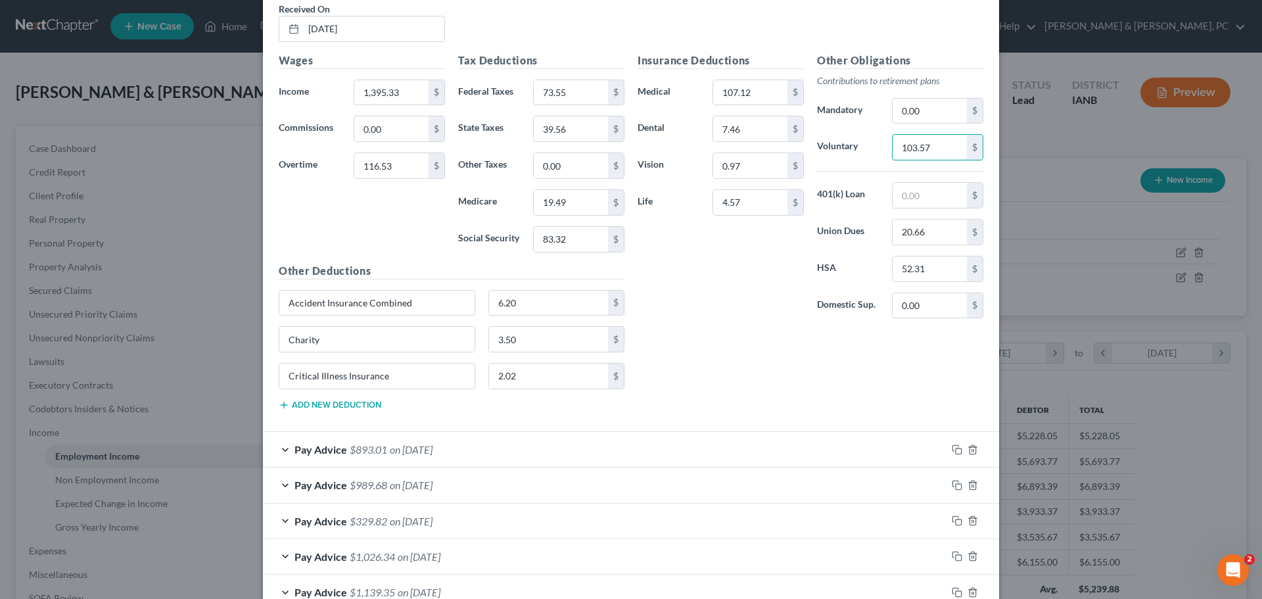
type input "103.57"
click at [726, 446] on div "Pay Advice $893.01 on 04/18/2025" at bounding box center [605, 449] width 684 height 35
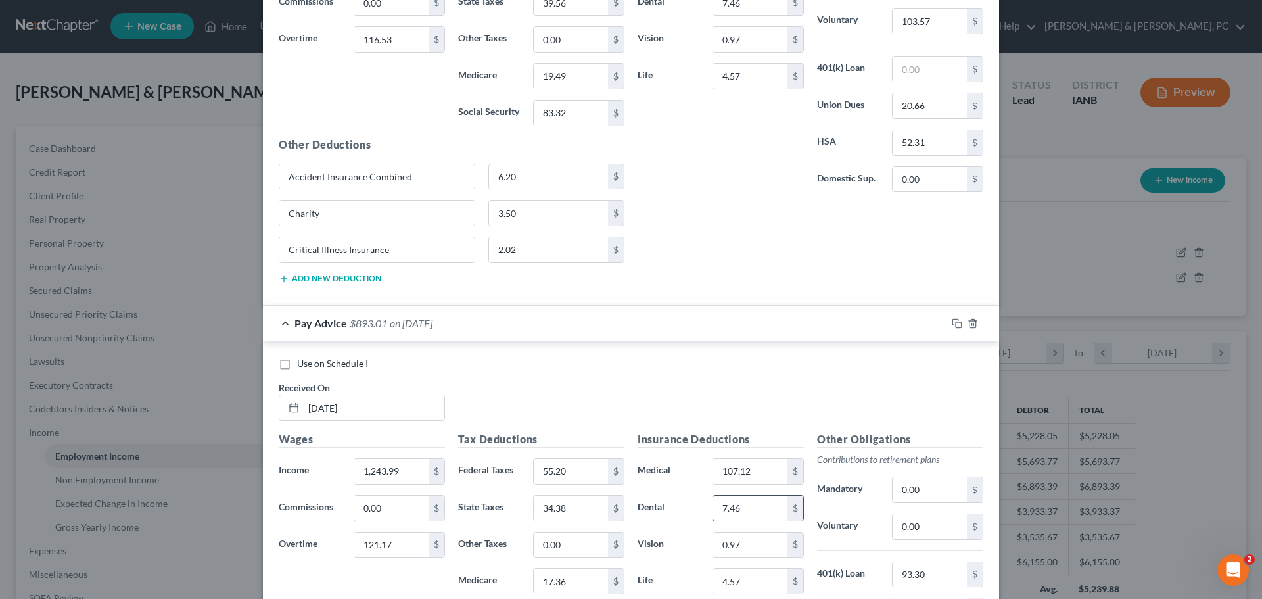
scroll to position [12359, 0]
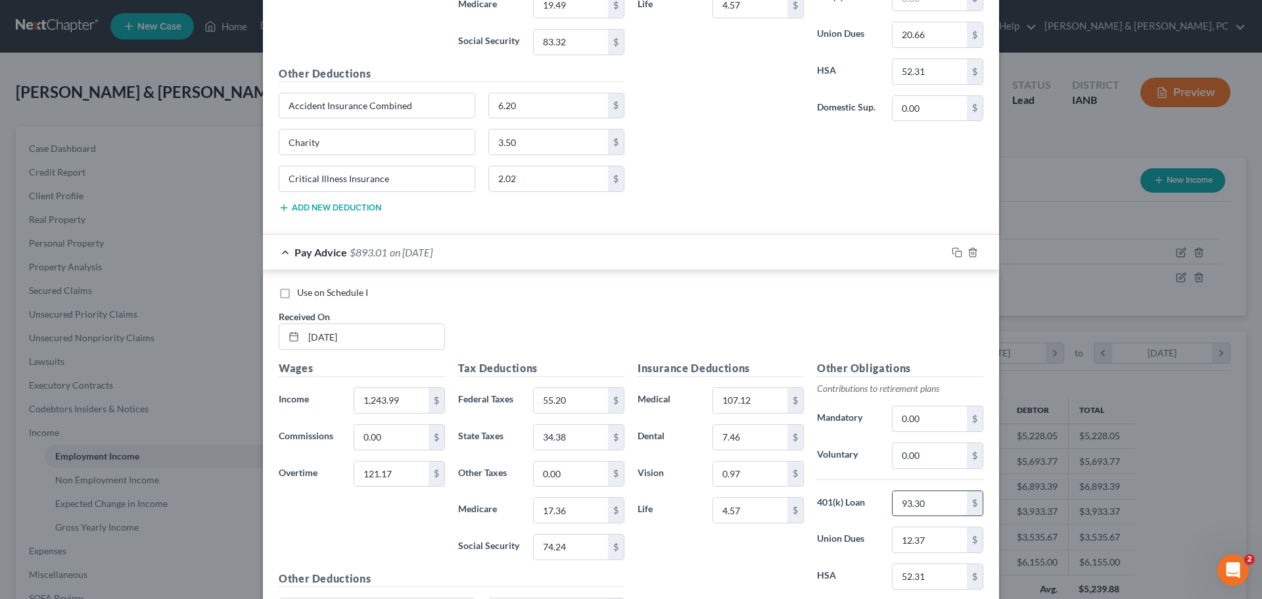
click at [911, 502] on input "93.30" at bounding box center [930, 503] width 74 height 25
click at [927, 454] on input "0.00" at bounding box center [930, 455] width 74 height 25
paste input "93.3"
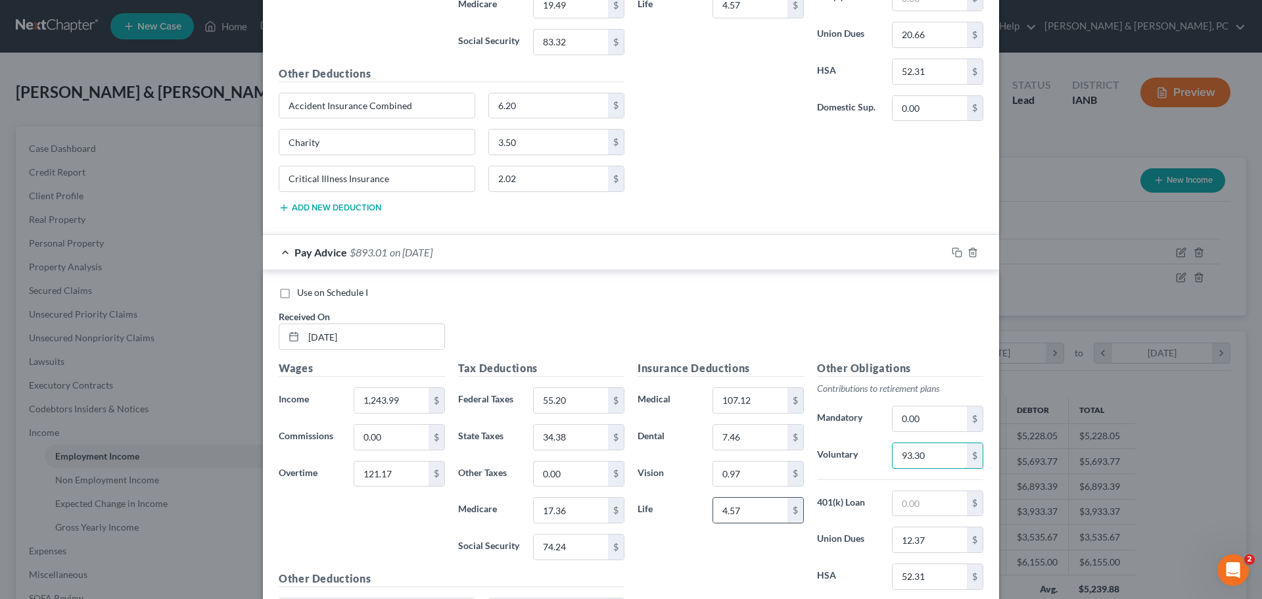
scroll to position [12688, 0]
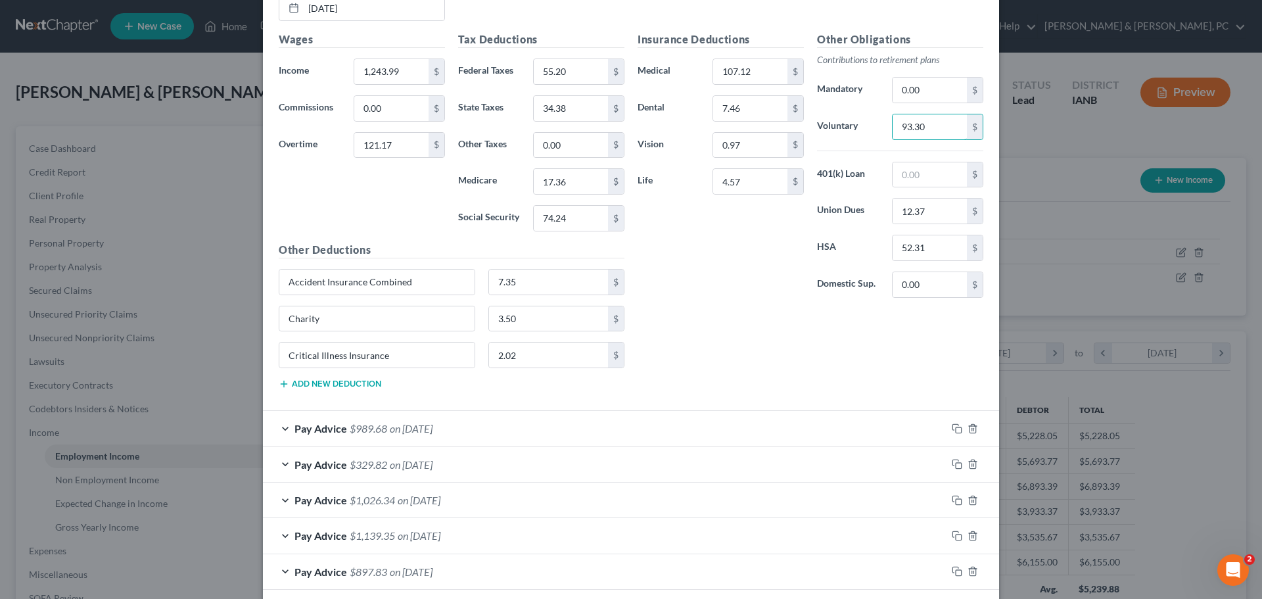
type input "93.30"
click at [759, 423] on div "Pay Advice $989.68 on 04/11/2025" at bounding box center [605, 428] width 684 height 35
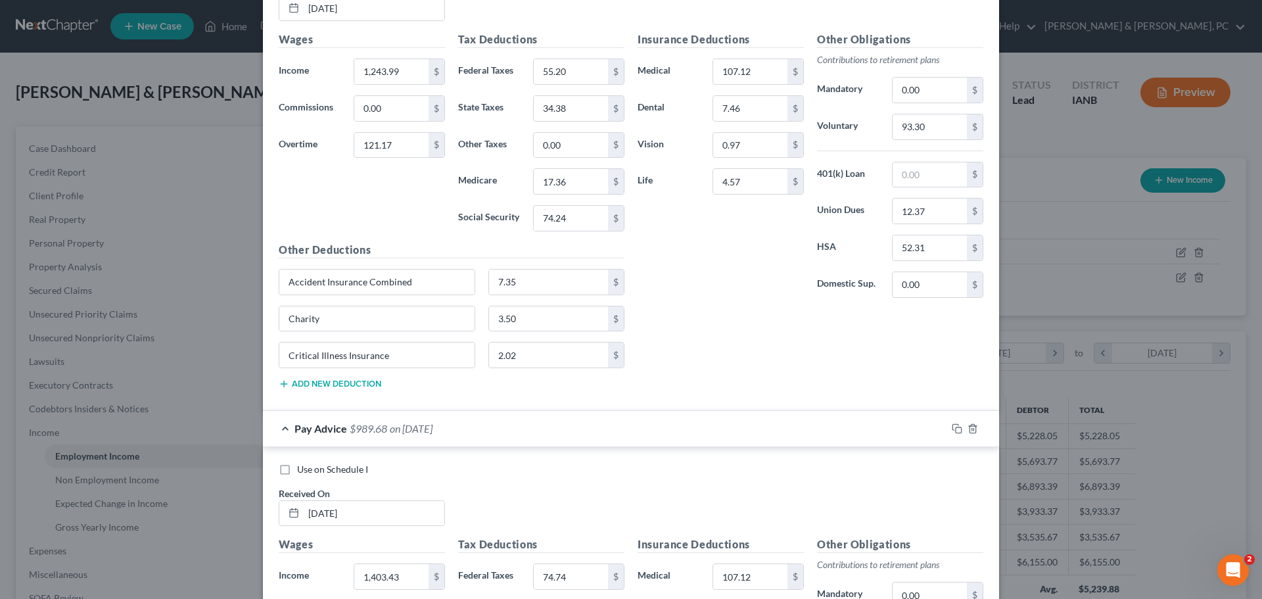
scroll to position [12951, 0]
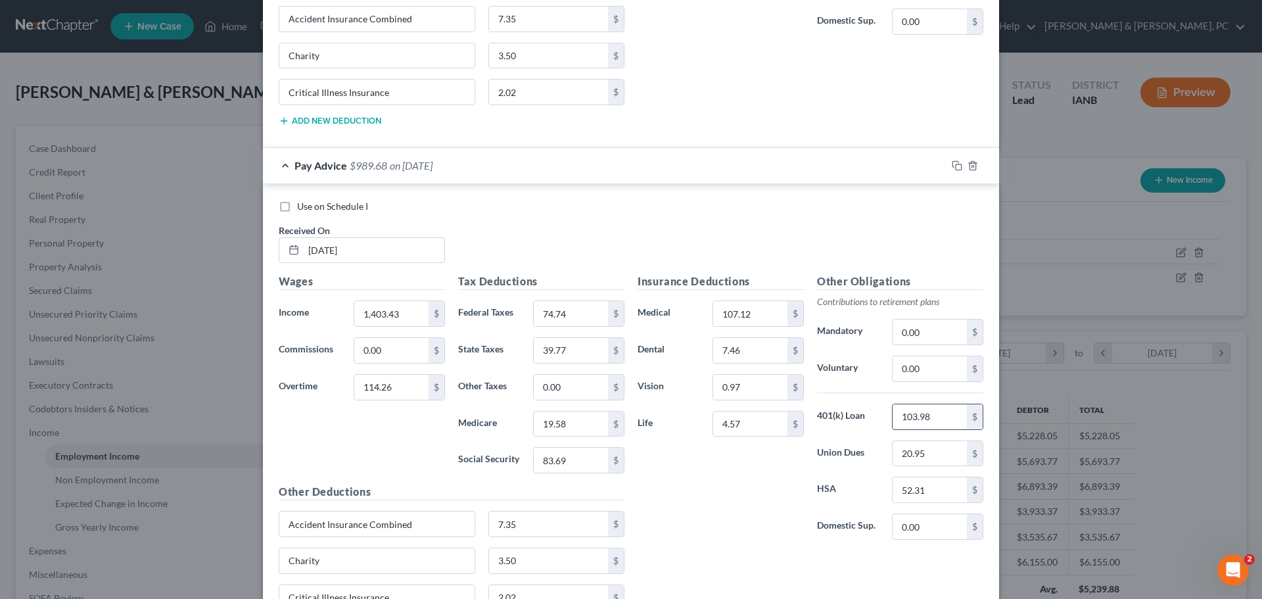
click at [904, 411] on input "103.98" at bounding box center [930, 416] width 74 height 25
click at [915, 375] on input "0.00" at bounding box center [930, 368] width 74 height 25
paste input "103.98"
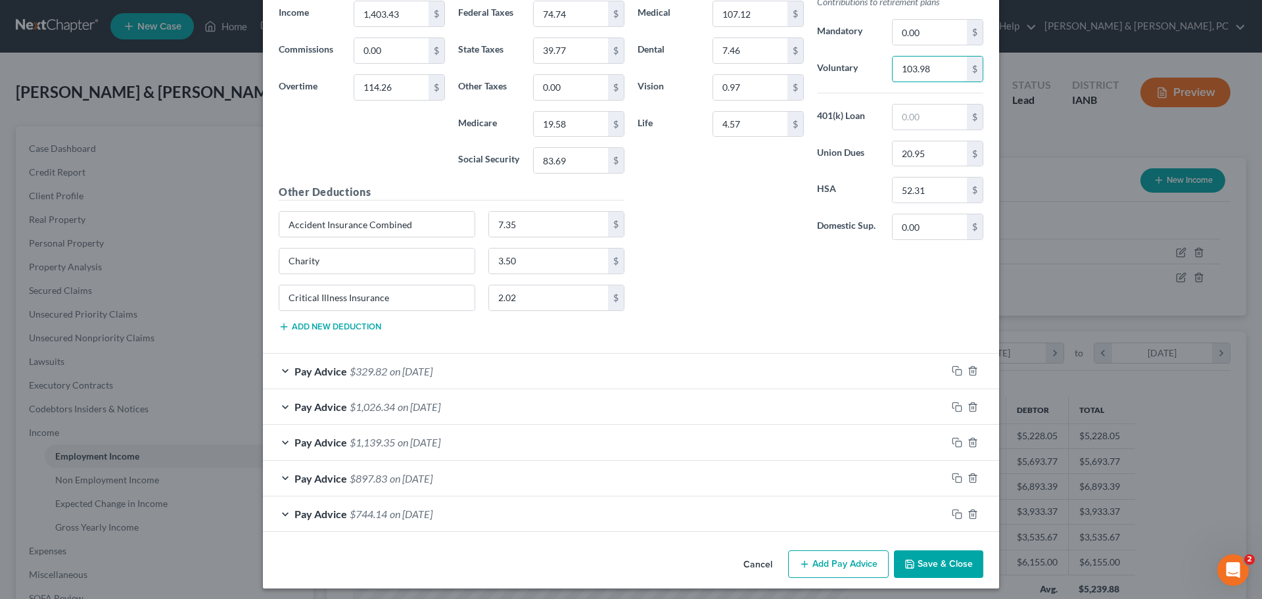
scroll to position [13256, 0]
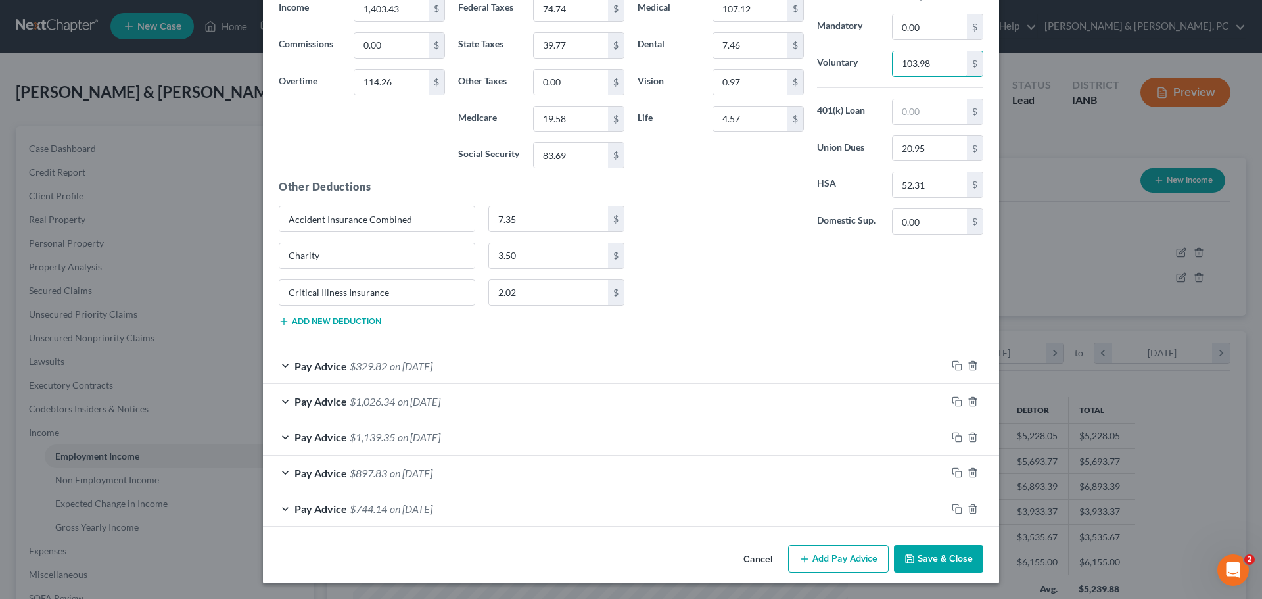
type input "103.98"
click at [870, 364] on div "Pay Advice $329.82 on 04/04/2025" at bounding box center [605, 365] width 684 height 35
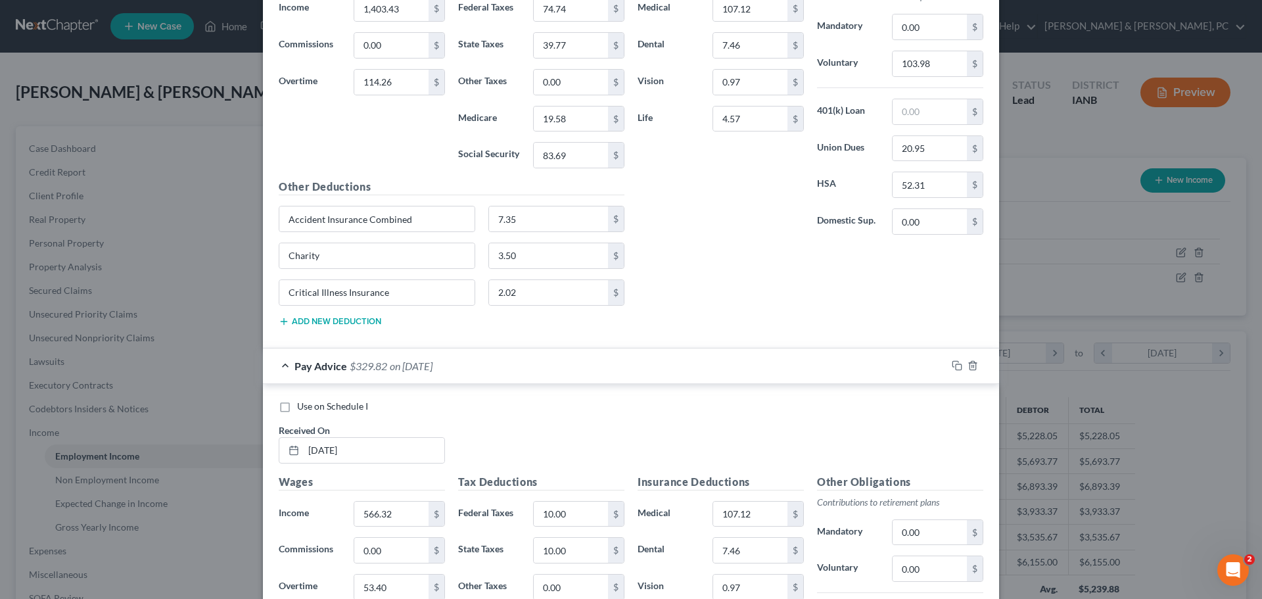
scroll to position [13453, 0]
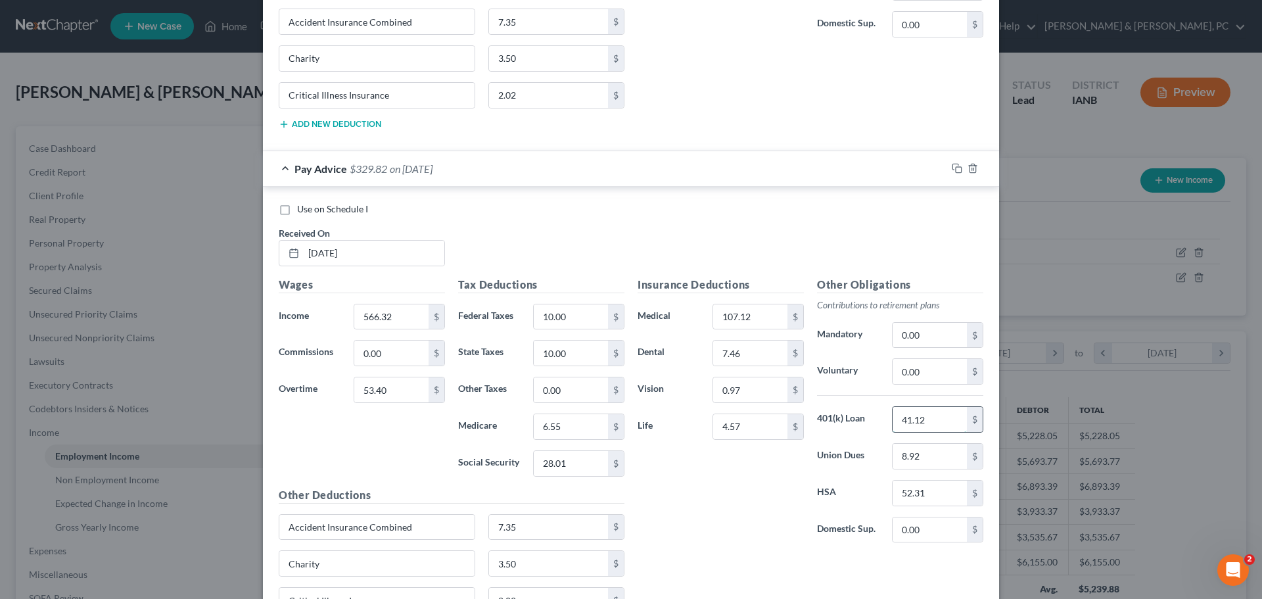
click at [927, 418] on input "41.12" at bounding box center [930, 419] width 74 height 25
click at [926, 418] on input "41.12" at bounding box center [930, 419] width 74 height 25
click at [926, 376] on input "0.00" at bounding box center [930, 371] width 74 height 25
paste input "41.12"
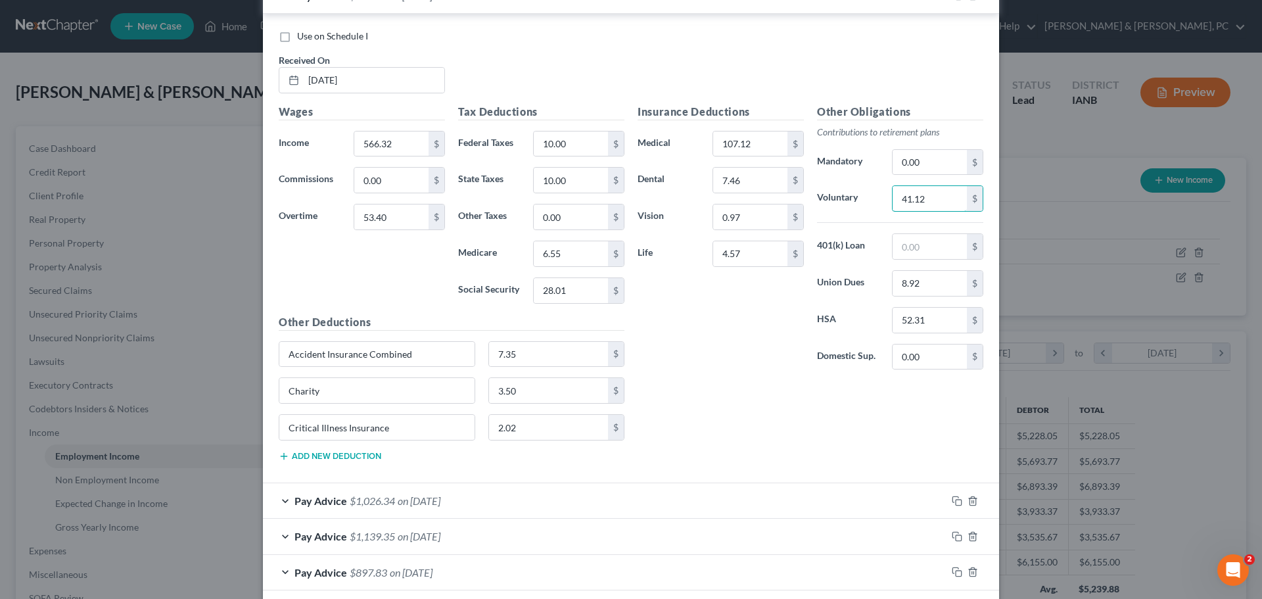
scroll to position [13716, 0]
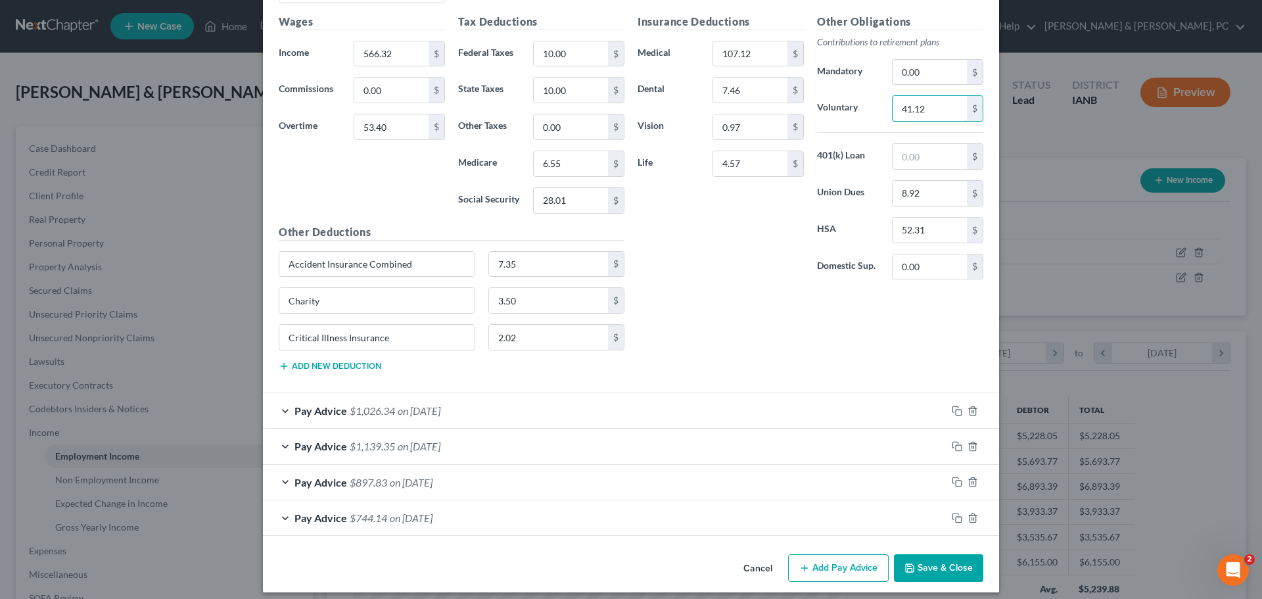
type input "41.12"
click at [846, 421] on div "Pay Advice $1,026.34 on 03/28/2025" at bounding box center [605, 410] width 684 height 35
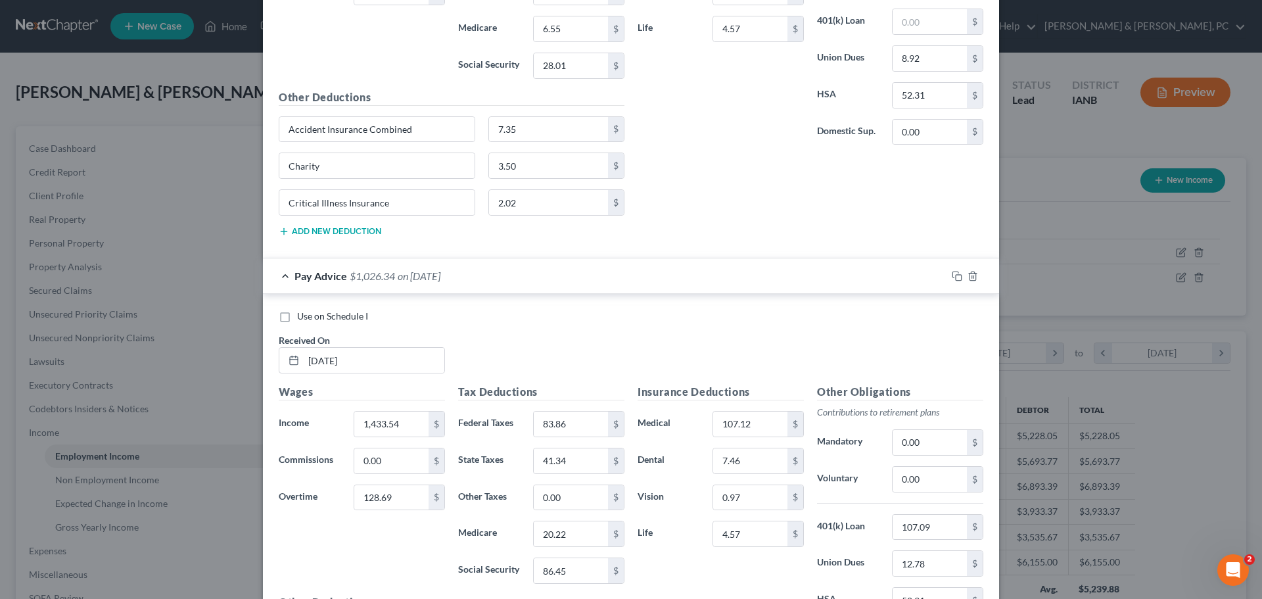
scroll to position [13913, 0]
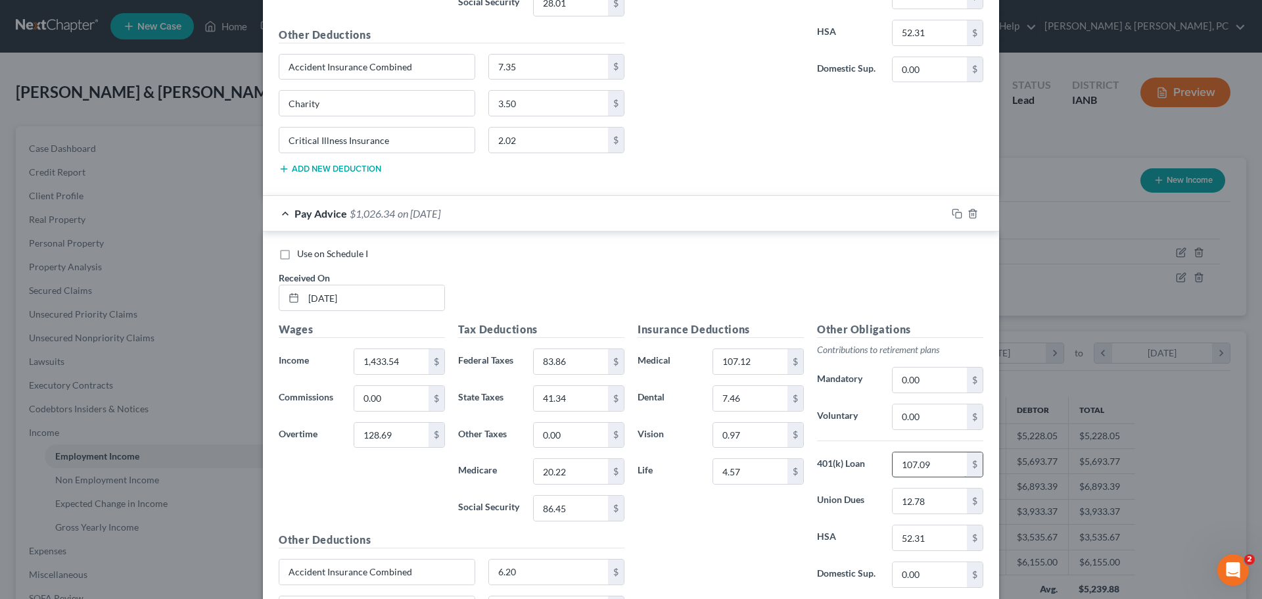
click at [915, 466] on input "107.09" at bounding box center [930, 464] width 74 height 25
click at [920, 421] on input "0.00" at bounding box center [930, 416] width 74 height 25
paste input "107.09"
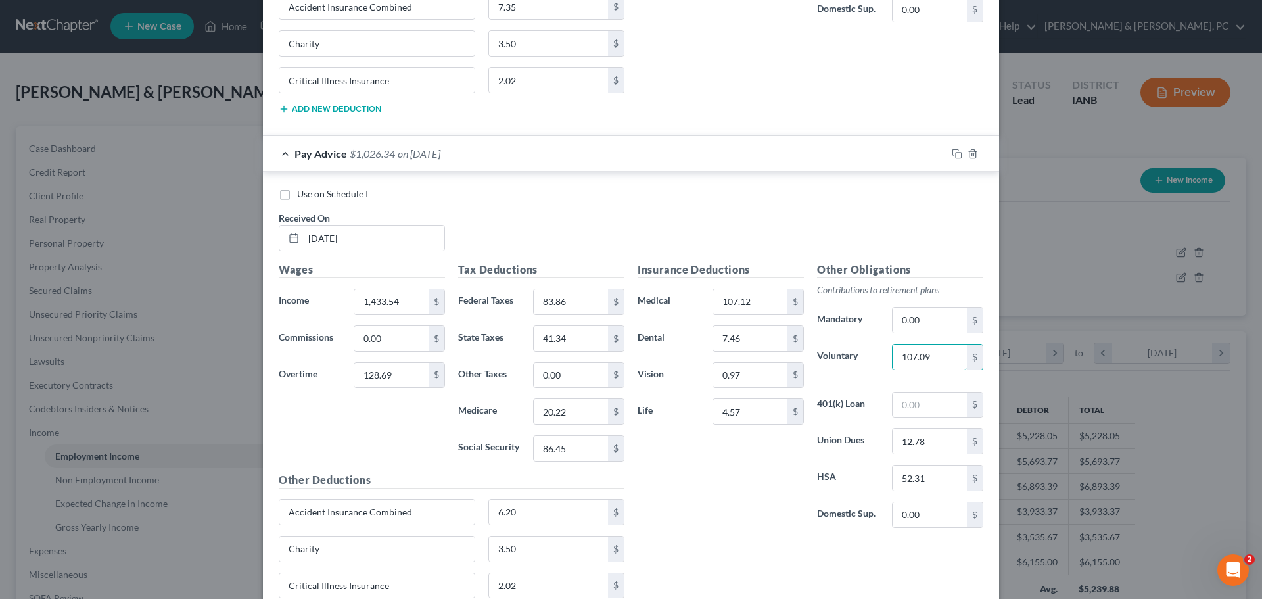
scroll to position [14195, 0]
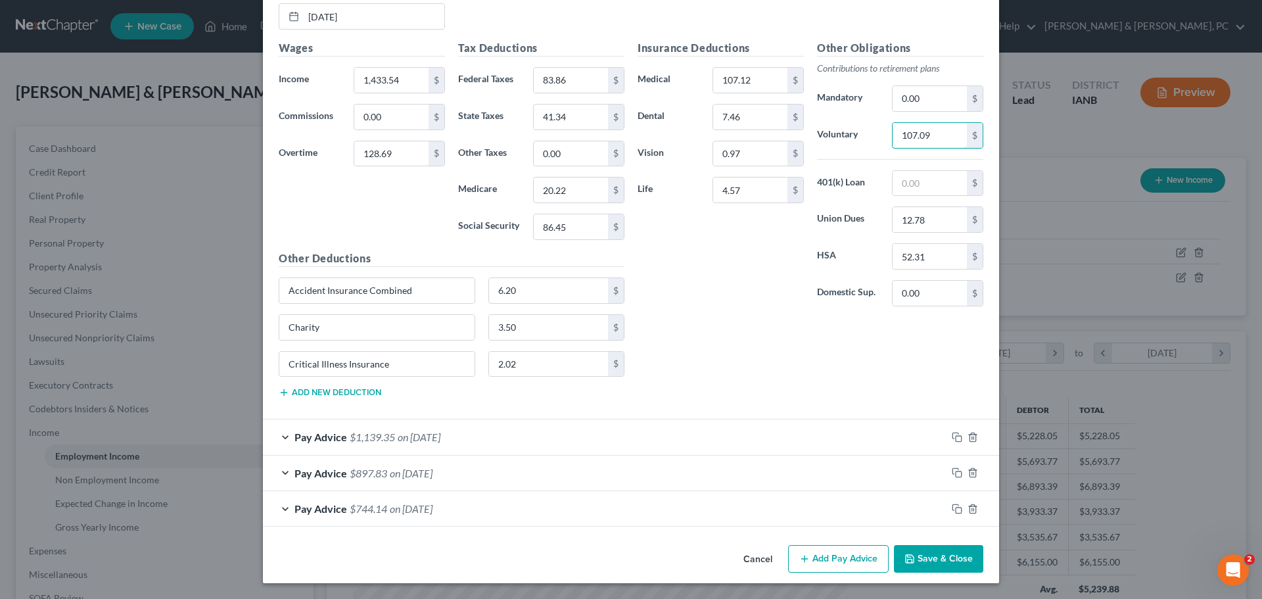
type input "107.09"
click at [785, 429] on div "Pay Advice $1,139.35 on 03/21/2025" at bounding box center [605, 436] width 684 height 35
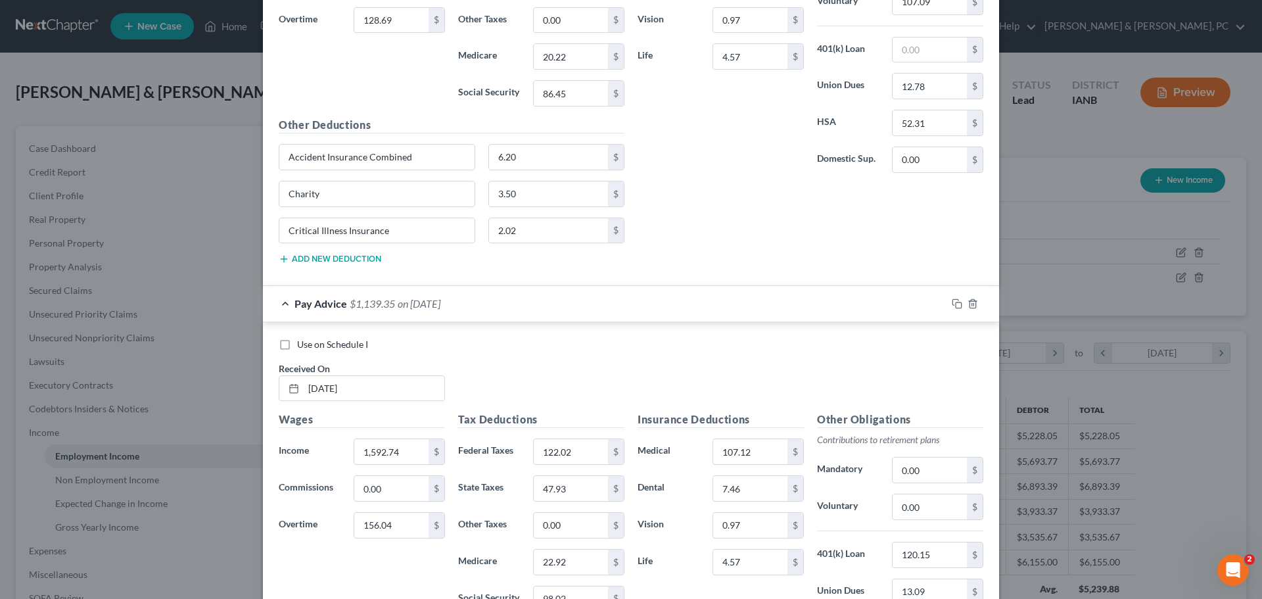
scroll to position [14392, 0]
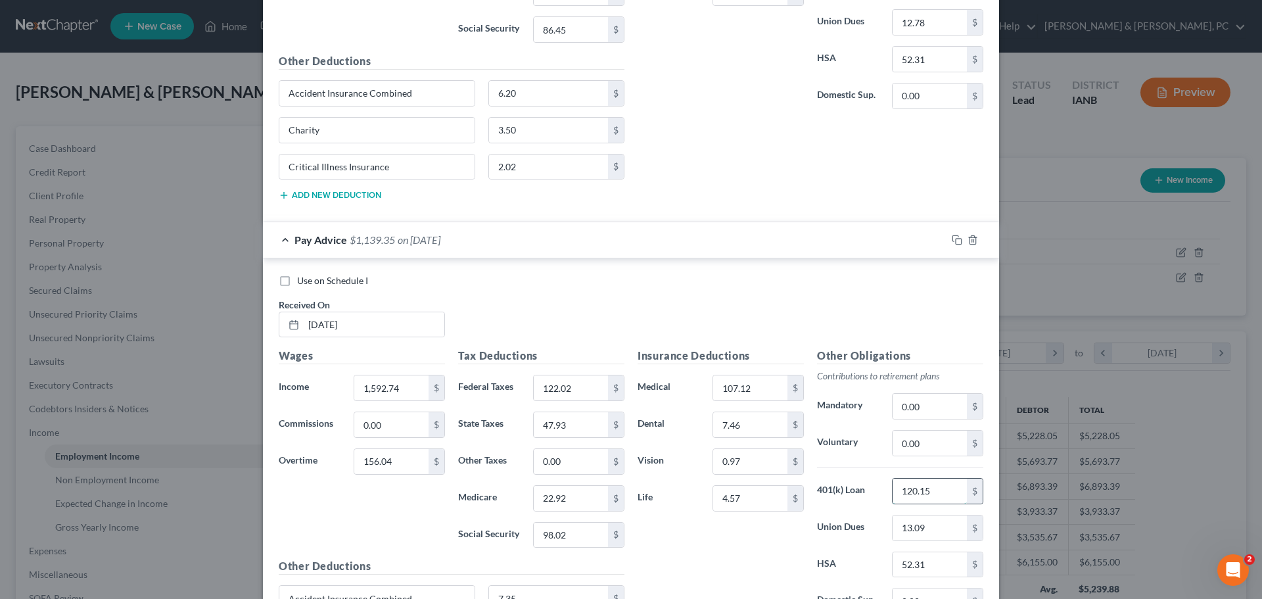
click at [918, 492] on input "120.15" at bounding box center [930, 491] width 74 height 25
click at [930, 449] on input "0.00" at bounding box center [930, 443] width 74 height 25
paste input "120.15"
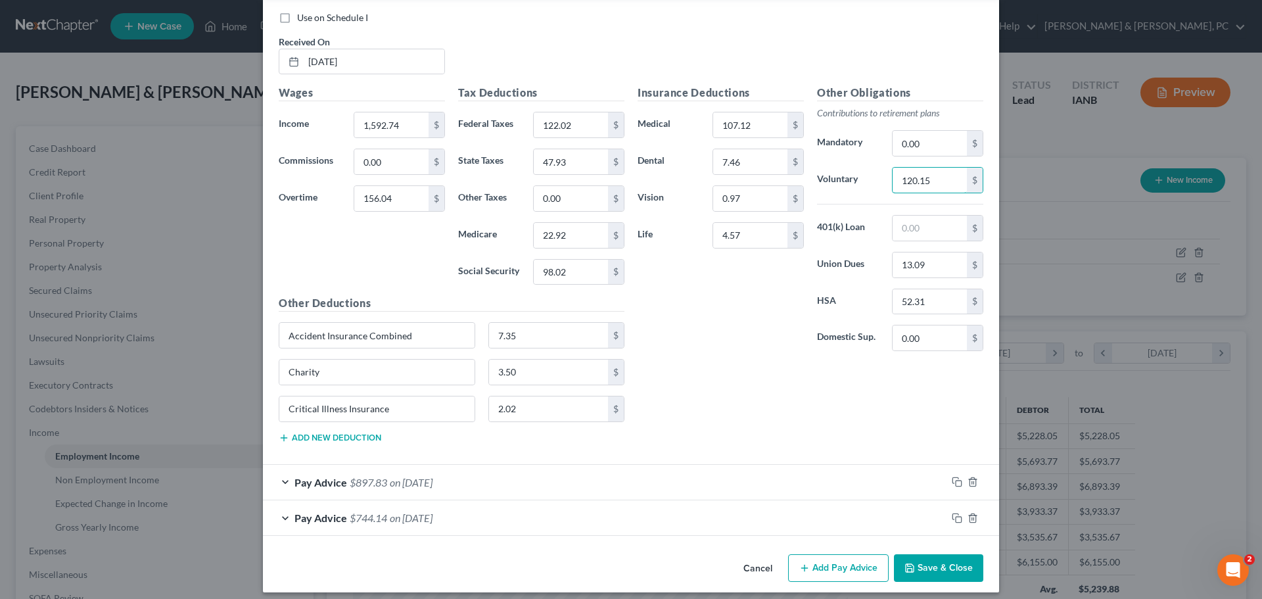
type input "120.15"
click at [748, 478] on div "Pay Advice $897.83 on 03/14/2025" at bounding box center [605, 482] width 684 height 35
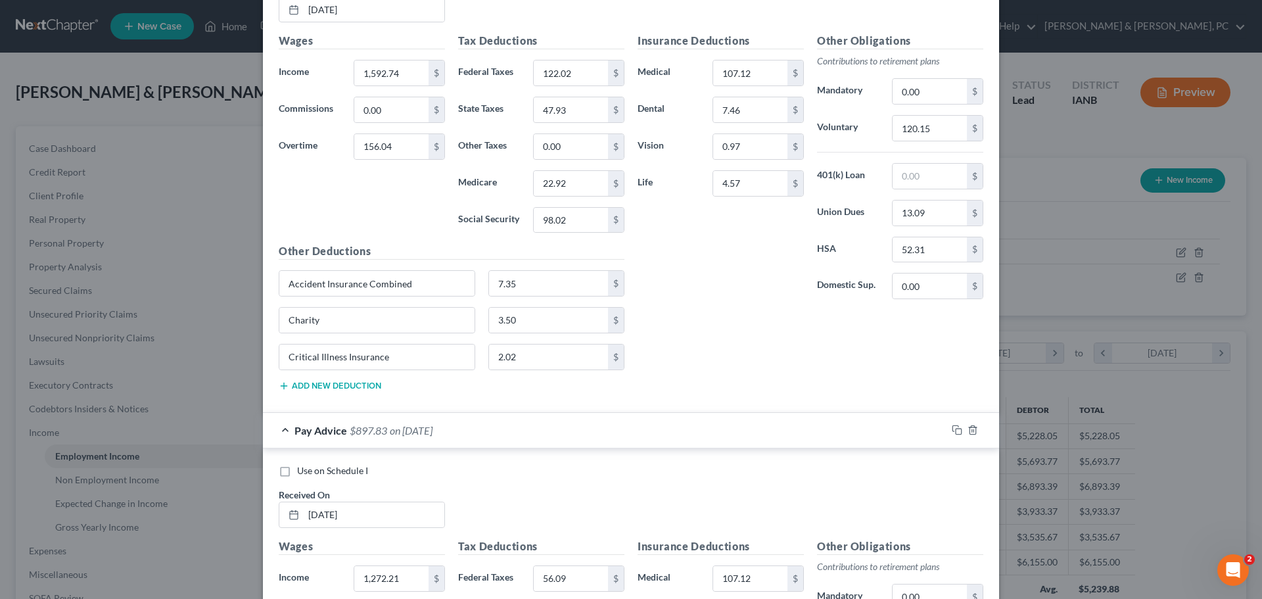
scroll to position [14918, 0]
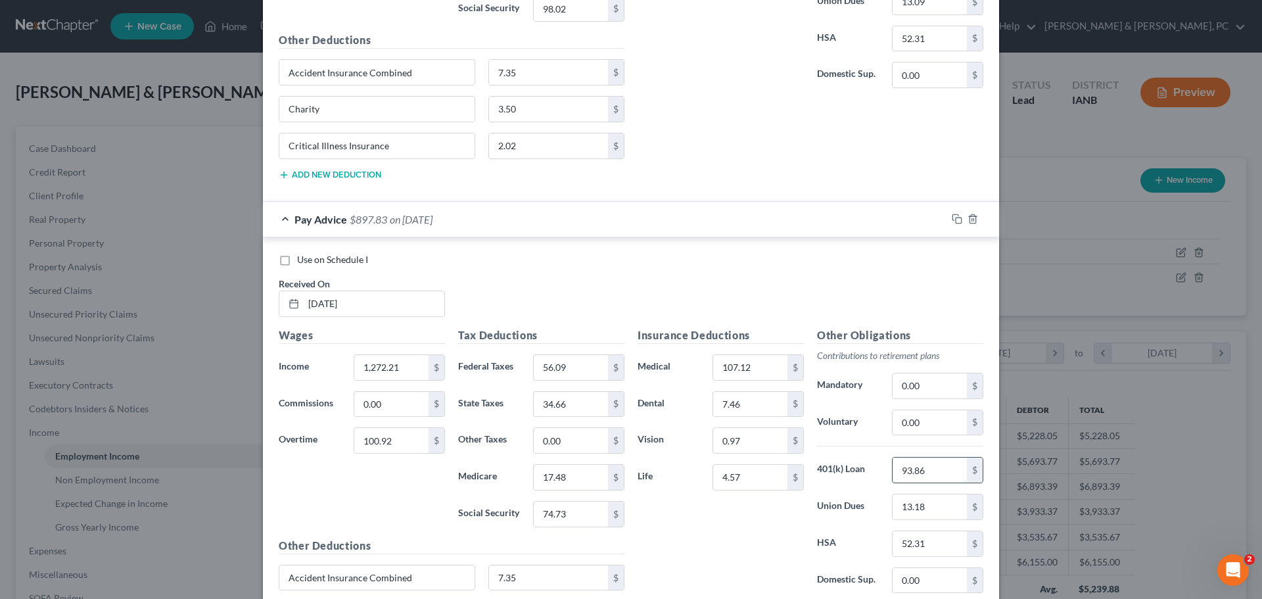
click at [905, 470] on input "93.86" at bounding box center [930, 470] width 74 height 25
click at [930, 425] on input "0.00" at bounding box center [930, 422] width 74 height 25
paste input "93.86"
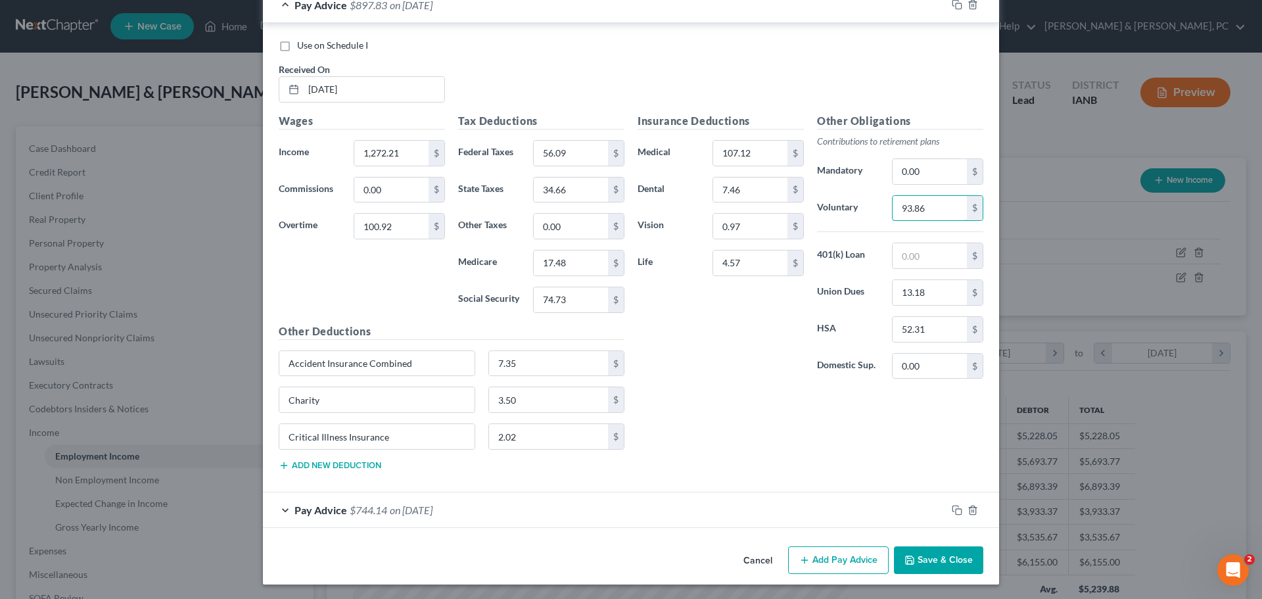
scroll to position [15134, 0]
type input "93.86"
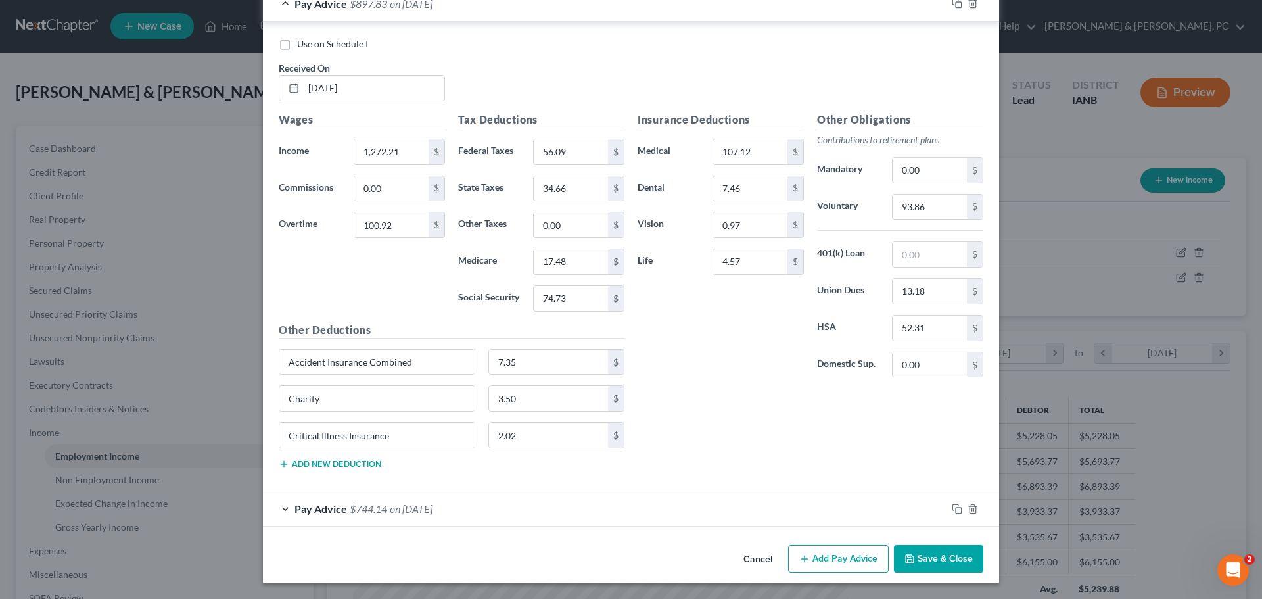
click at [731, 504] on div "Pay Advice $744.14 on 03/07/2025" at bounding box center [605, 508] width 684 height 35
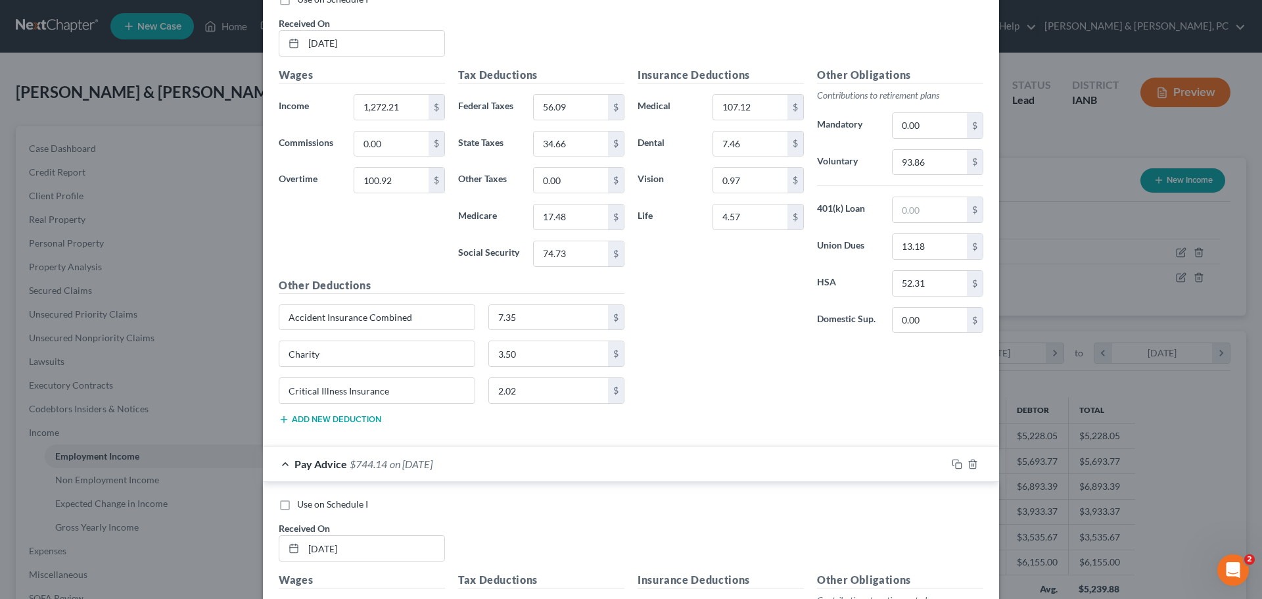
scroll to position [15462, 0]
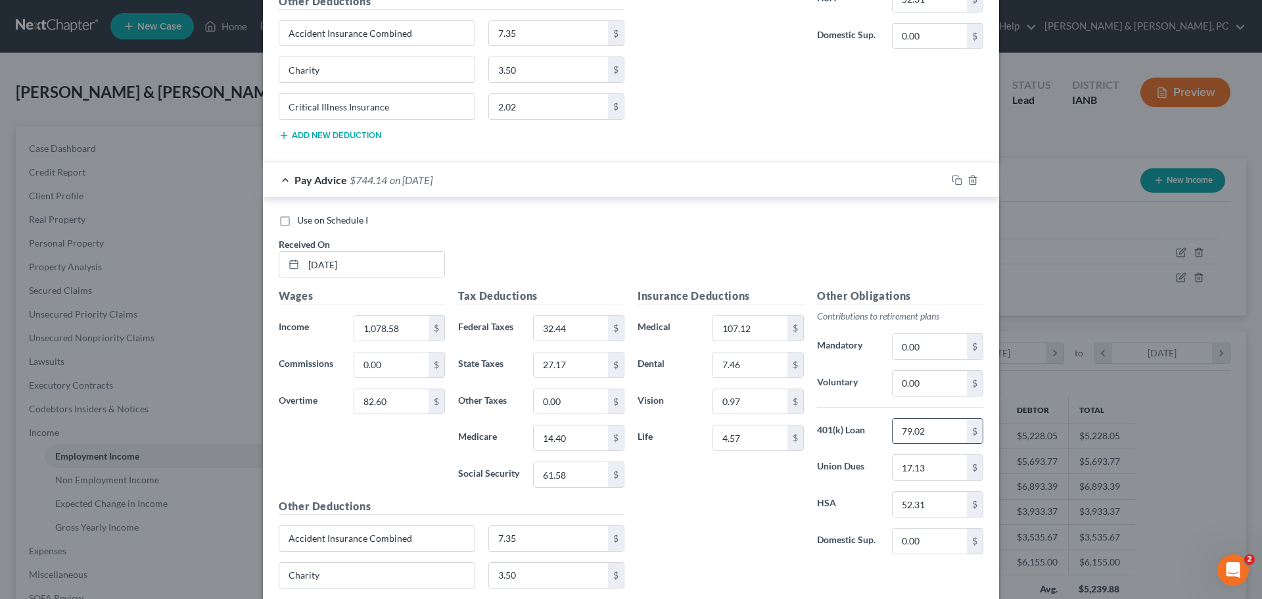
click at [931, 435] on input "79.02" at bounding box center [930, 431] width 74 height 25
click at [930, 435] on input "79.02" at bounding box center [930, 431] width 74 height 25
click at [927, 389] on input "0.00" at bounding box center [930, 383] width 74 height 25
paste input "79.02"
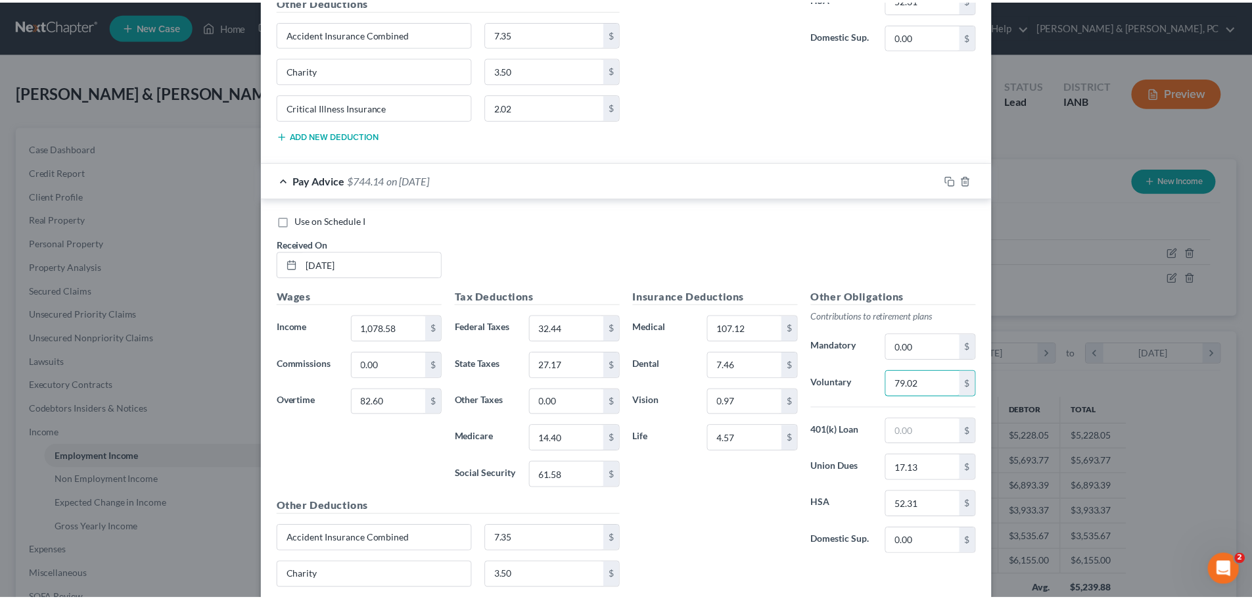
scroll to position [15602, 0]
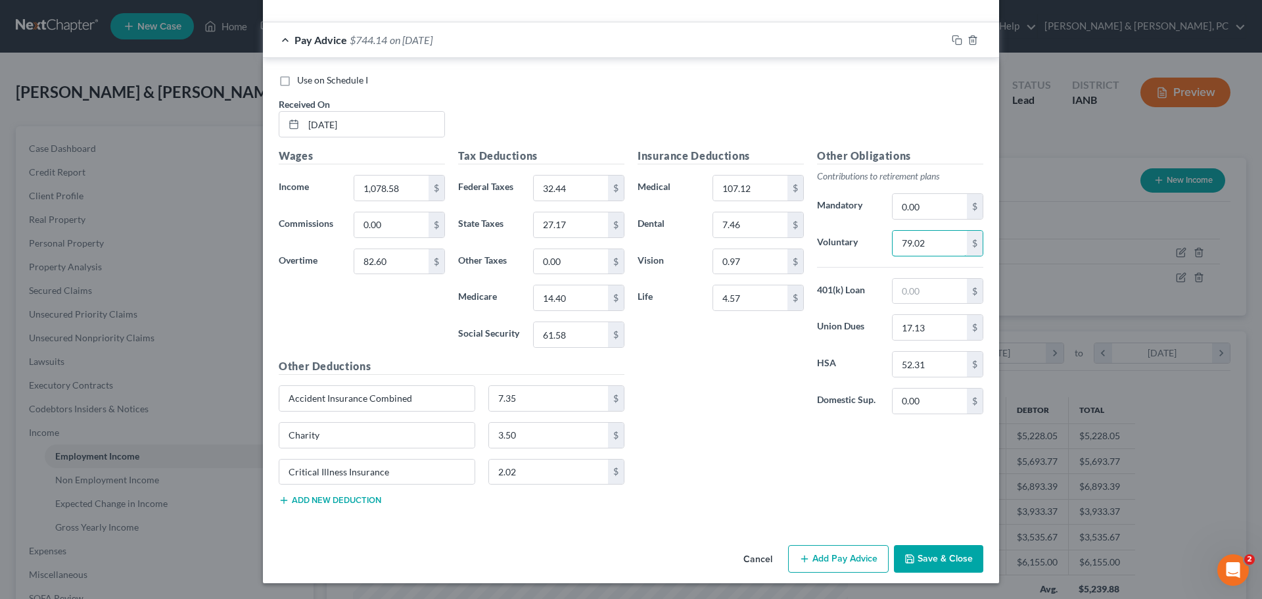
type input "79.02"
click at [909, 557] on icon "button" at bounding box center [910, 559] width 8 height 8
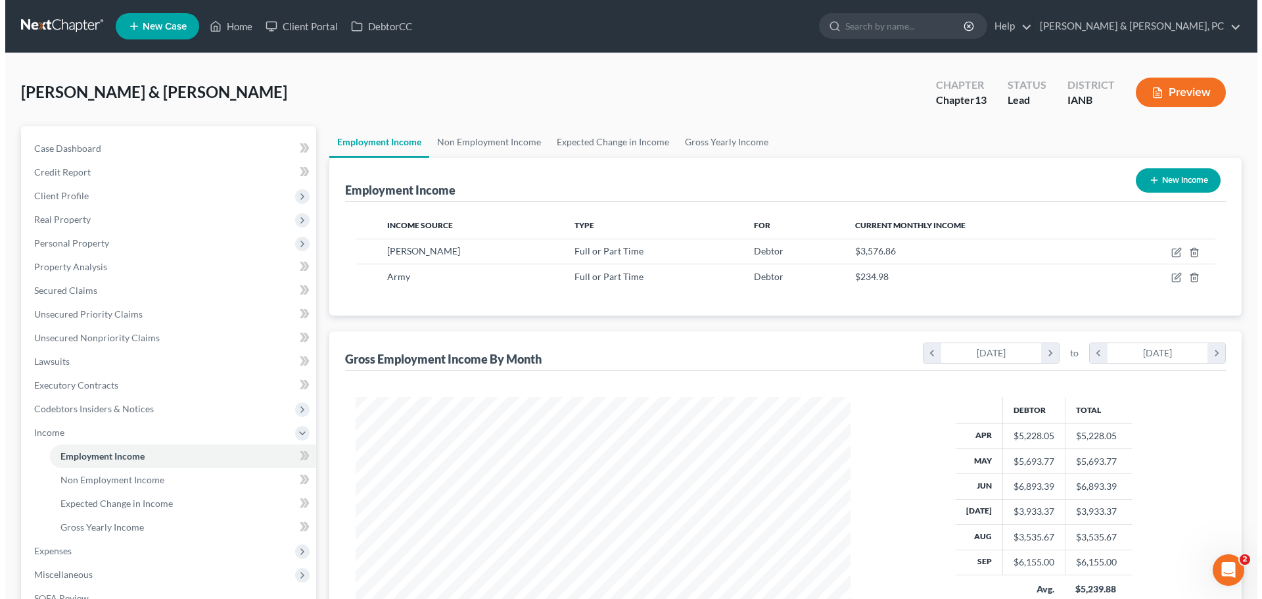
scroll to position [657163, 656892]
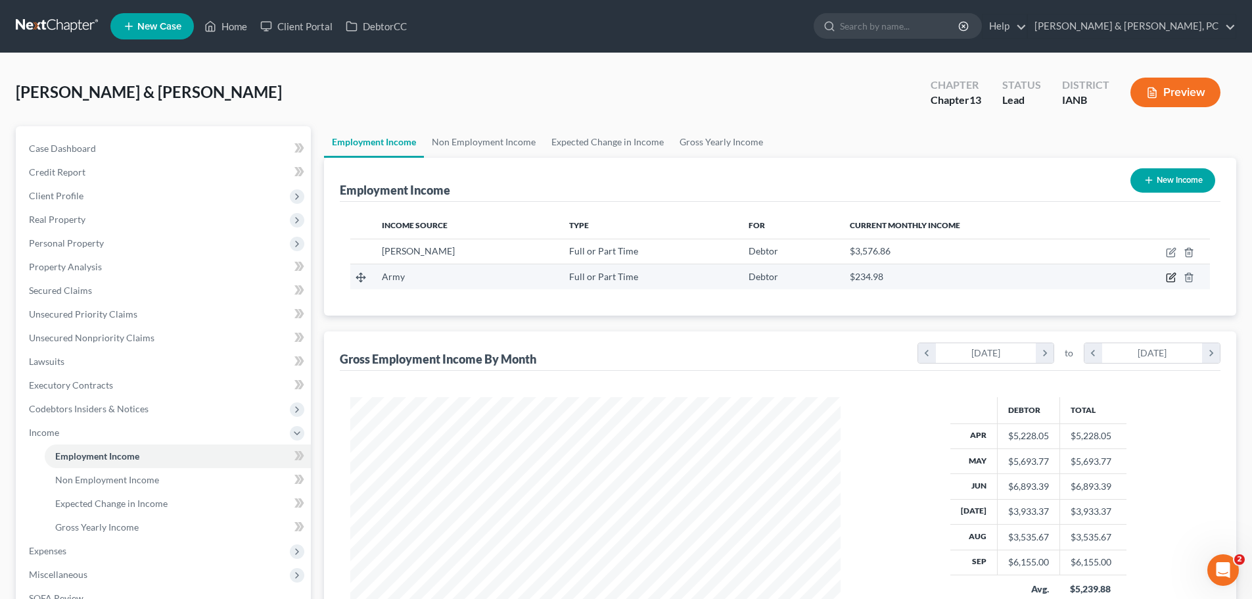
click at [1172, 281] on icon "button" at bounding box center [1171, 277] width 11 height 11
select select "0"
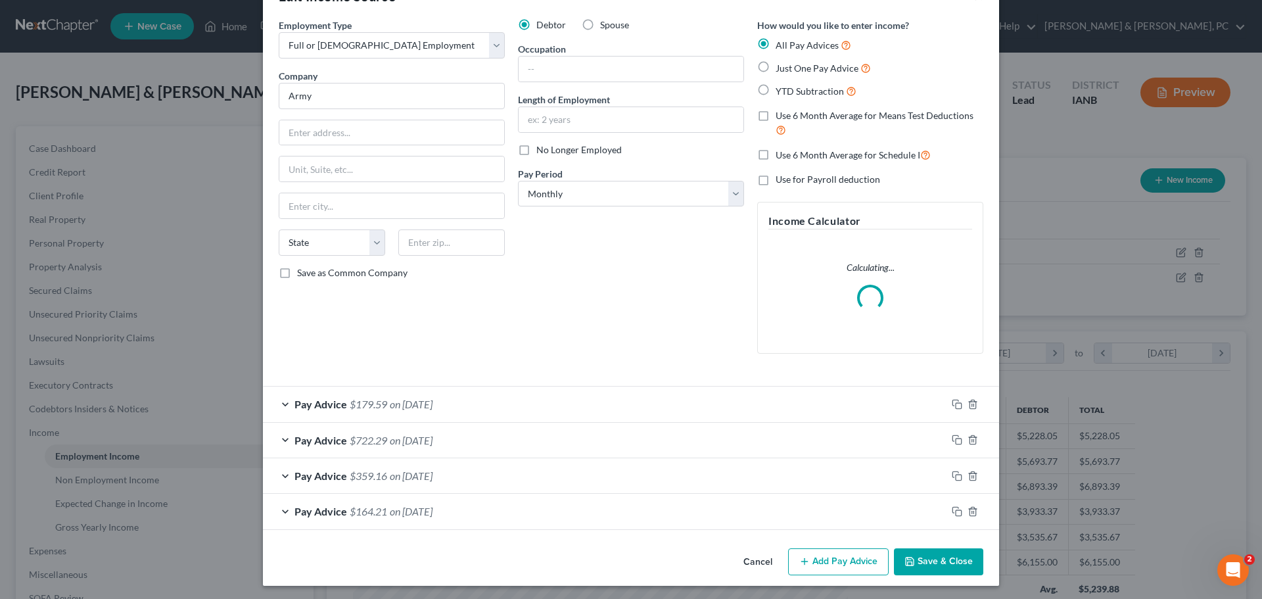
scroll to position [45, 0]
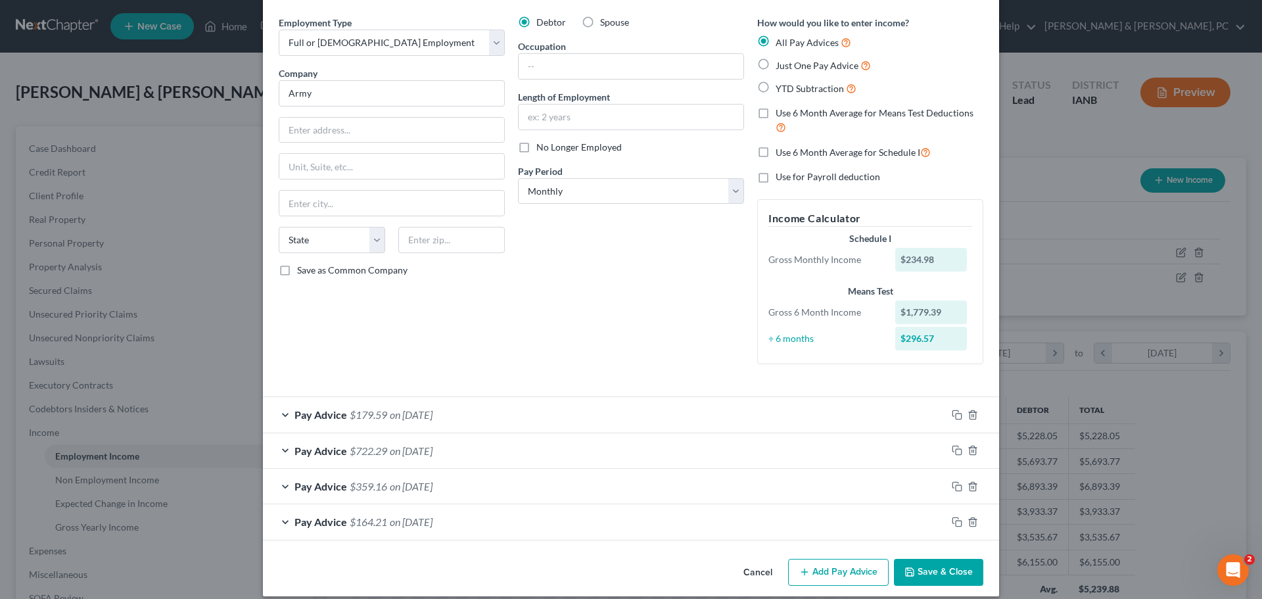
click at [433, 410] on span "on 09/24/2025" at bounding box center [411, 414] width 43 height 12
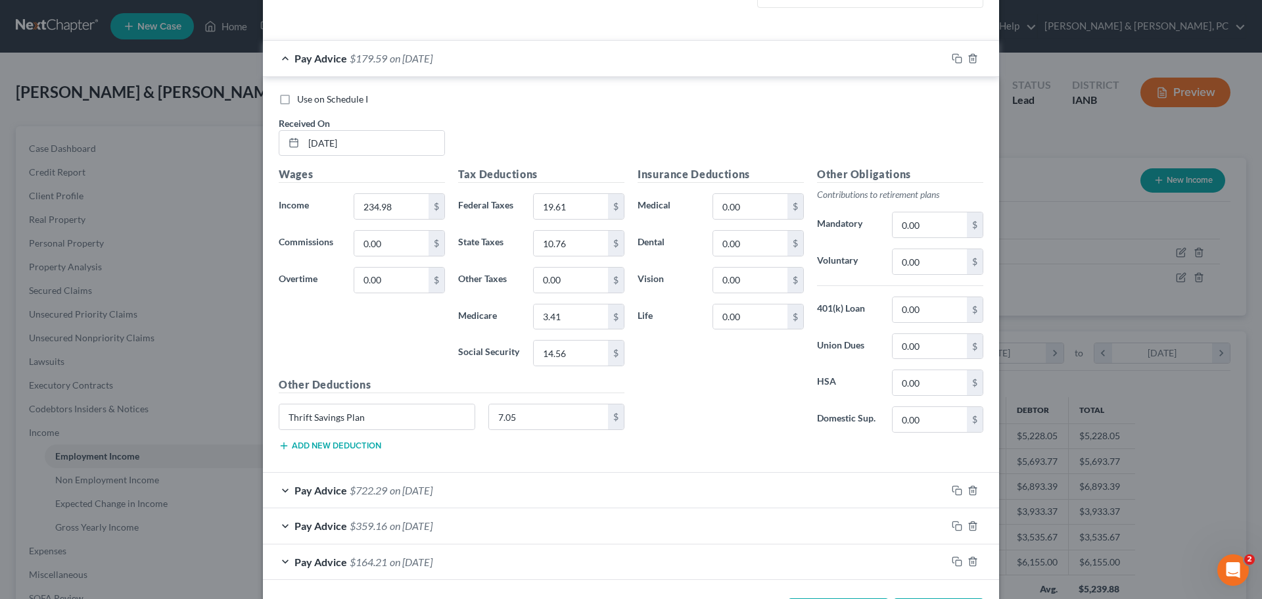
scroll to position [454, 0]
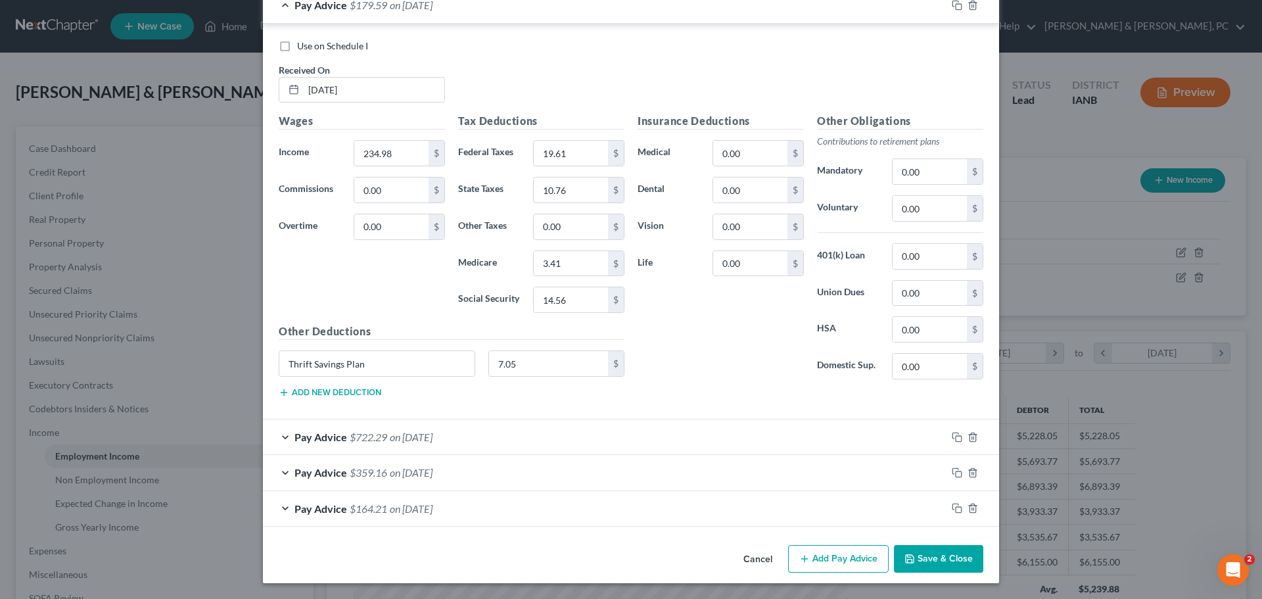
click at [561, 437] on div "Pay Advice $722.29 on 08/27/2025" at bounding box center [605, 436] width 684 height 35
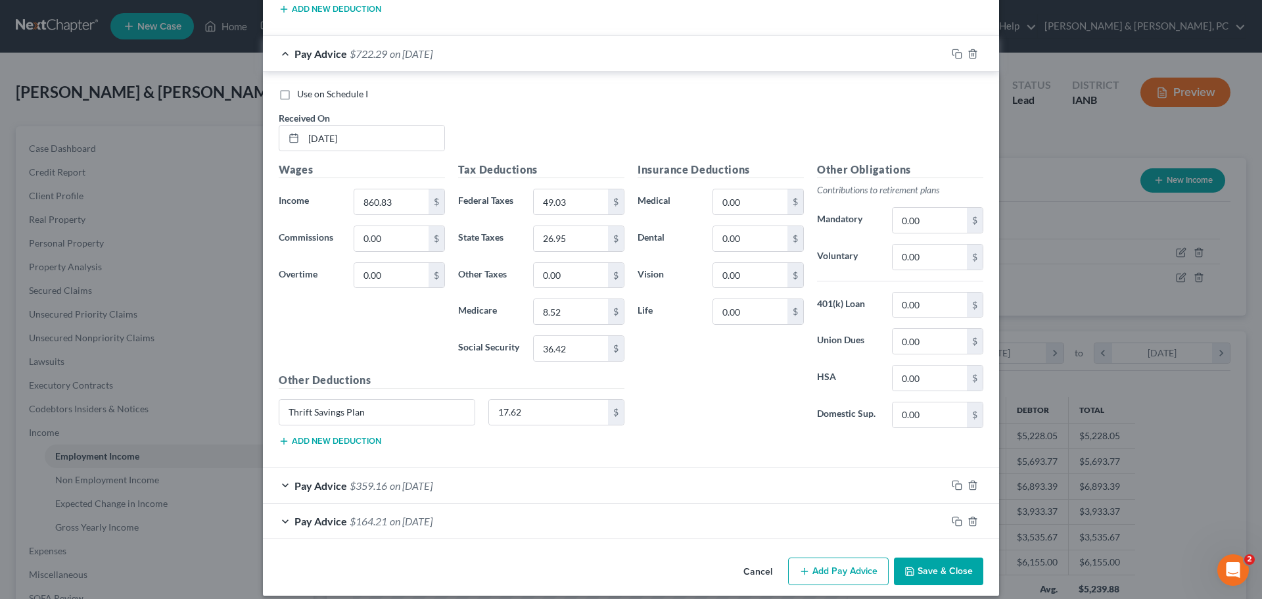
scroll to position [850, 0]
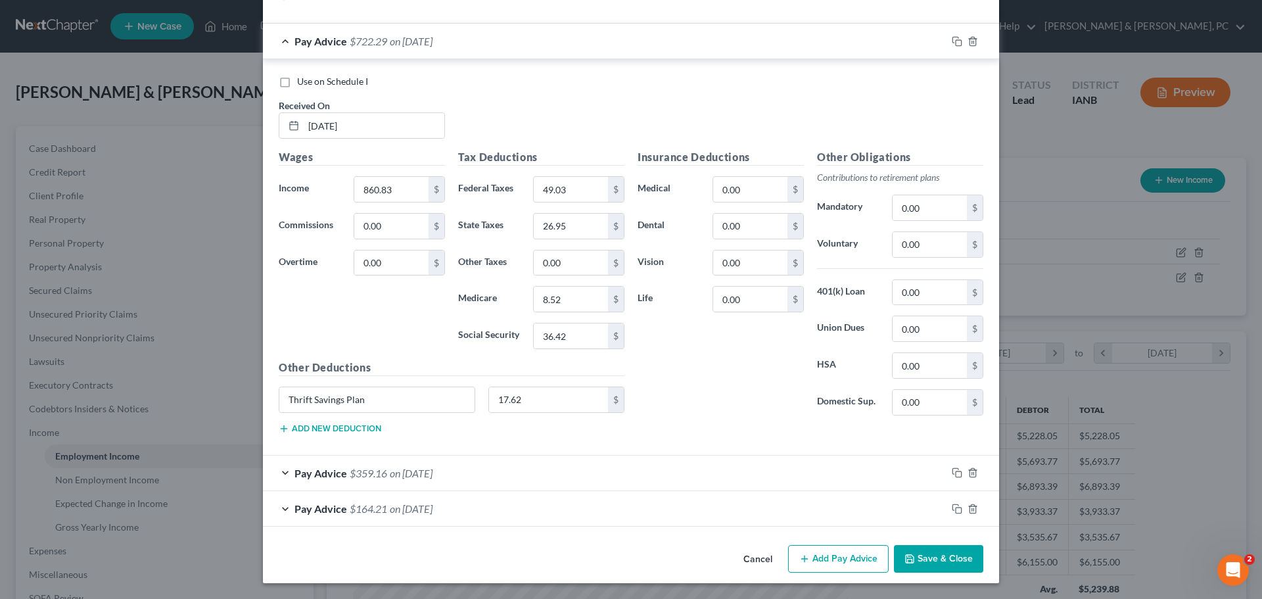
click at [538, 478] on div "Pay Advice $359.16 on 05/15/2025" at bounding box center [605, 473] width 684 height 35
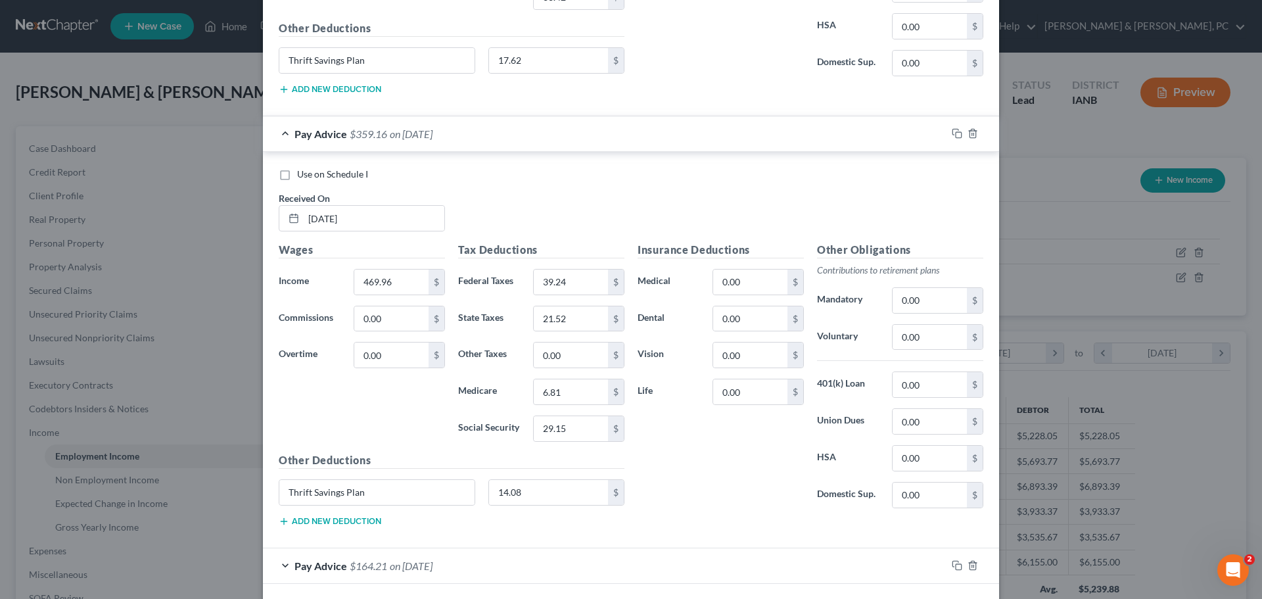
scroll to position [1244, 0]
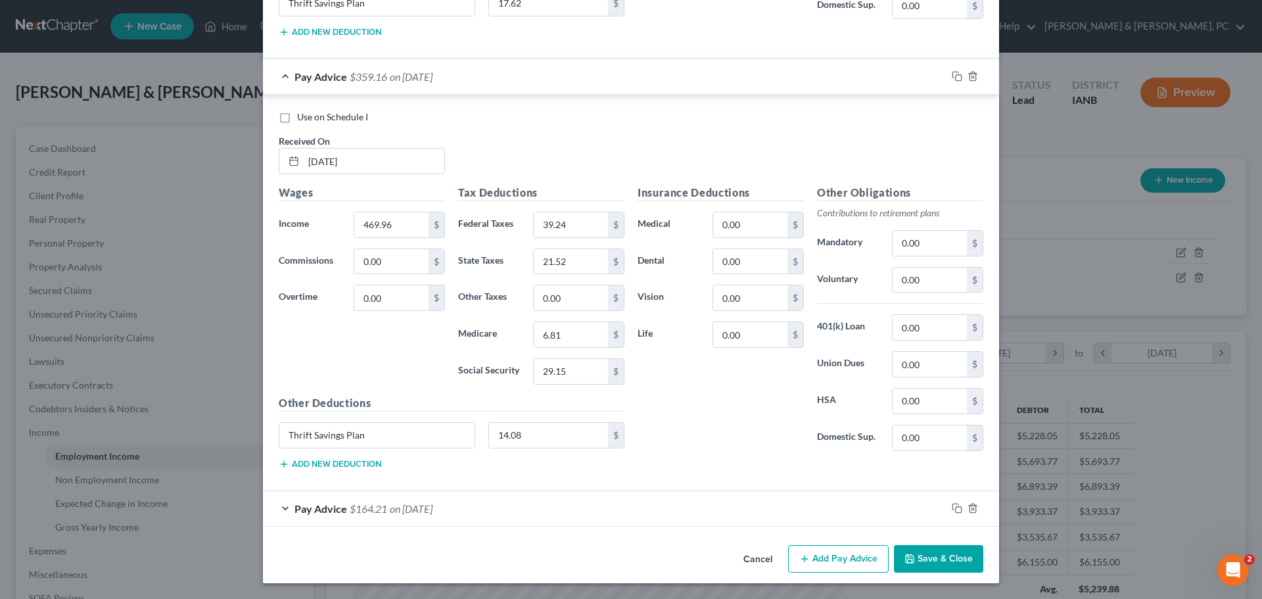
click at [531, 517] on div "Pay Advice $164.21 on 04/11/2025" at bounding box center [605, 508] width 684 height 35
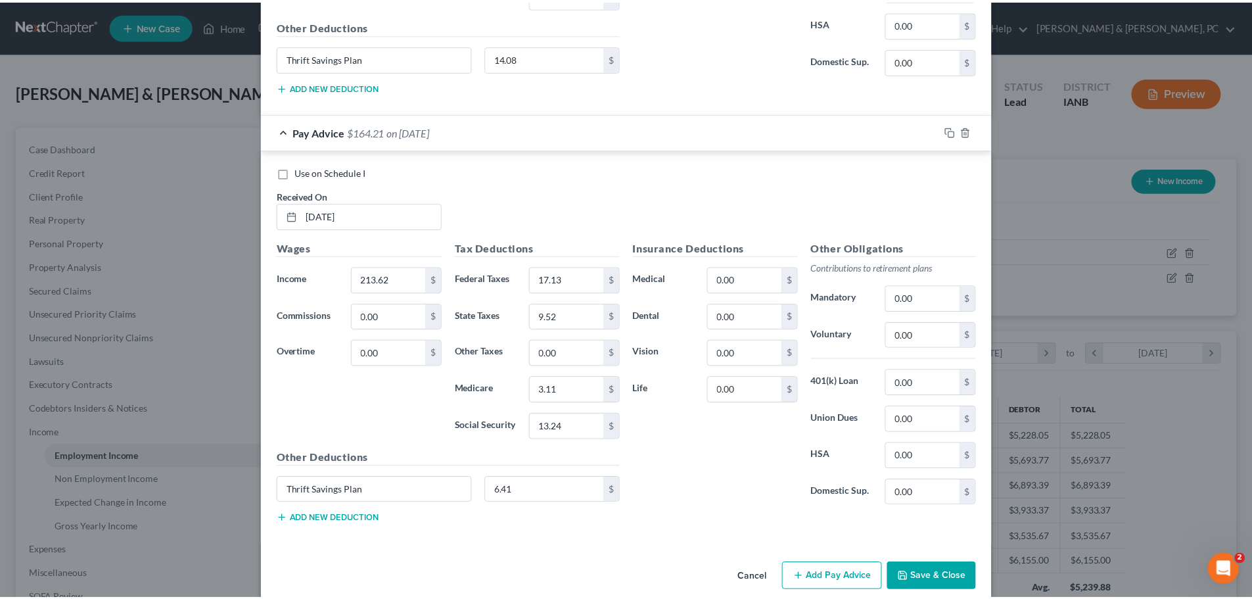
scroll to position [1641, 0]
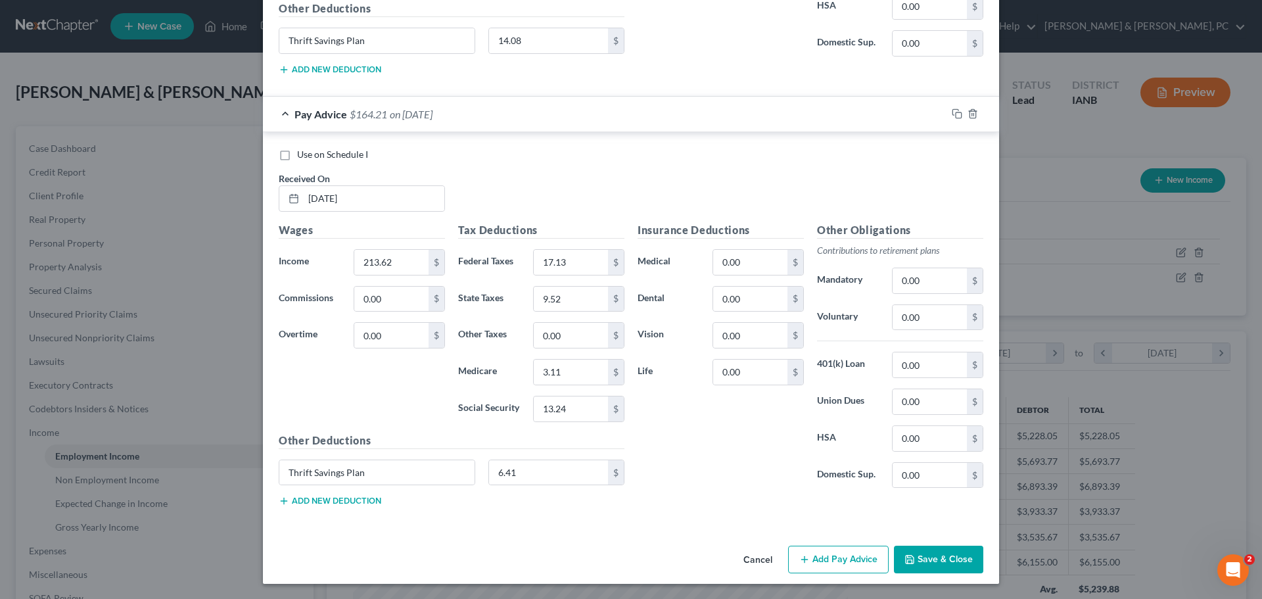
click at [930, 573] on div "Cancel Add Pay Advice Save & Close" at bounding box center [631, 561] width 736 height 43
click at [933, 566] on button "Save & Close" at bounding box center [938, 560] width 89 height 28
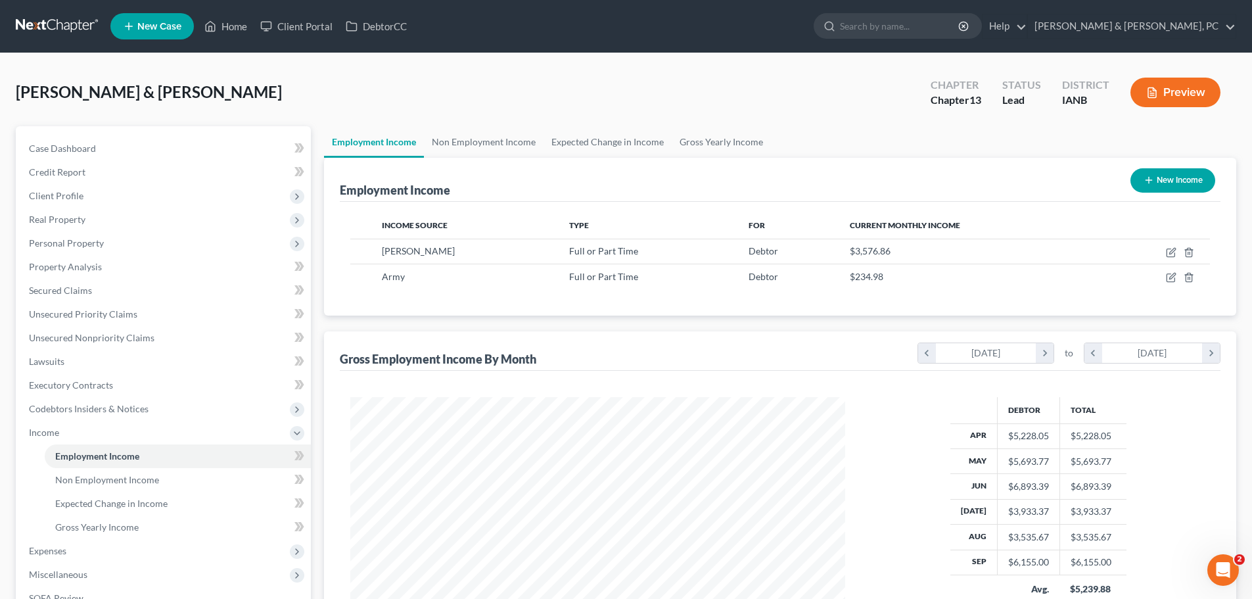
scroll to position [657163, 656892]
click at [960, 23] on input "search" at bounding box center [900, 26] width 120 height 24
type input "walker"
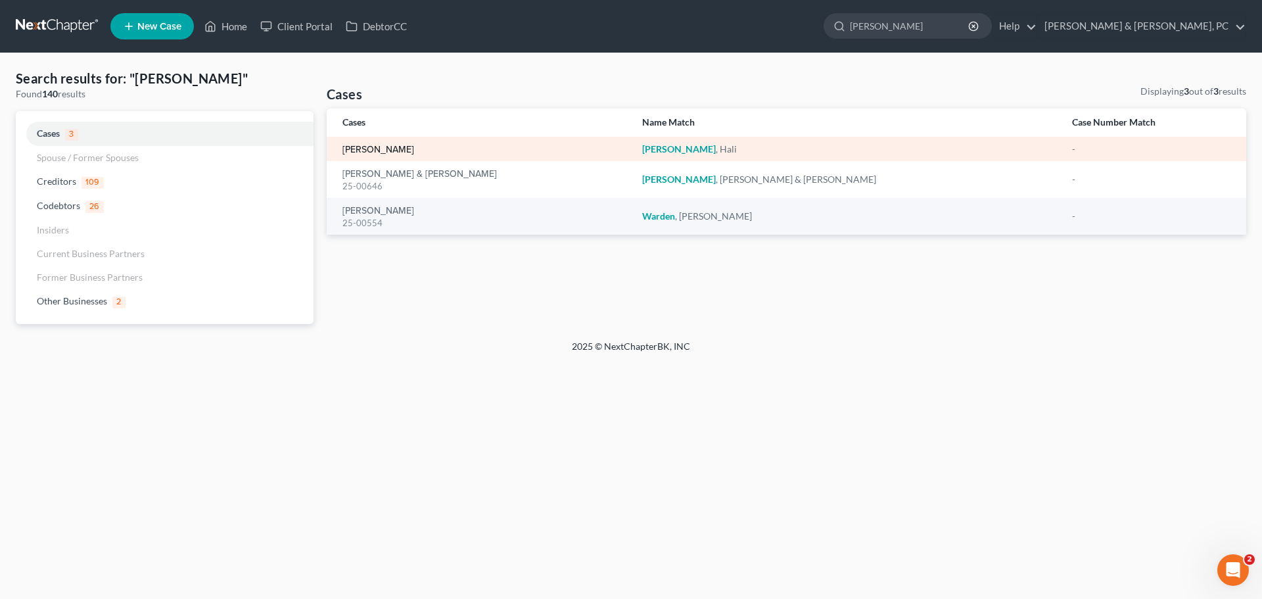
click at [366, 149] on link "Walker, Hali" at bounding box center [379, 149] width 72 height 9
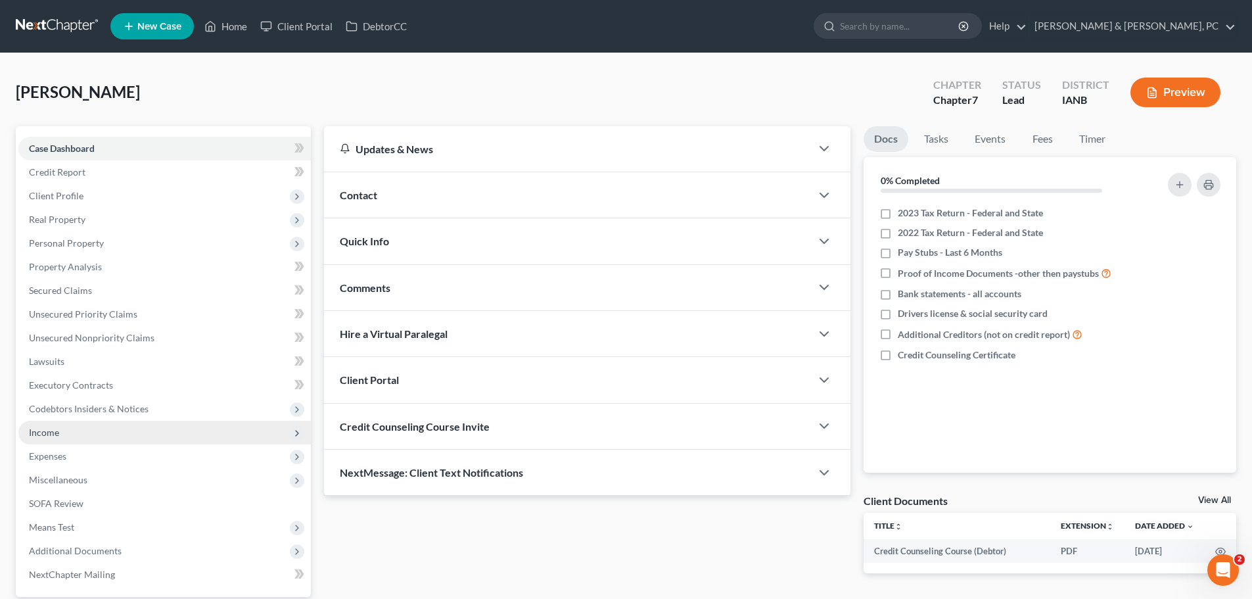
click at [44, 437] on span "Income" at bounding box center [44, 432] width 30 height 11
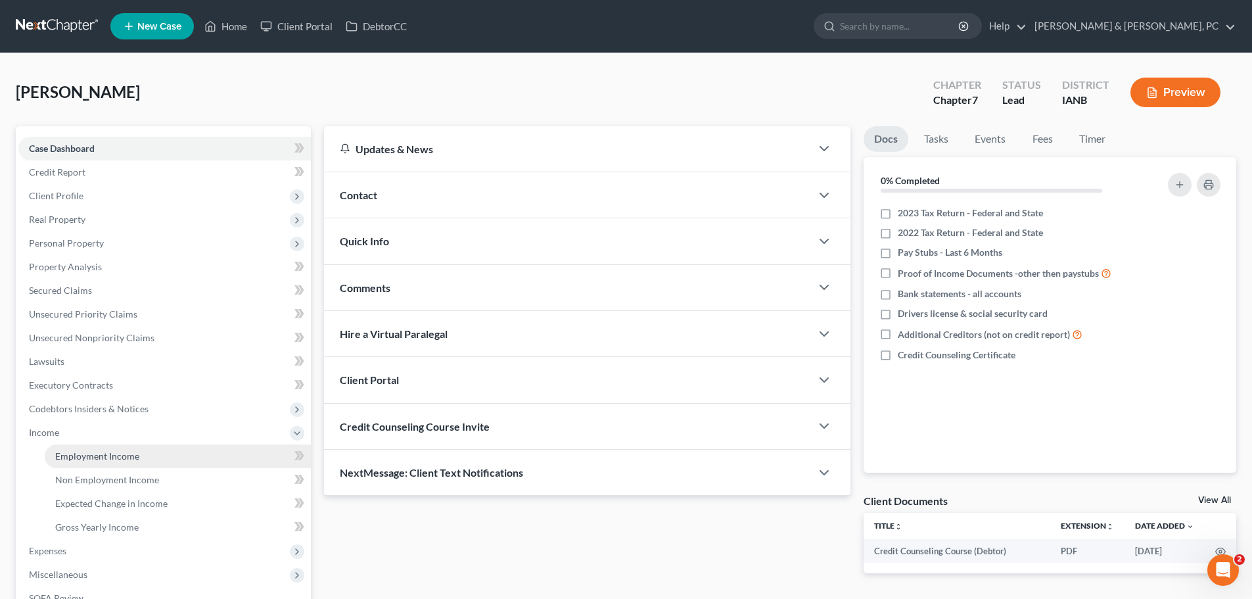
click at [90, 459] on span "Employment Income" at bounding box center [97, 455] width 84 height 11
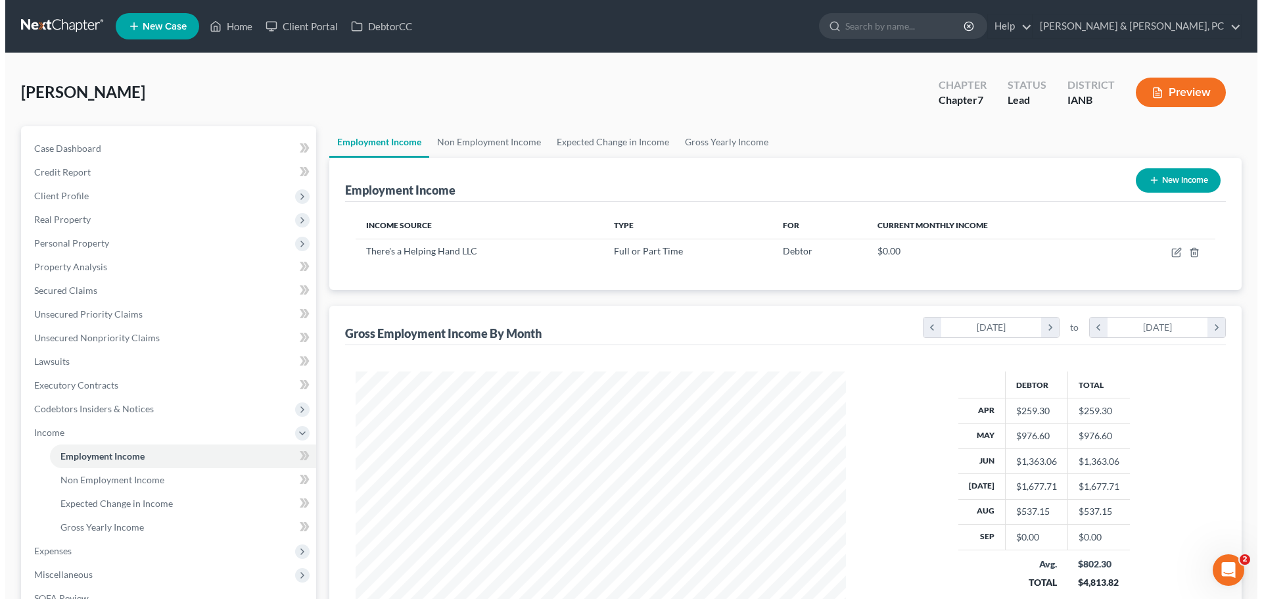
scroll to position [245, 517]
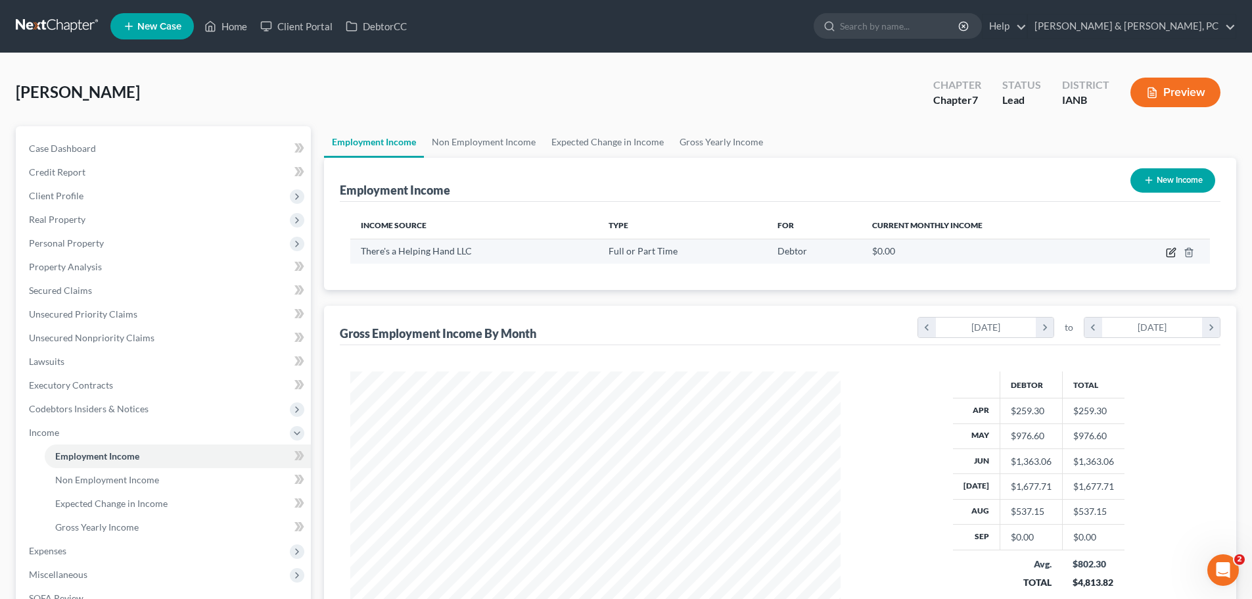
click at [1172, 257] on icon "button" at bounding box center [1171, 253] width 8 height 8
select select "0"
select select "16"
select select "1"
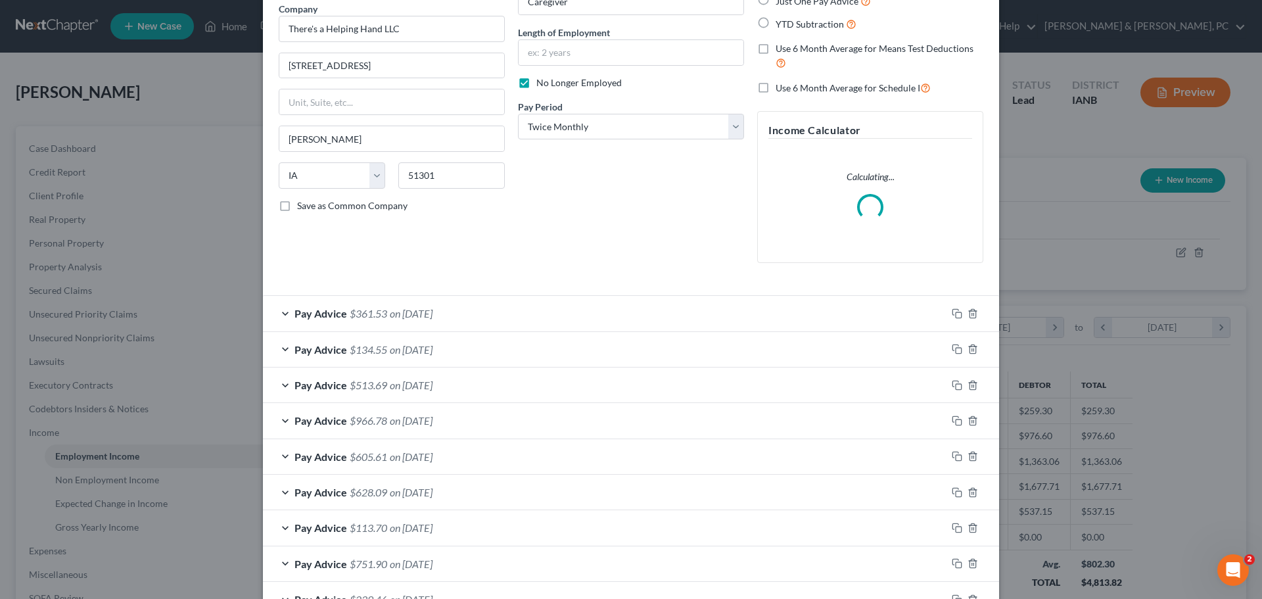
scroll to position [197, 0]
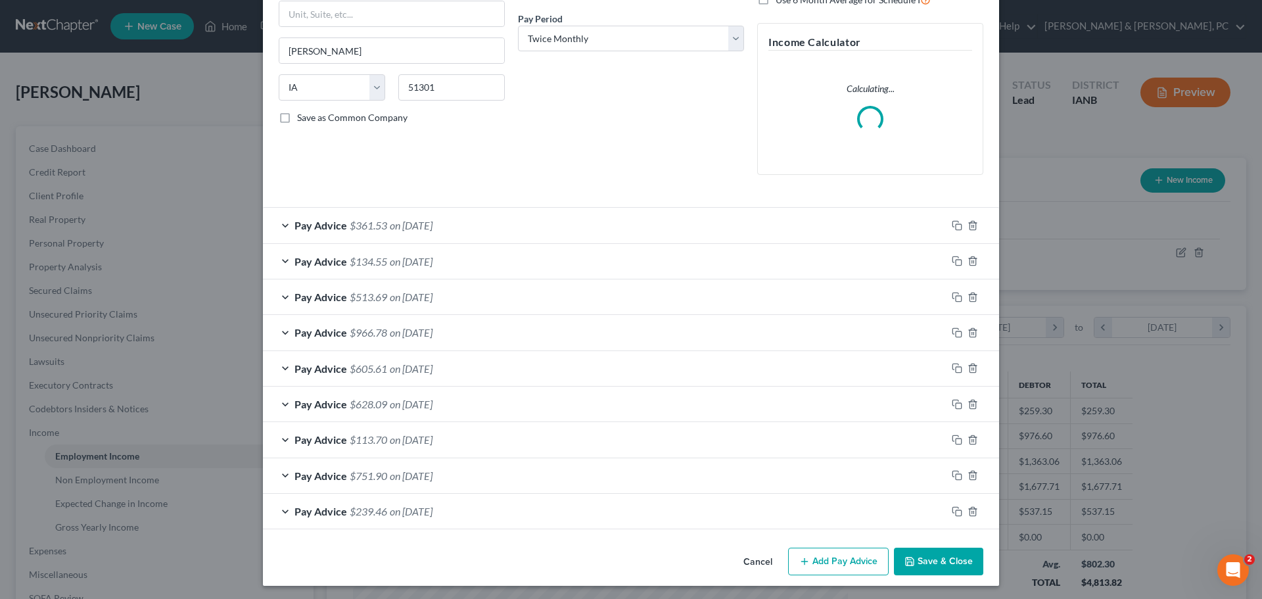
click at [374, 226] on span "$361.53" at bounding box center [368, 225] width 37 height 12
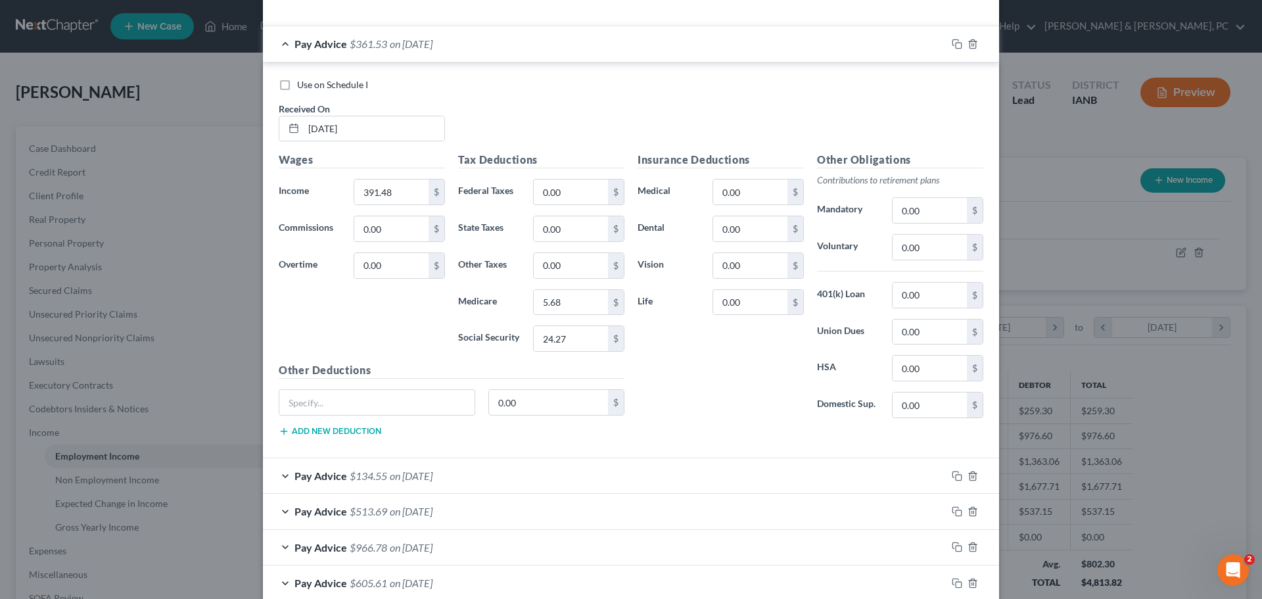
scroll to position [394, 0]
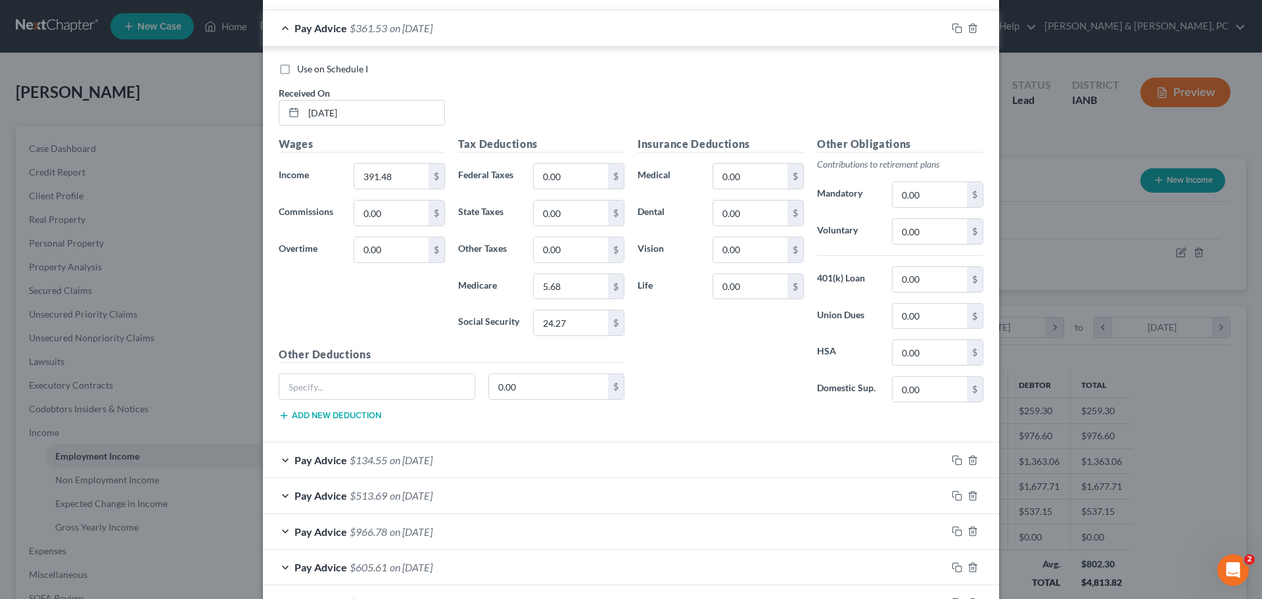
click at [525, 455] on div "Pay Advice $134.55 on 08/15/2025" at bounding box center [605, 459] width 684 height 35
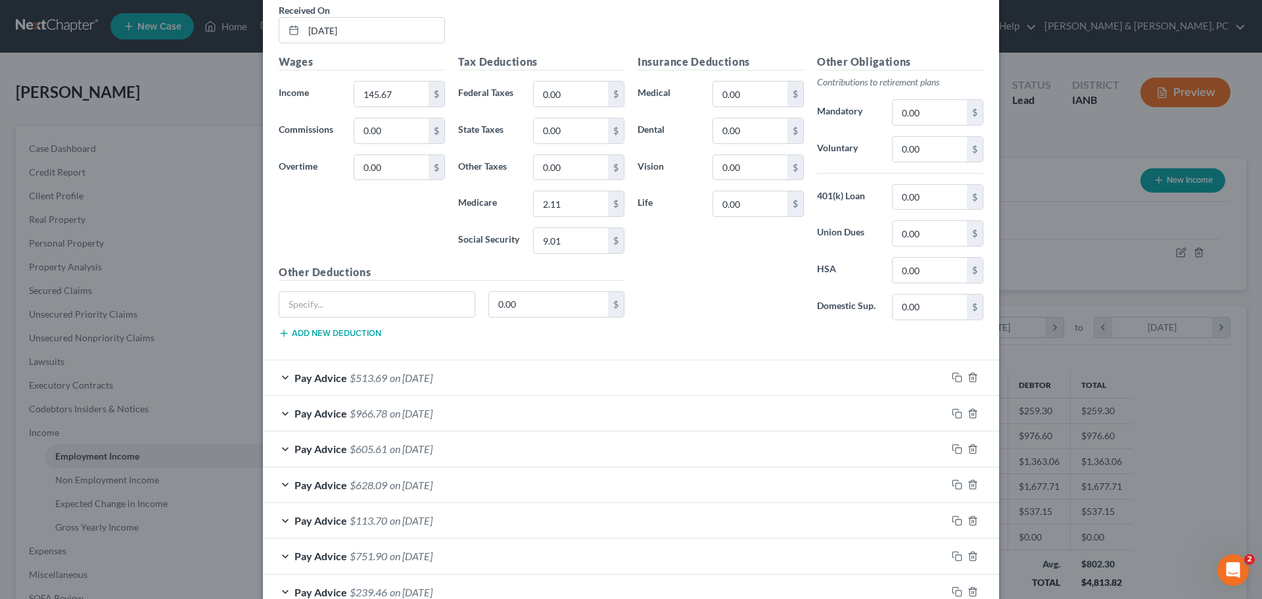
scroll to position [920, 0]
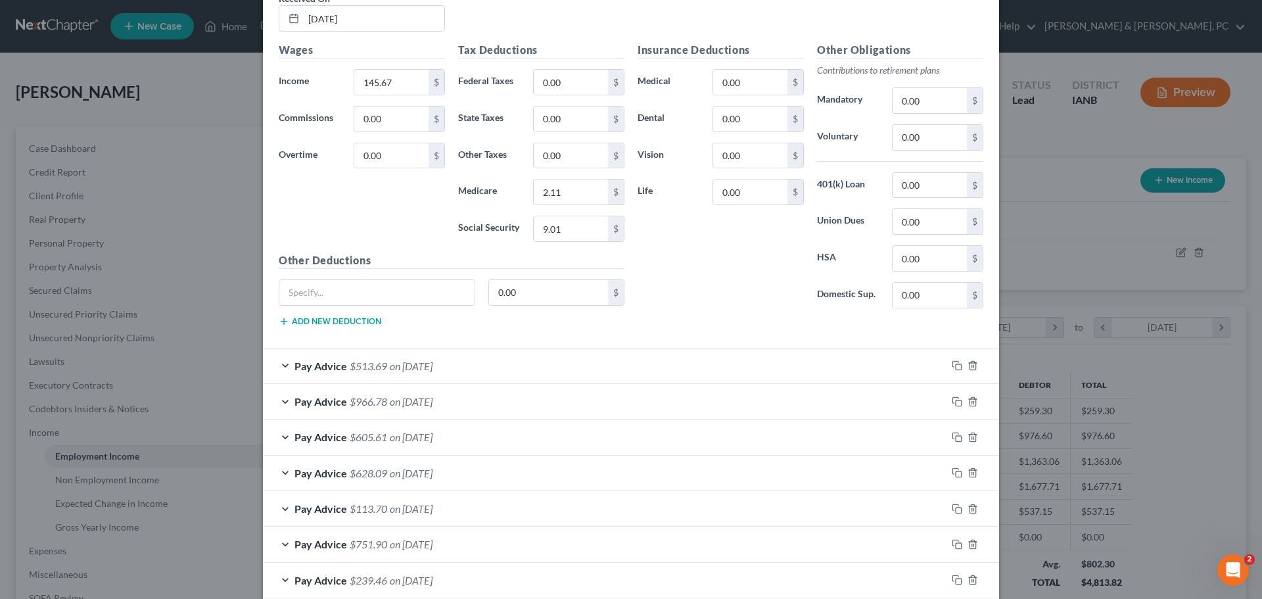
click at [500, 356] on div "Pay Advice $513.69 on 07/31/2025" at bounding box center [605, 365] width 684 height 35
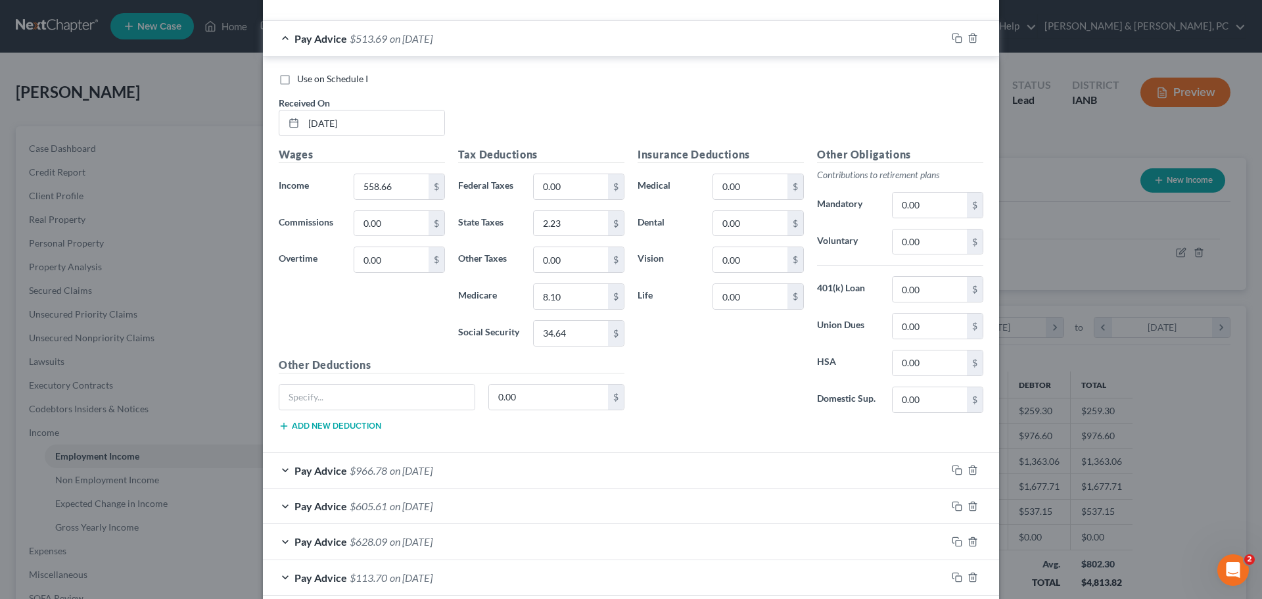
scroll to position [1249, 0]
click at [467, 471] on div "Pay Advice $966.78 on 07/15/2025" at bounding box center [605, 469] width 684 height 35
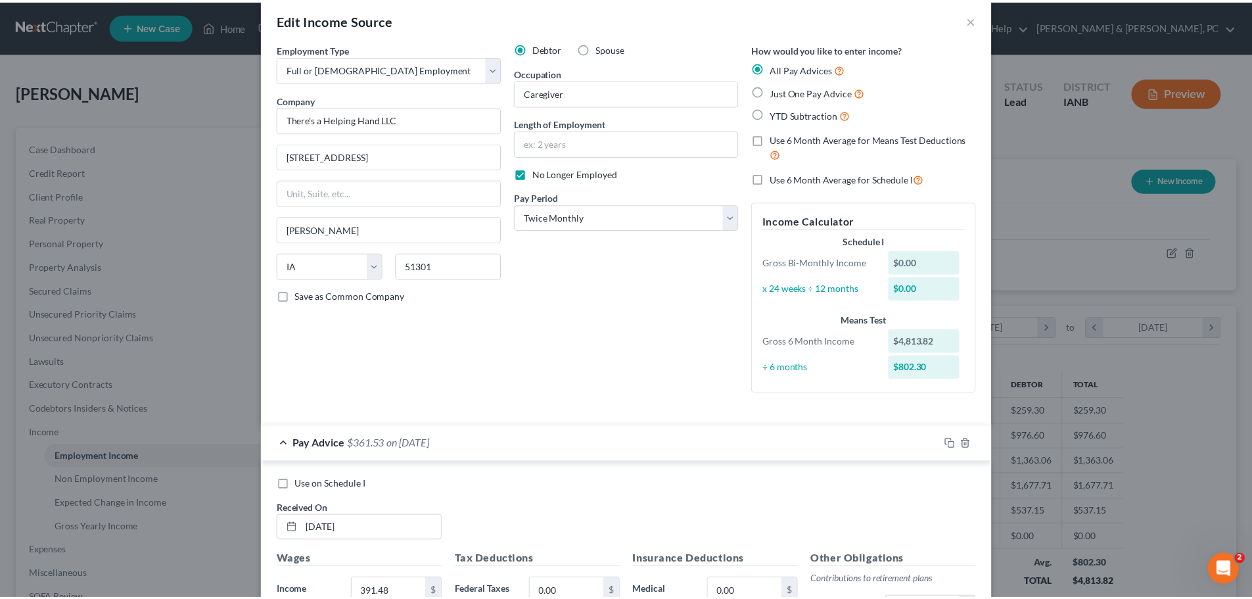
scroll to position [0, 0]
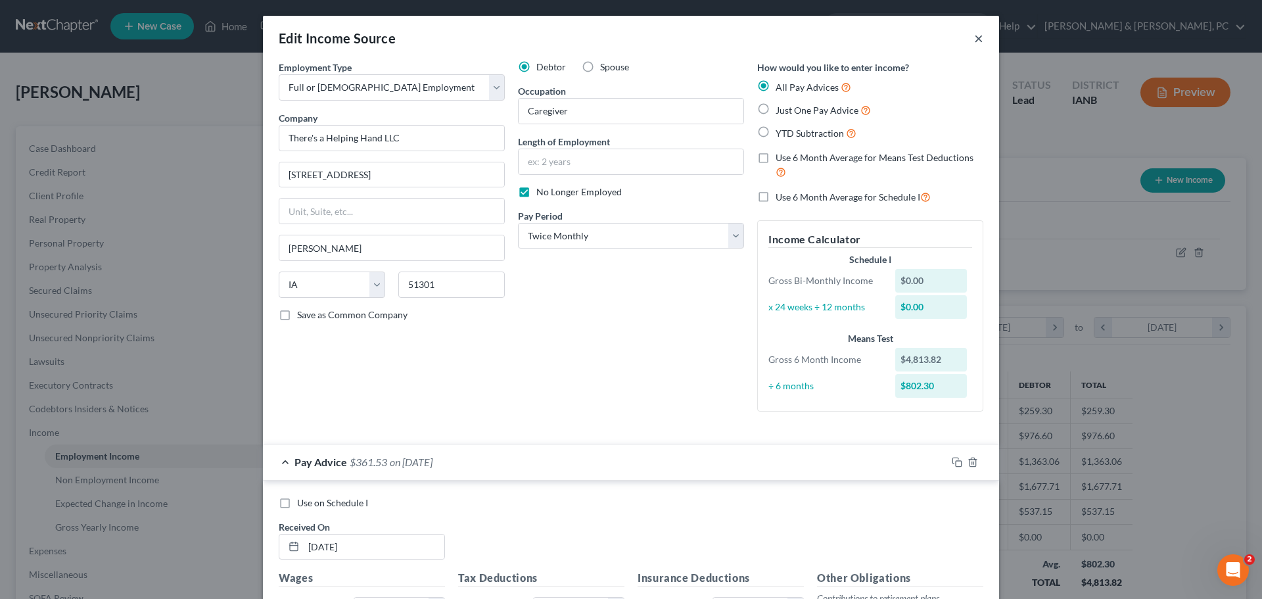
drag, startPoint x: 970, startPoint y: 43, endPoint x: 976, endPoint y: 36, distance: 9.9
click at [974, 43] on button "×" at bounding box center [978, 38] width 9 height 16
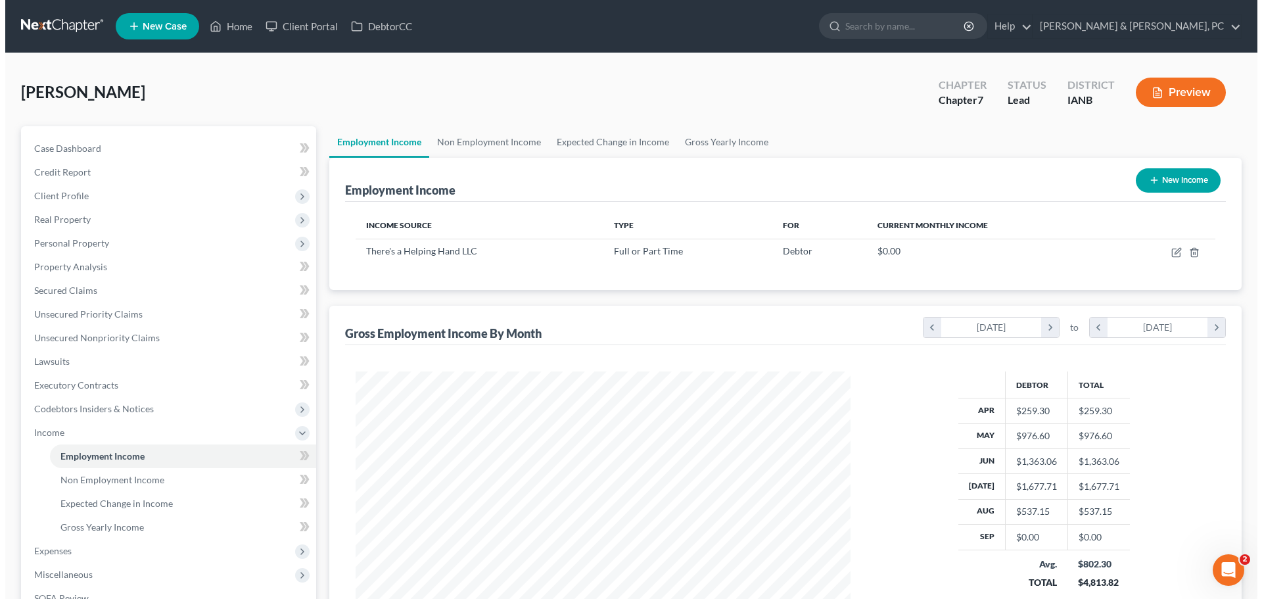
scroll to position [657163, 656892]
click at [960, 27] on input "search" at bounding box center [900, 26] width 120 height 24
type input "hartwig"
